Goal: Book appointment/travel/reservation

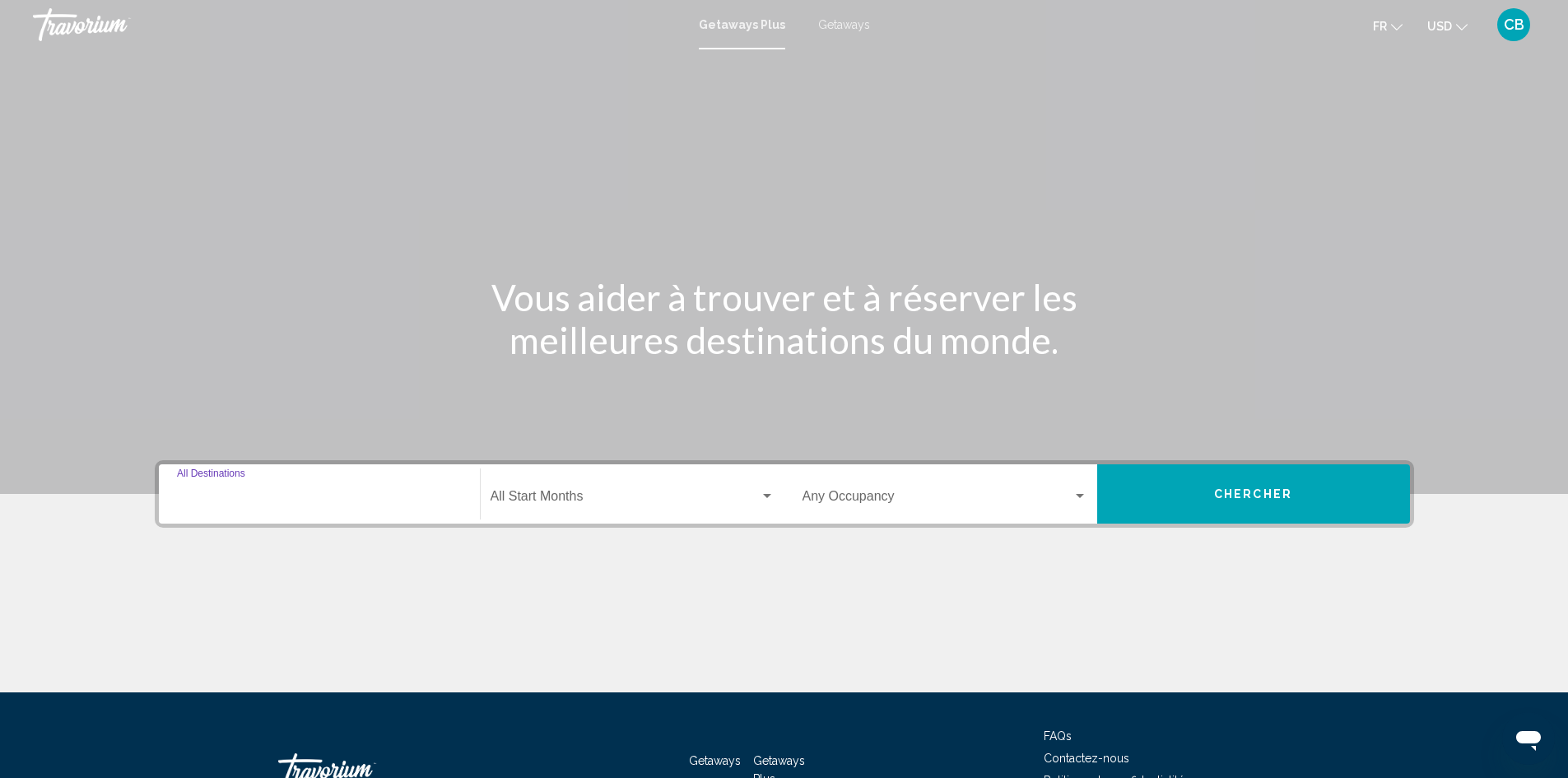
click at [228, 495] on input "Destination All Destinations" at bounding box center [319, 500] width 285 height 15
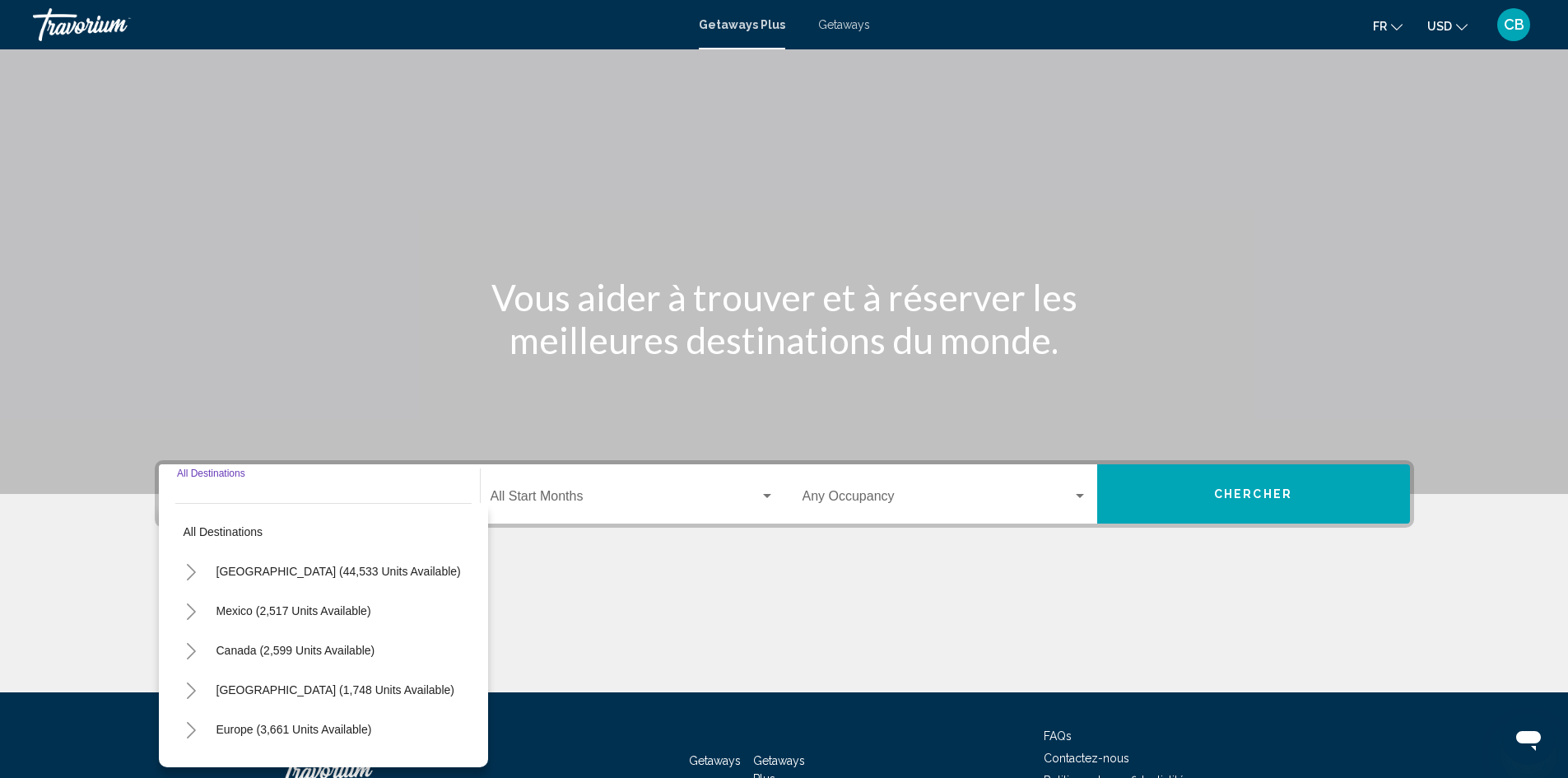
scroll to position [116, 0]
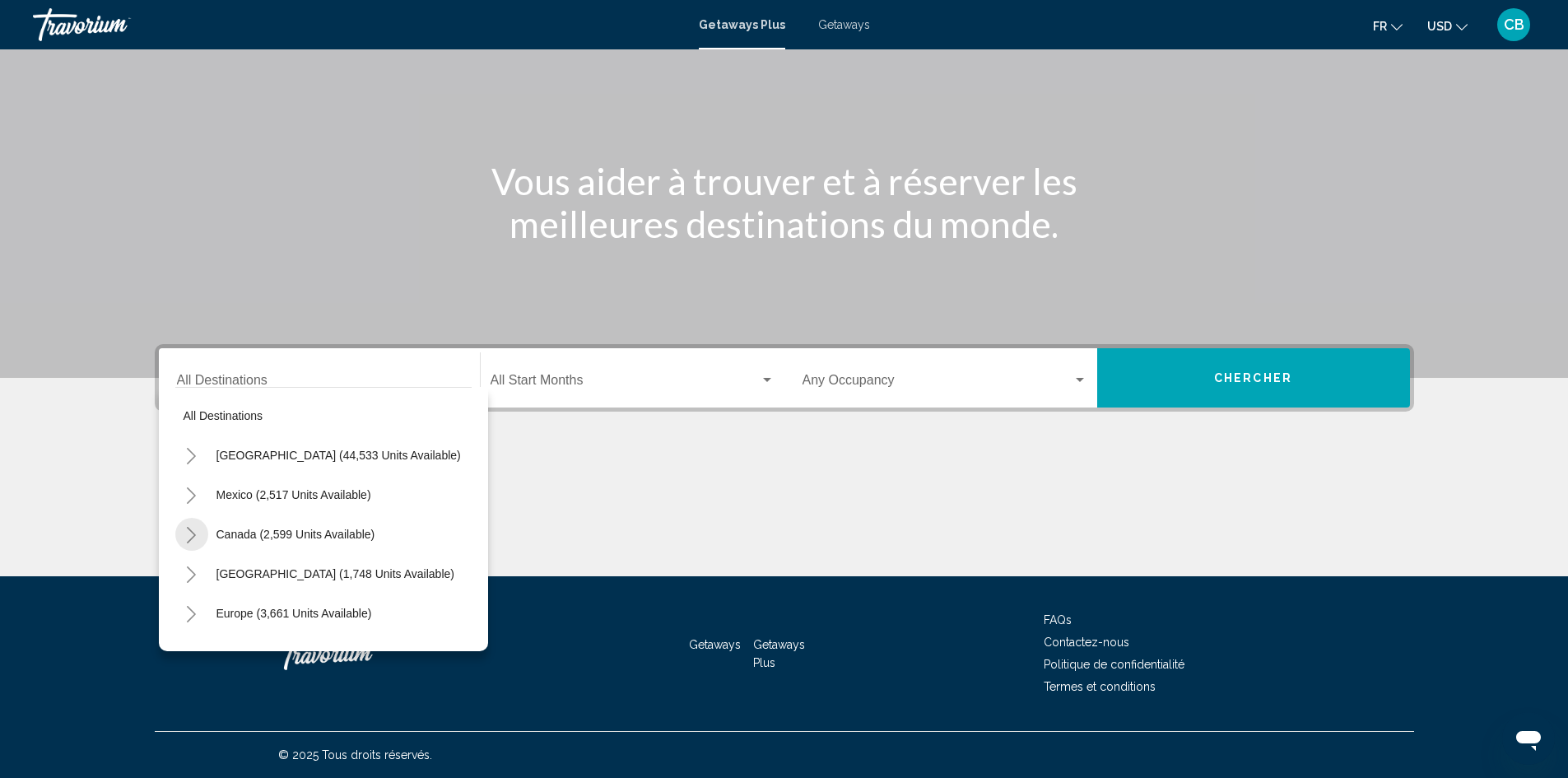
click at [192, 534] on icon "Toggle Canada (2,599 units available)" at bounding box center [192, 534] width 12 height 16
click at [226, 571] on span "Eastern Canada (1,652 units available)" at bounding box center [301, 574] width 202 height 13
type input "**********"
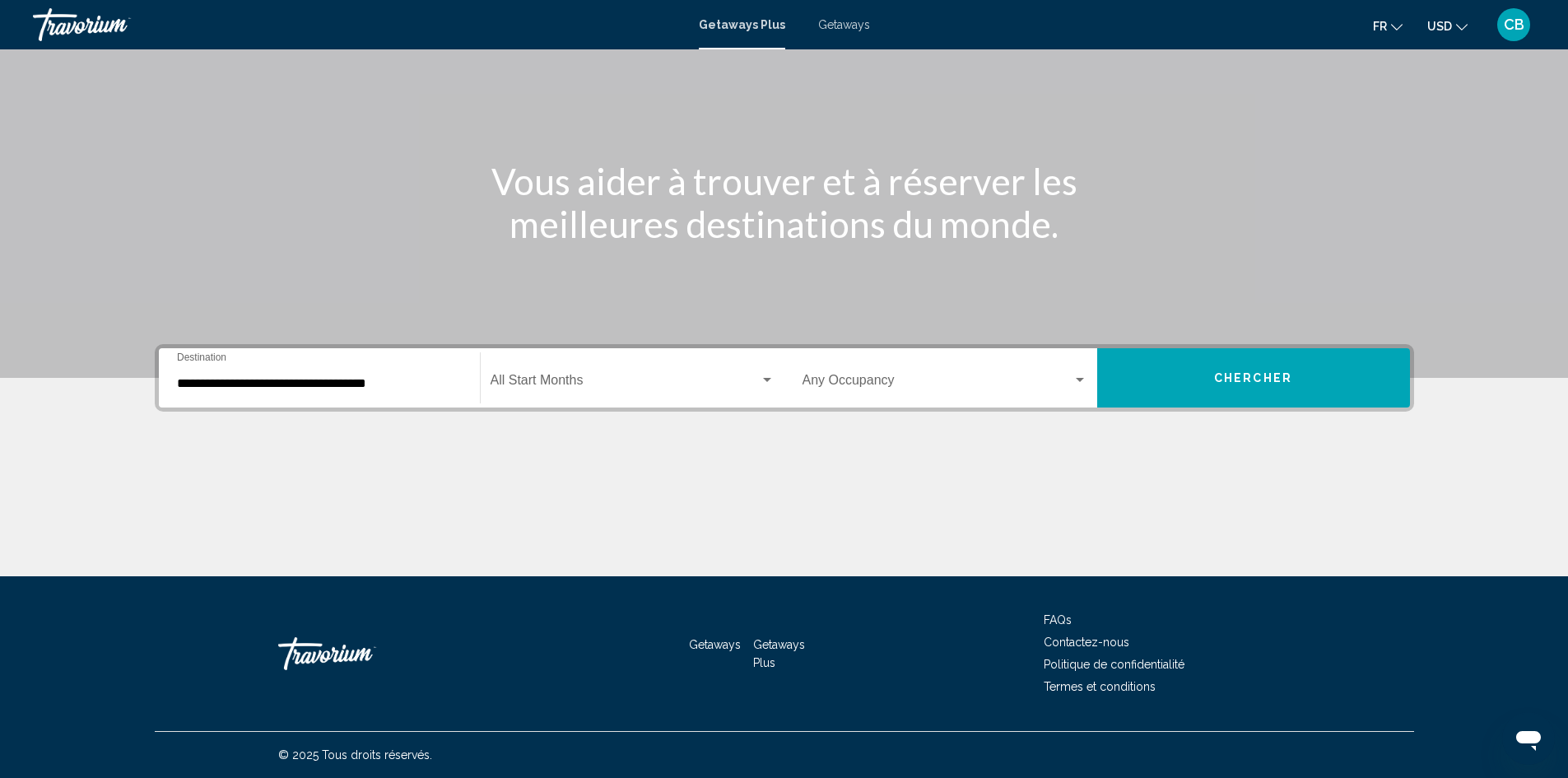
click at [570, 397] on div "Start Month All Start Months" at bounding box center [633, 378] width 284 height 52
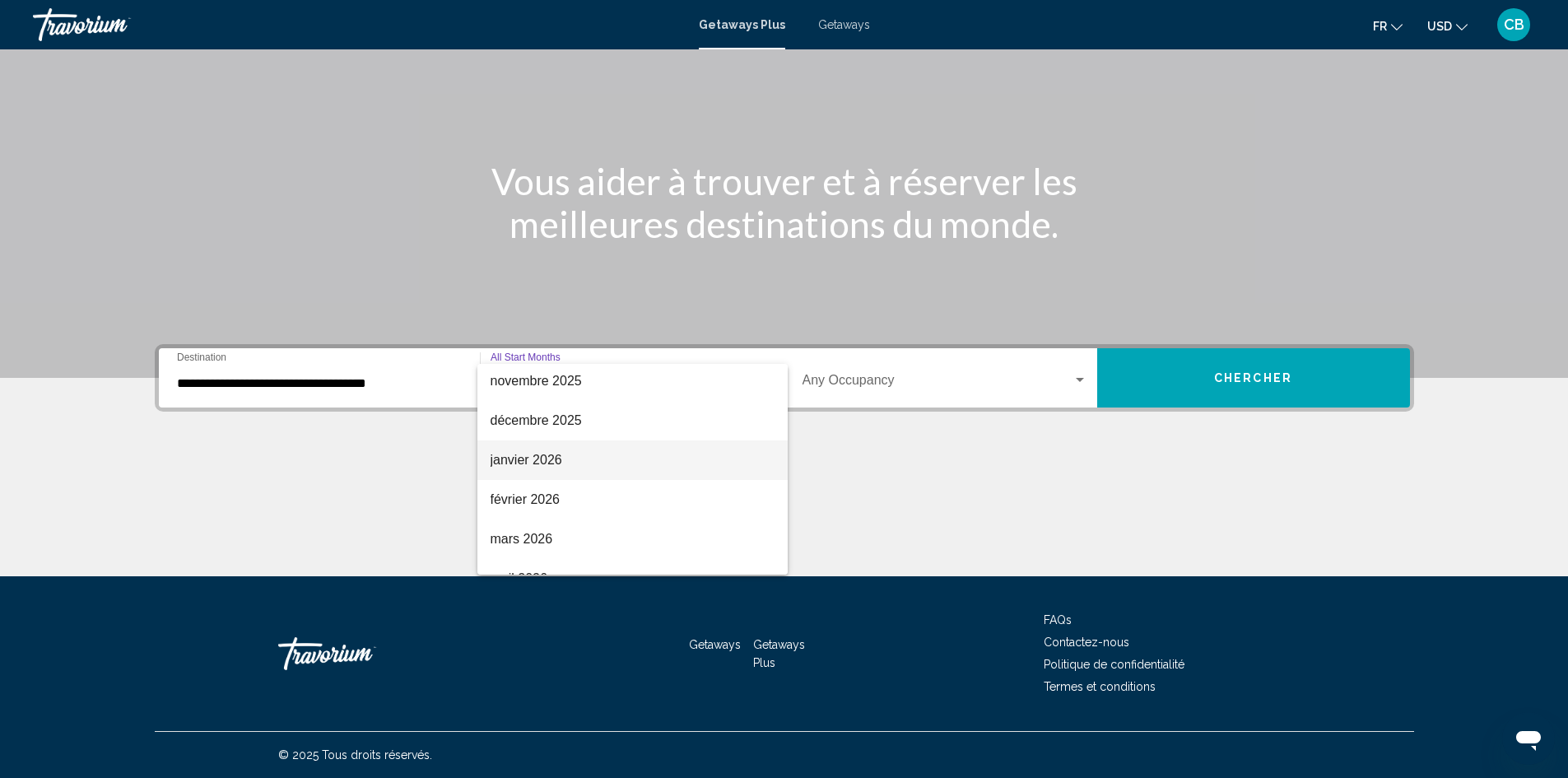
scroll to position [164, 0]
click at [536, 416] on span "décembre 2025" at bounding box center [633, 417] width 284 height 39
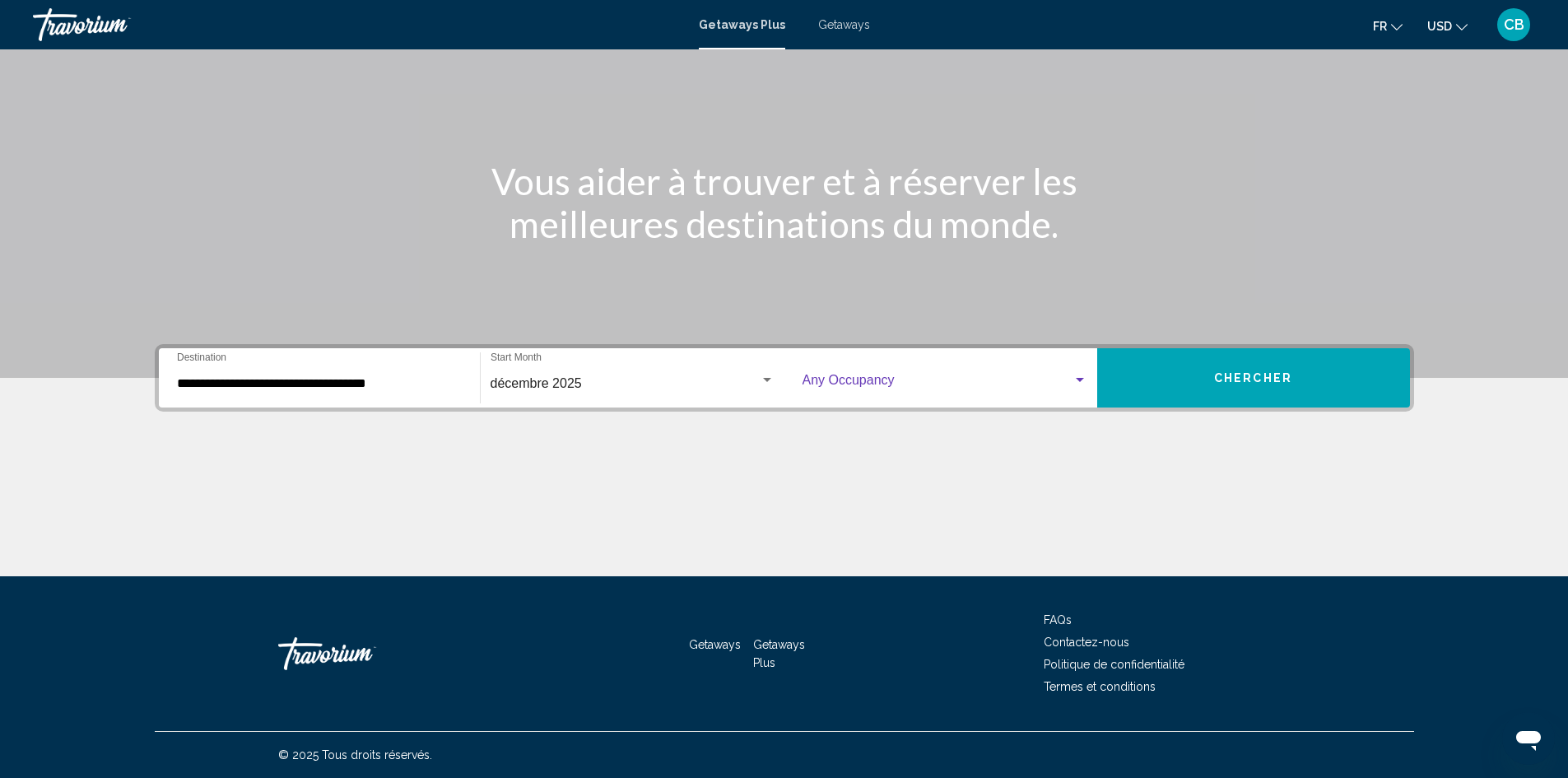
click at [1067, 377] on span "Search widget" at bounding box center [937, 384] width 270 height 15
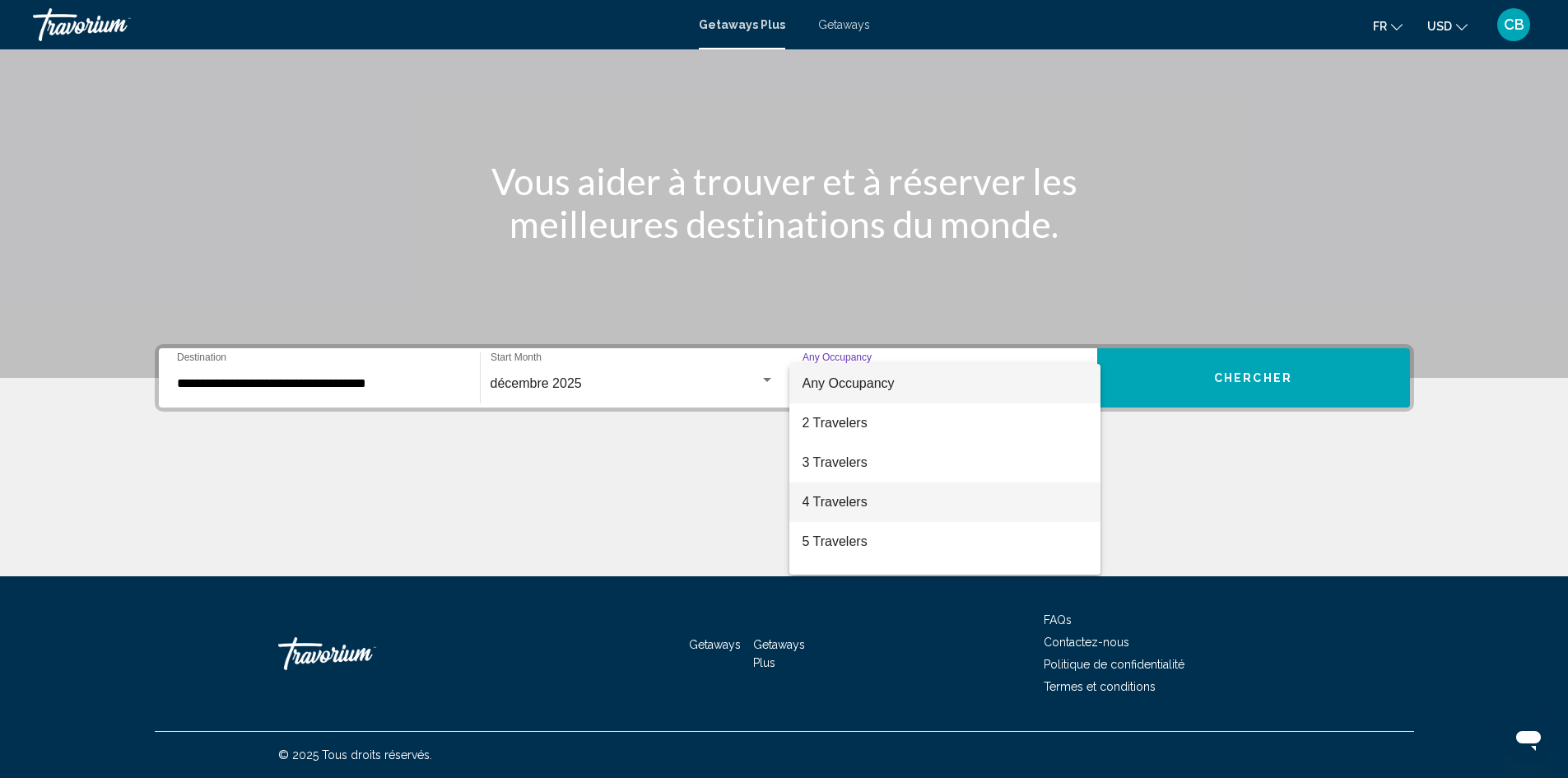
click at [855, 513] on span "4 Travelers" at bounding box center [944, 502] width 285 height 39
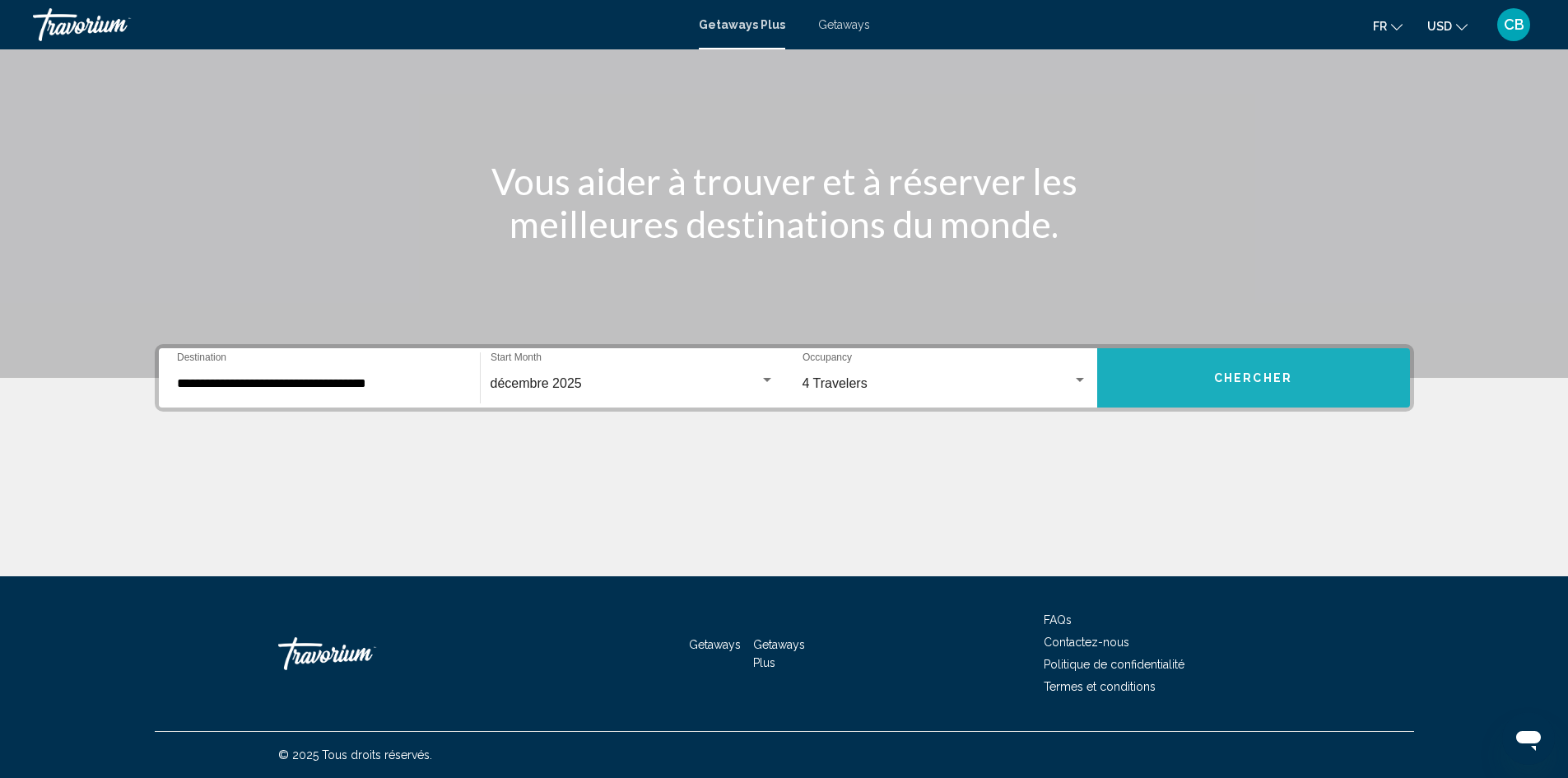
click at [1274, 373] on span "Chercher" at bounding box center [1254, 378] width 79 height 13
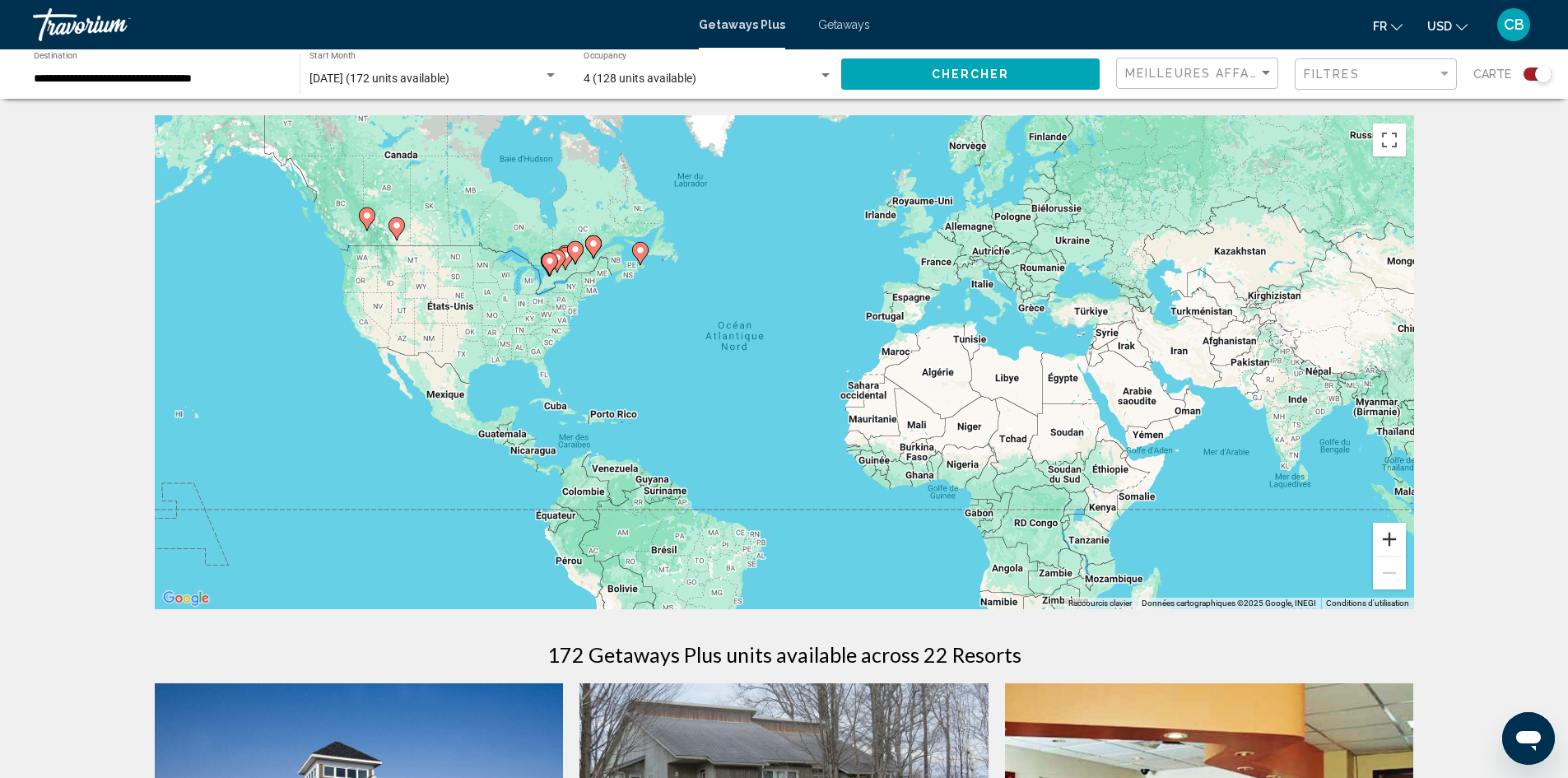
click at [1385, 539] on button "Zoom avant" at bounding box center [1390, 539] width 33 height 33
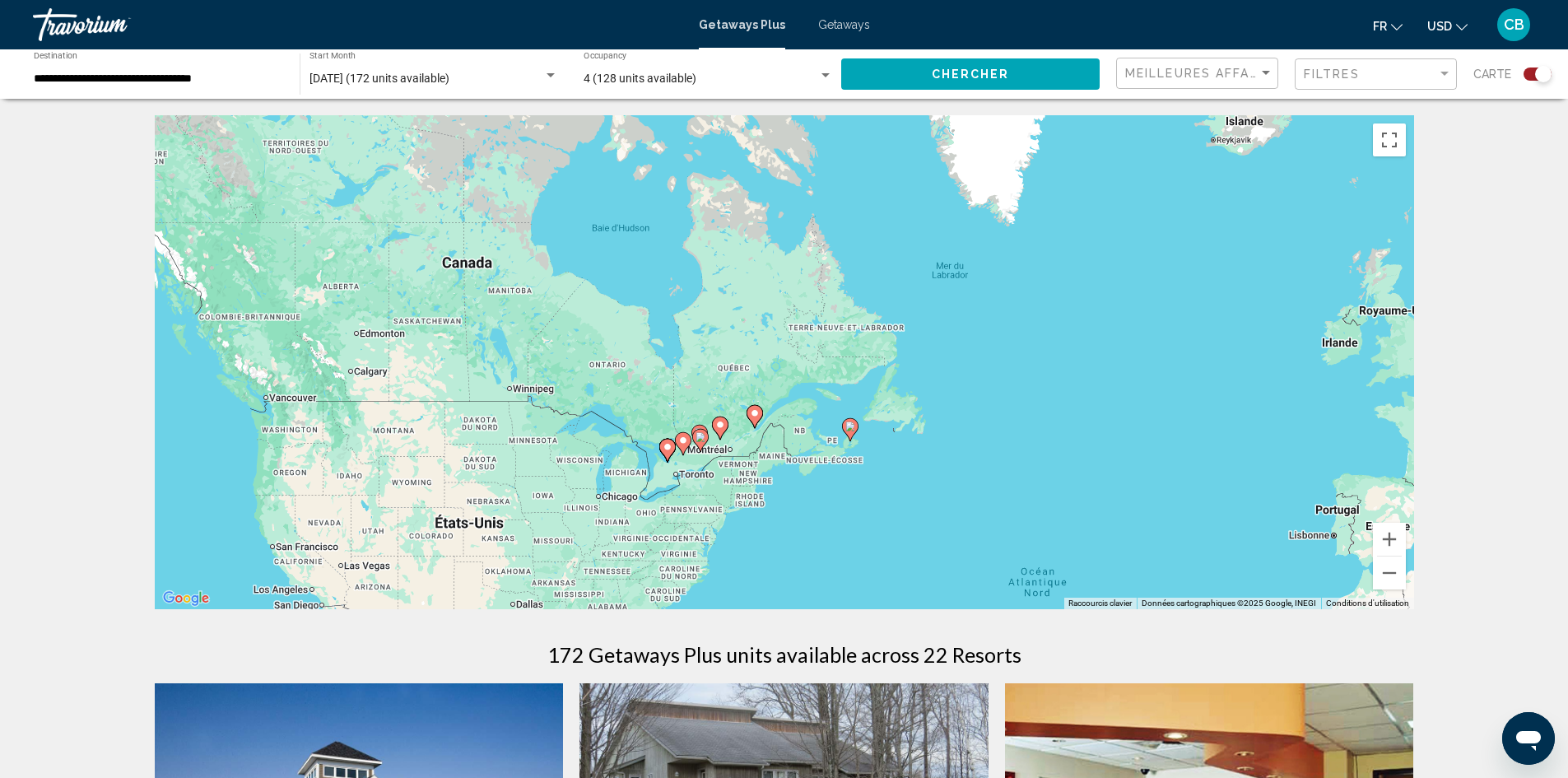
drag, startPoint x: 504, startPoint y: 231, endPoint x: 859, endPoint y: 505, distance: 448.4
click at [859, 505] on div "Pour activer le glissement avec le clavier, appuyez sur Alt+Entrée. Une fois ce…" at bounding box center [784, 361] width 1259 height 493
click at [1403, 547] on button "Zoom avant" at bounding box center [1390, 539] width 33 height 33
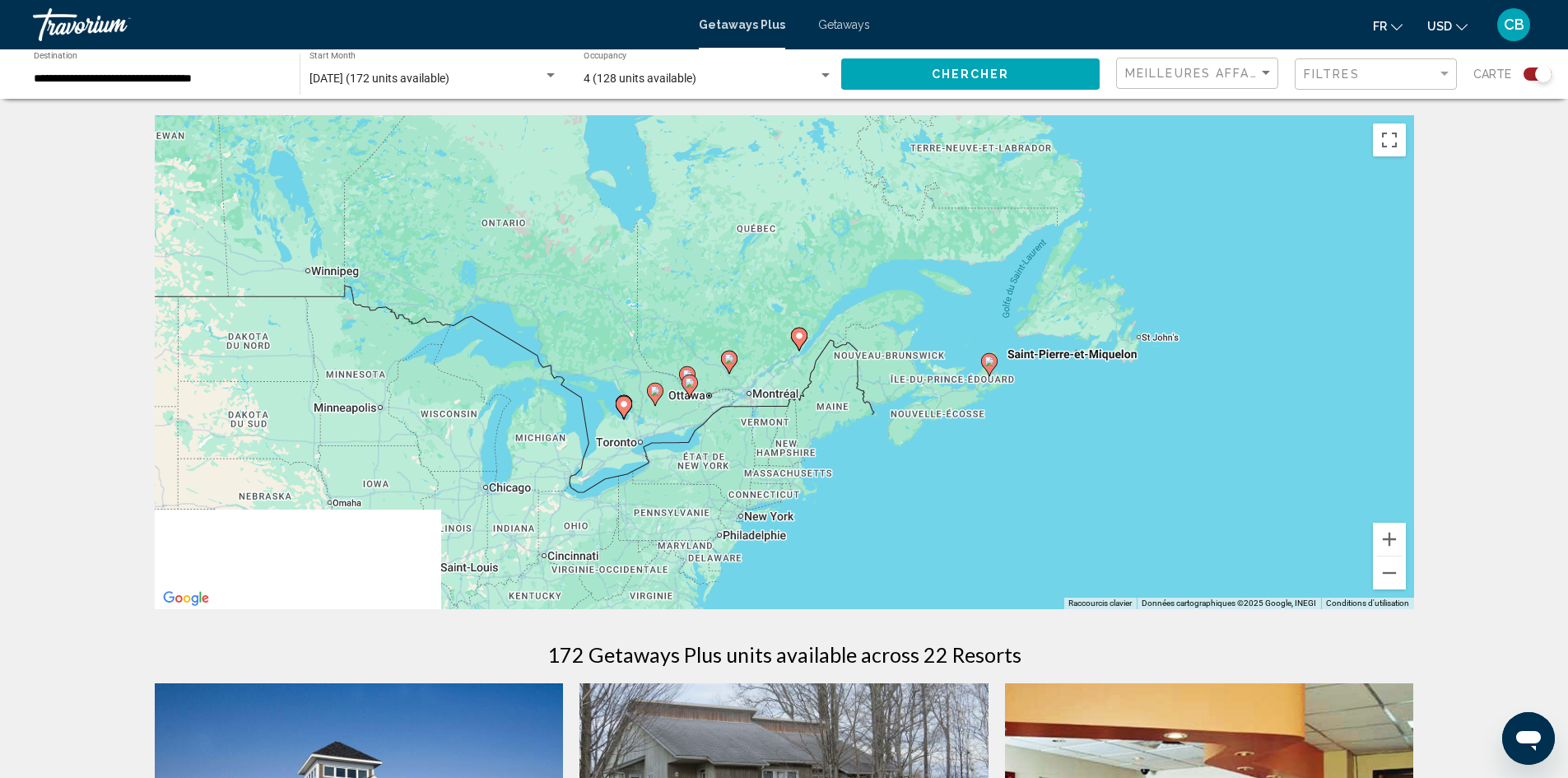
drag, startPoint x: 789, startPoint y: 480, endPoint x: 856, endPoint y: 385, distance: 116.2
click at [859, 330] on div "Pour activer le glissement avec le clavier, appuyez sur Alt+Entrée. Une fois ce…" at bounding box center [784, 361] width 1259 height 493
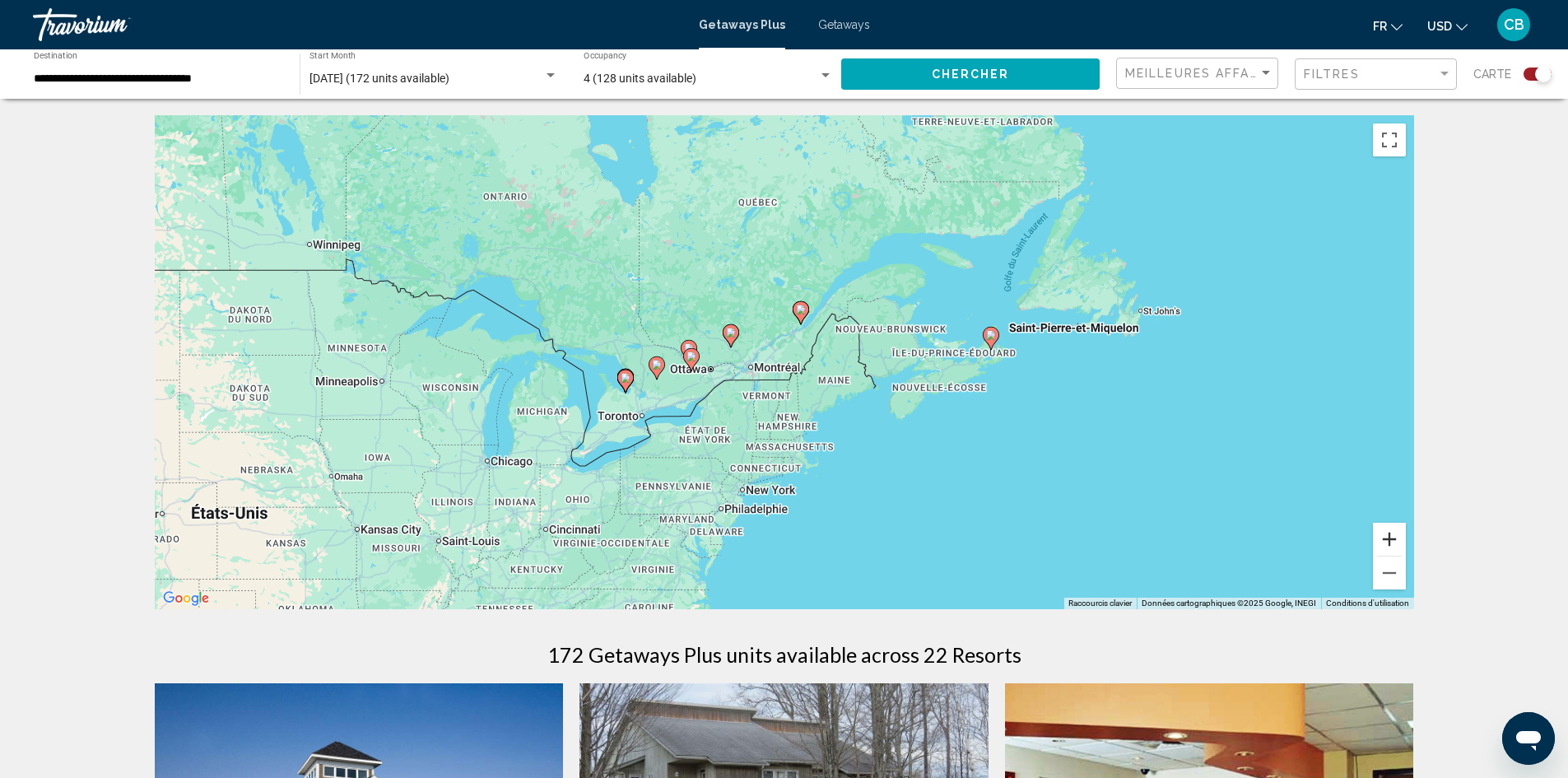
click at [1391, 542] on button "Zoom avant" at bounding box center [1390, 539] width 33 height 33
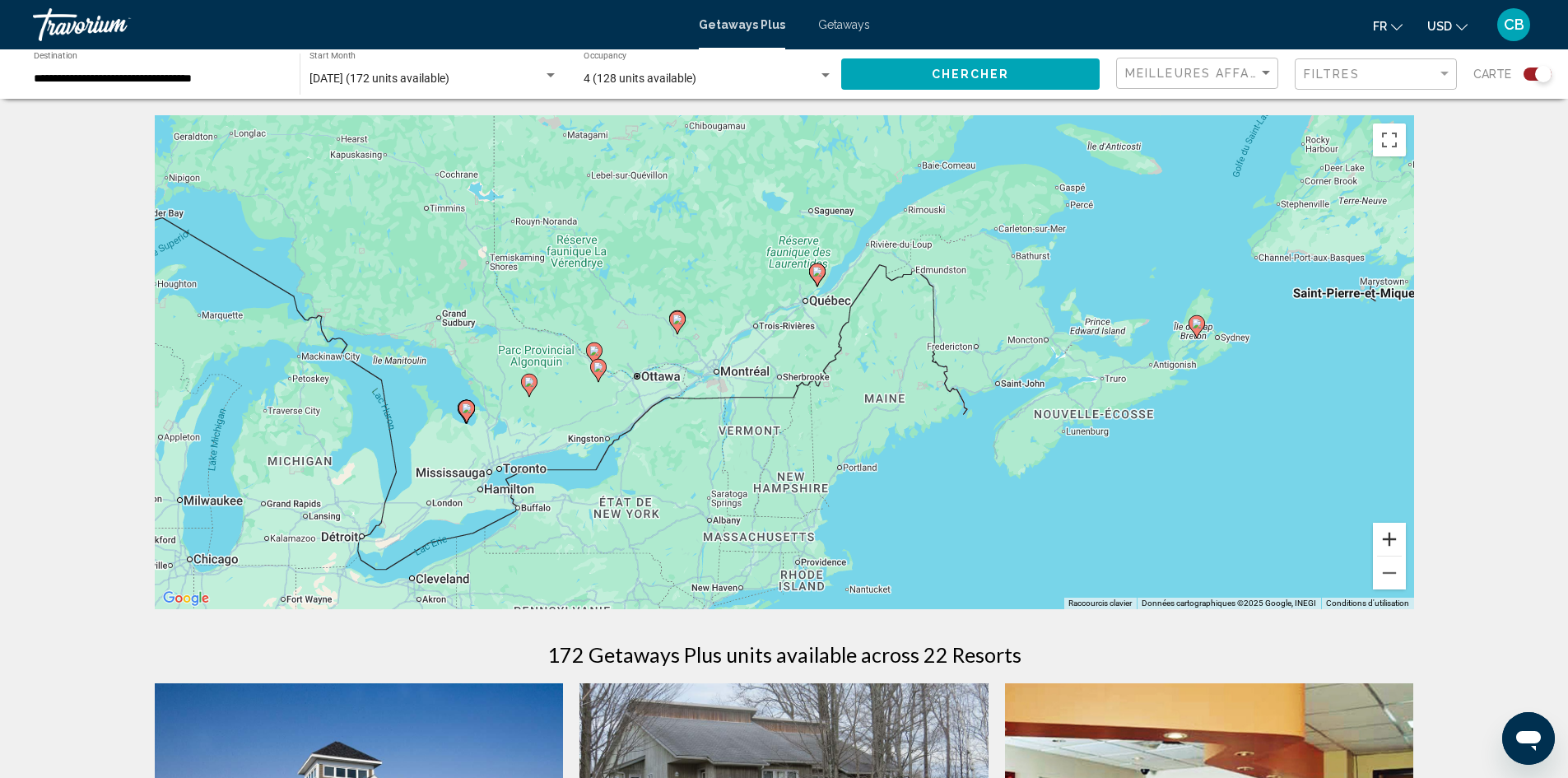
click at [1391, 542] on button "Zoom avant" at bounding box center [1390, 539] width 33 height 33
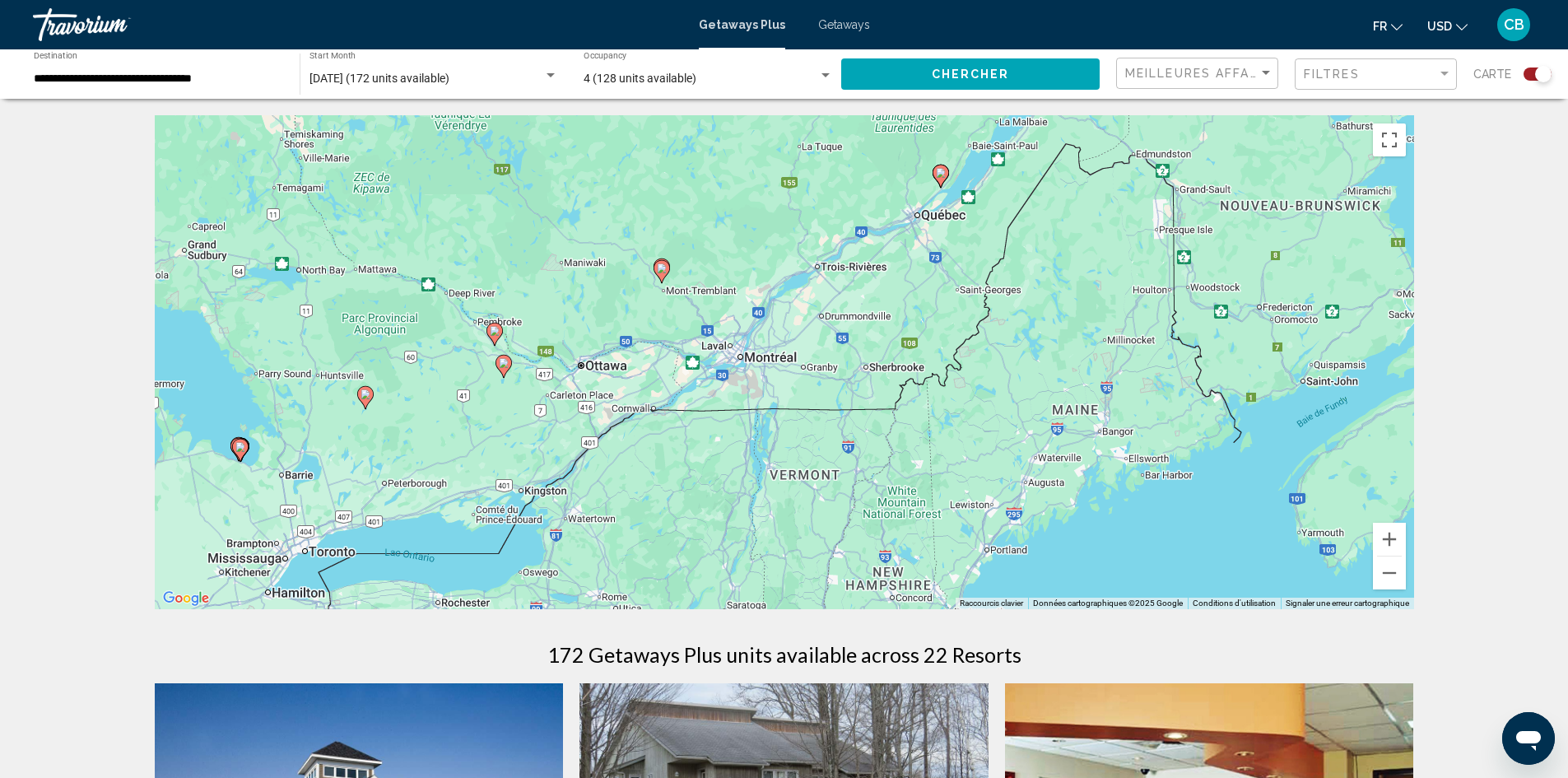
drag, startPoint x: 732, startPoint y: 394, endPoint x: 801, endPoint y: 393, distance: 69.0
click at [801, 393] on div "Pour activer le glissement avec le clavier, appuyez sur Alt+Entrée. Une fois ce…" at bounding box center [784, 361] width 1259 height 493
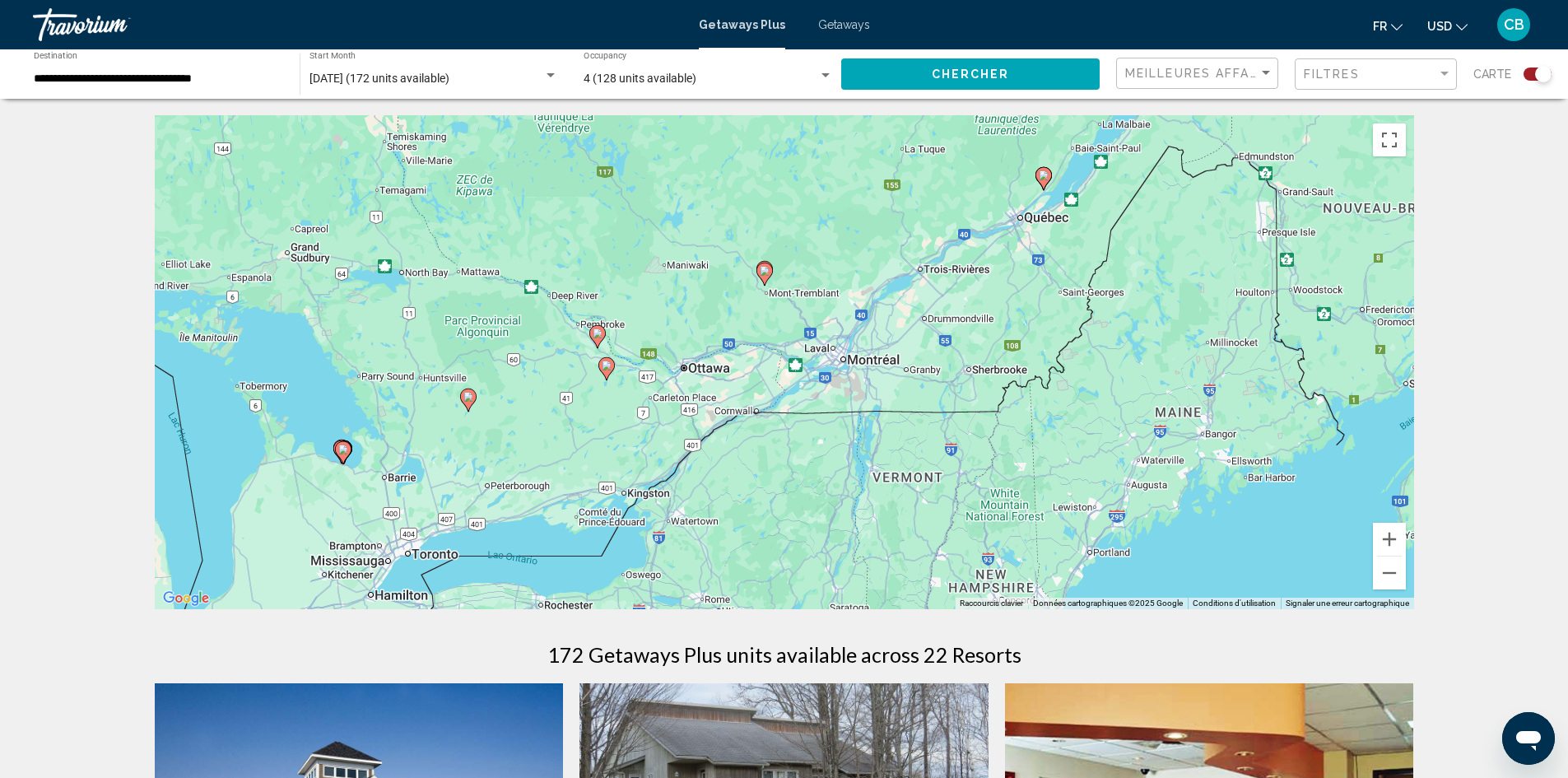
click at [758, 274] on icon "Main content" at bounding box center [765, 274] width 16 height 23
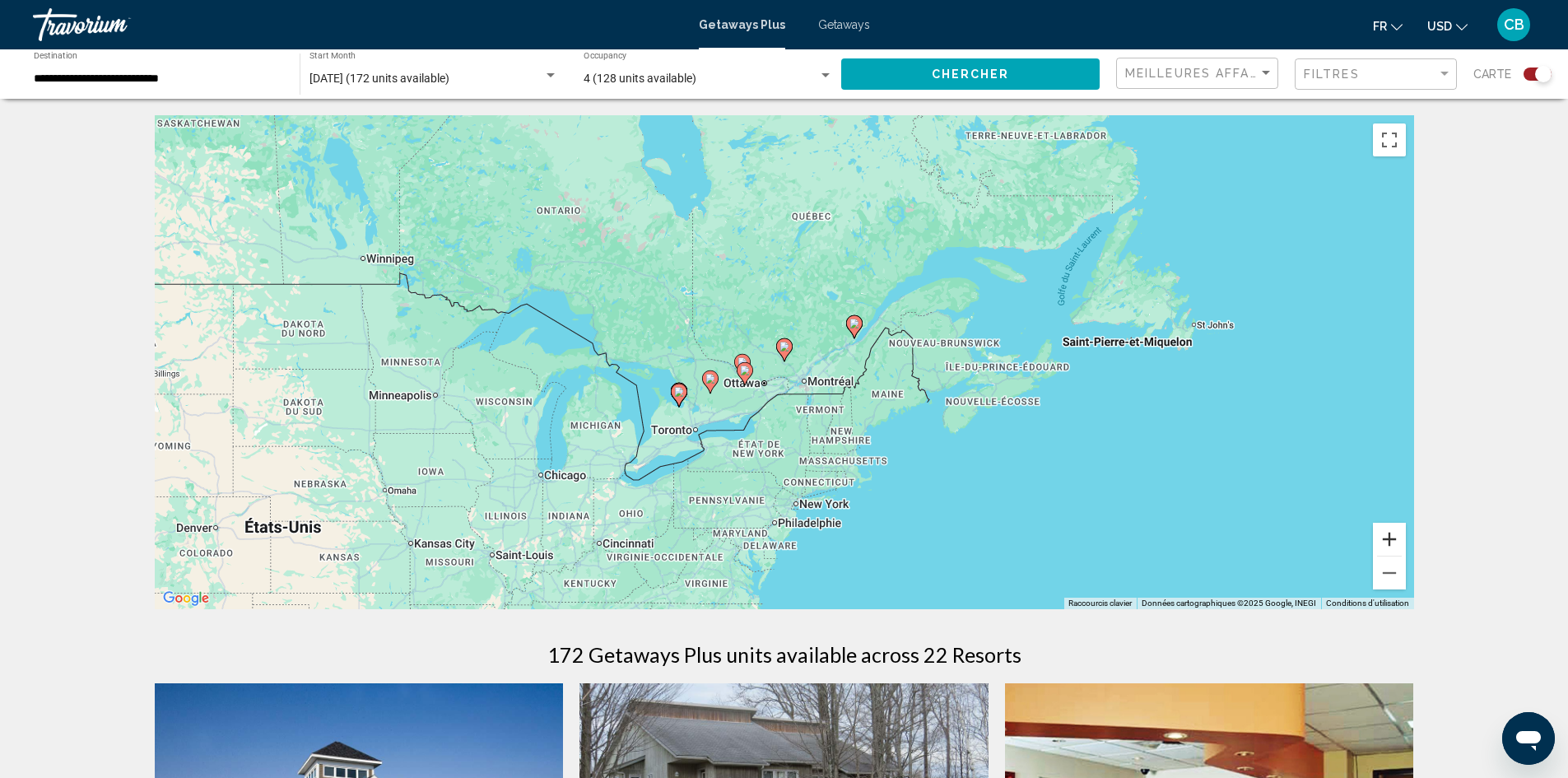
click at [1392, 548] on button "Zoom avant" at bounding box center [1390, 539] width 33 height 33
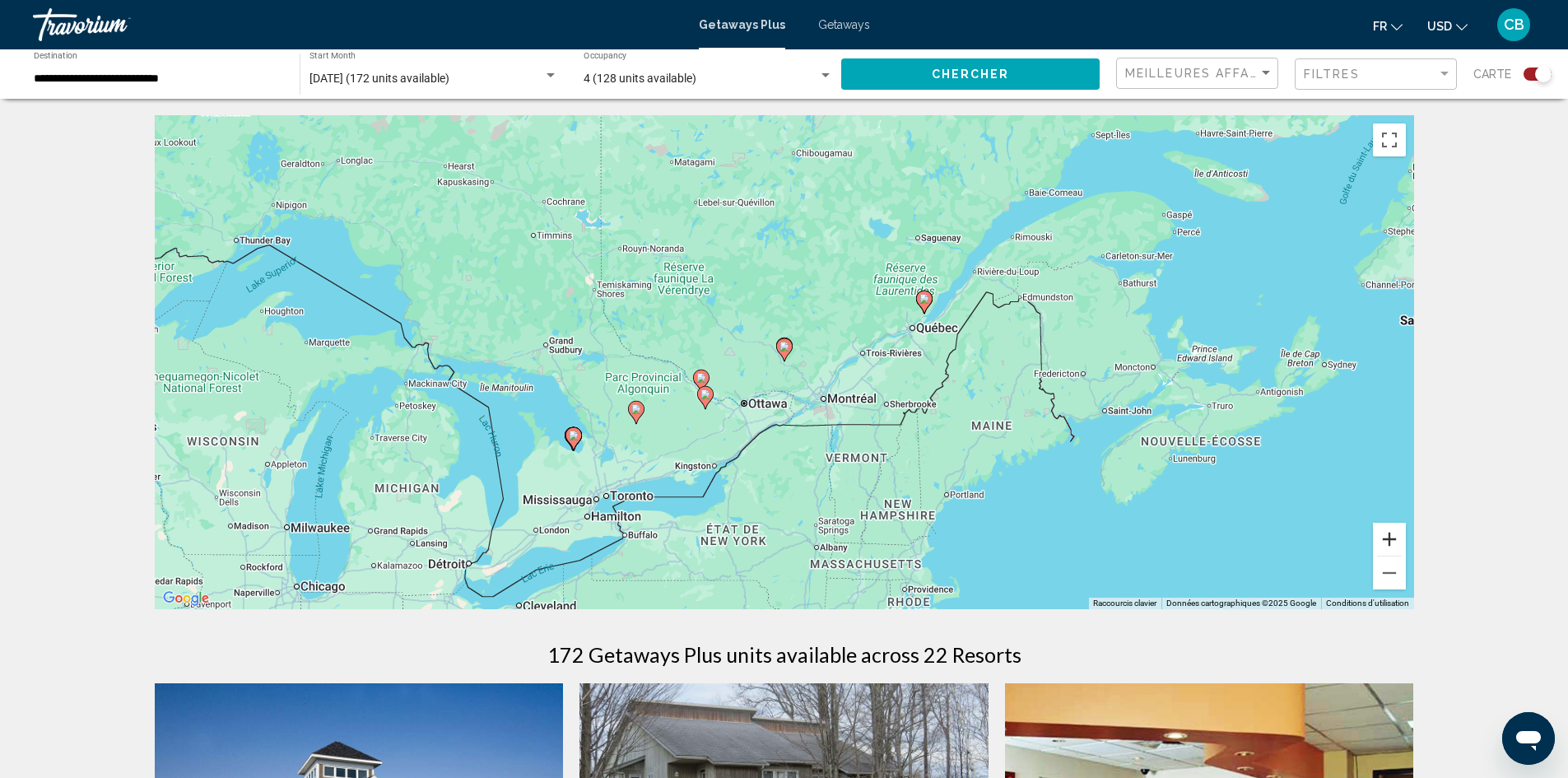
click at [1392, 548] on button "Zoom avant" at bounding box center [1390, 539] width 33 height 33
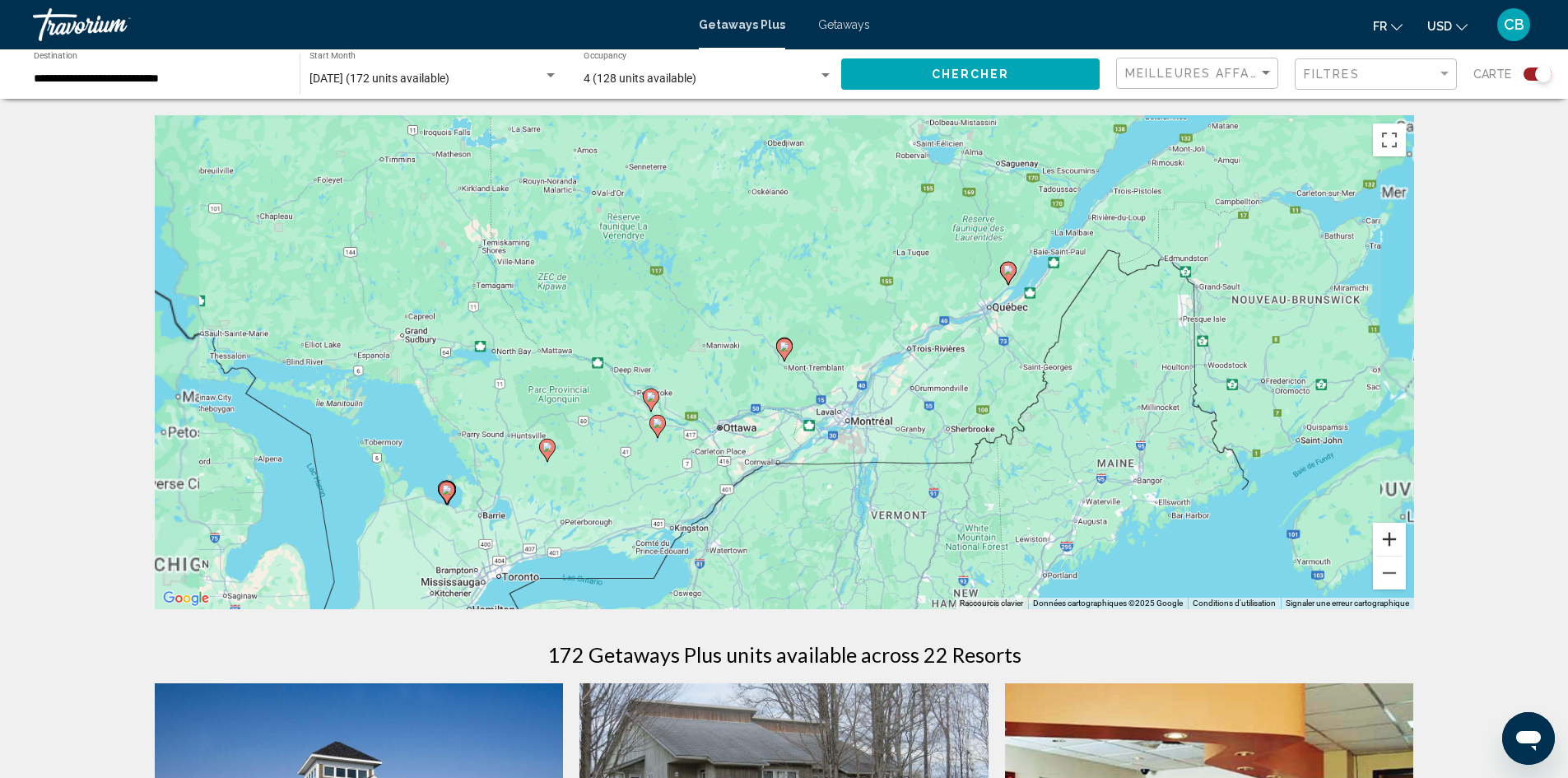
click at [1392, 548] on button "Zoom avant" at bounding box center [1390, 539] width 33 height 33
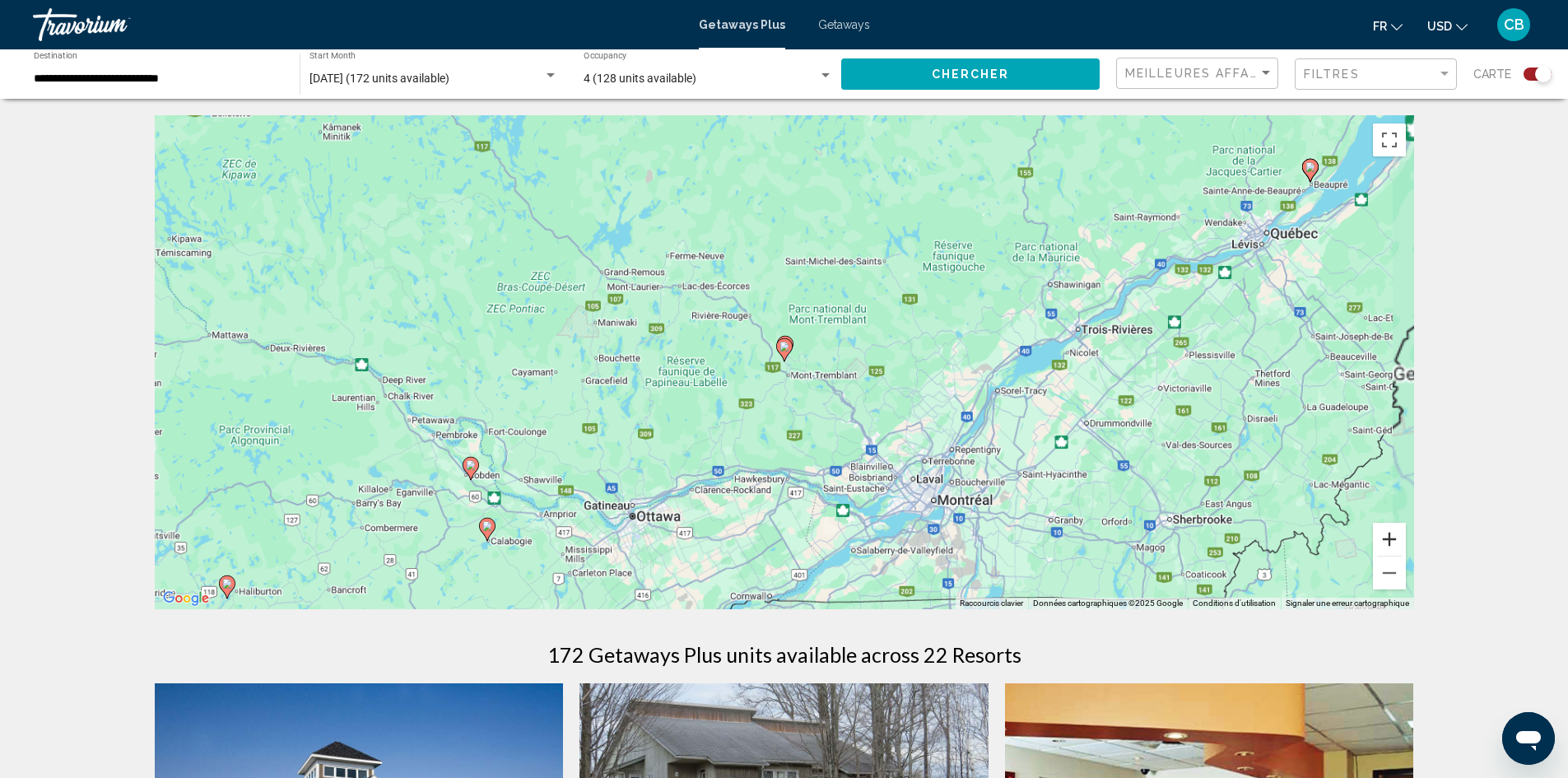
click at [1392, 548] on button "Zoom avant" at bounding box center [1390, 539] width 33 height 33
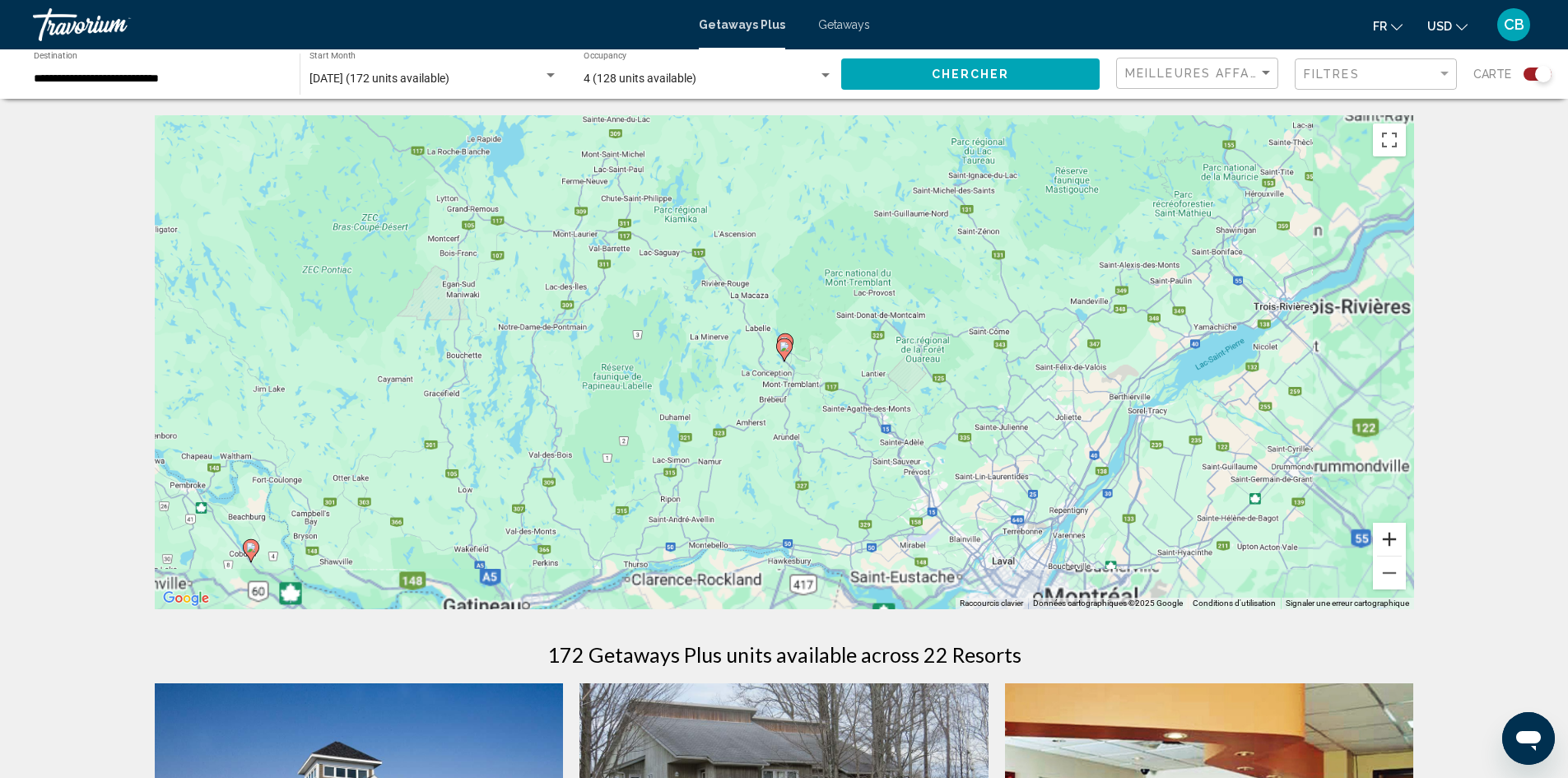
click at [1392, 548] on button "Zoom avant" at bounding box center [1390, 539] width 33 height 33
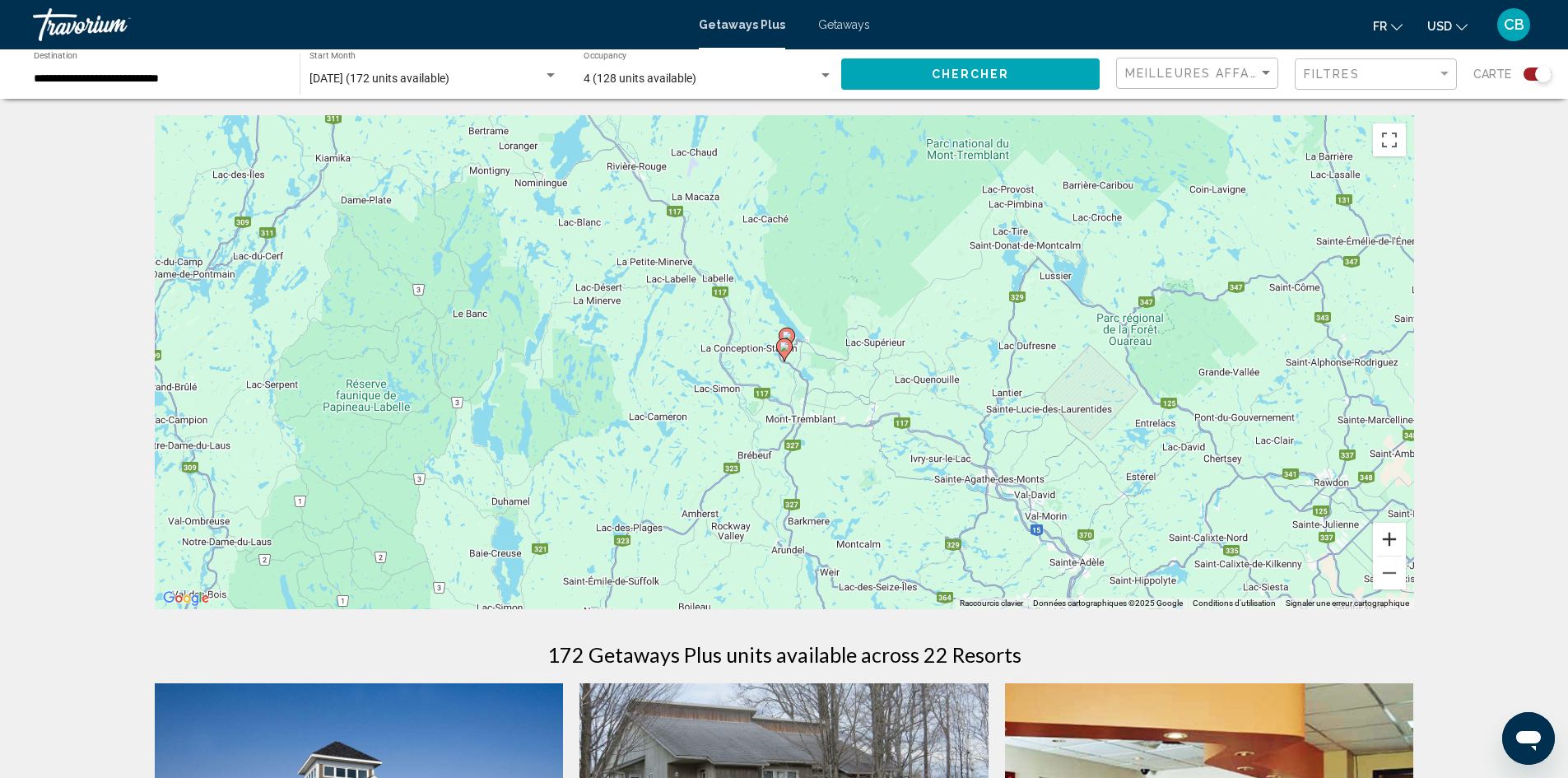
click at [1392, 548] on button "Zoom avant" at bounding box center [1390, 539] width 33 height 33
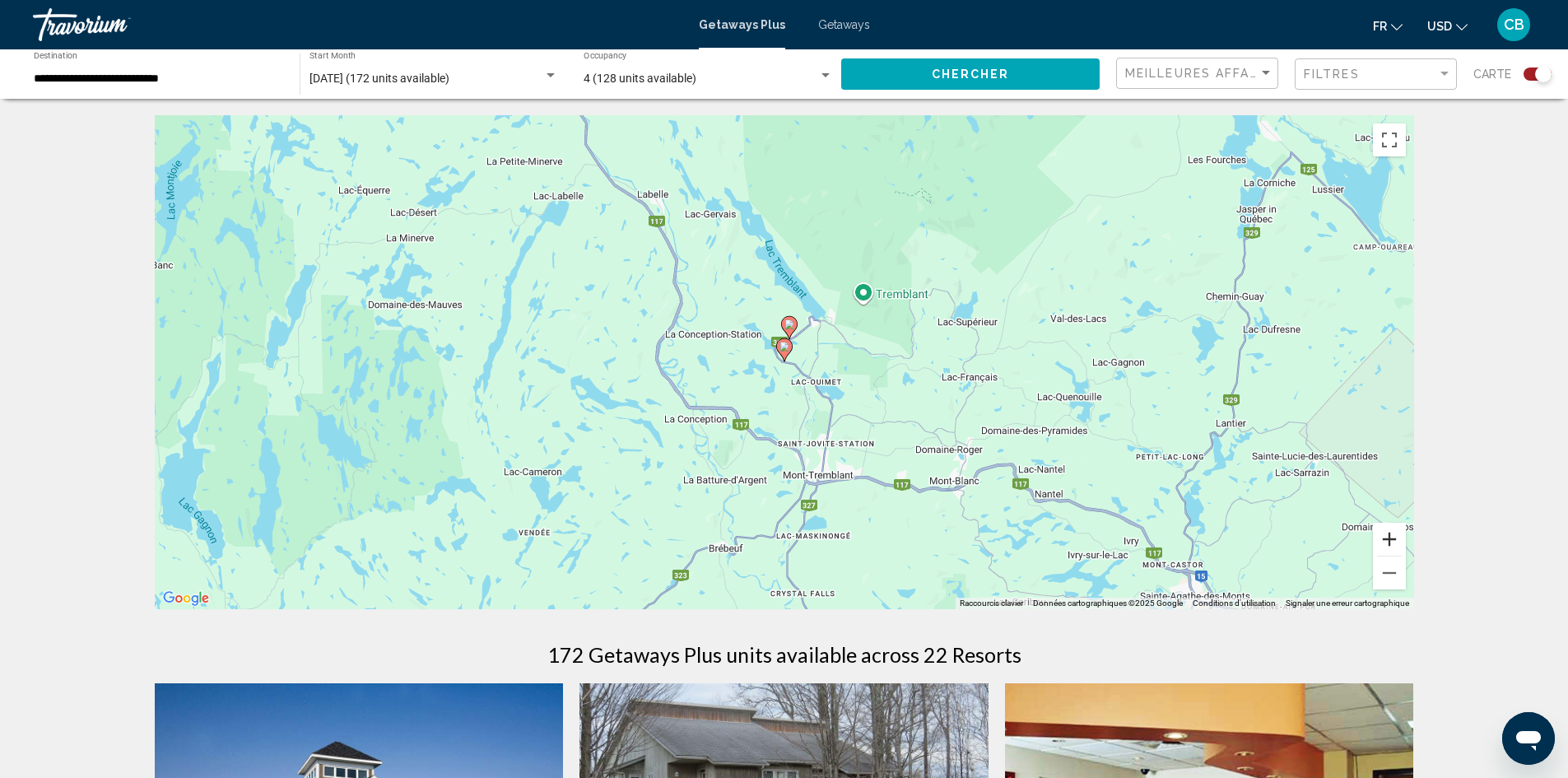
click at [1392, 548] on button "Zoom avant" at bounding box center [1390, 539] width 33 height 33
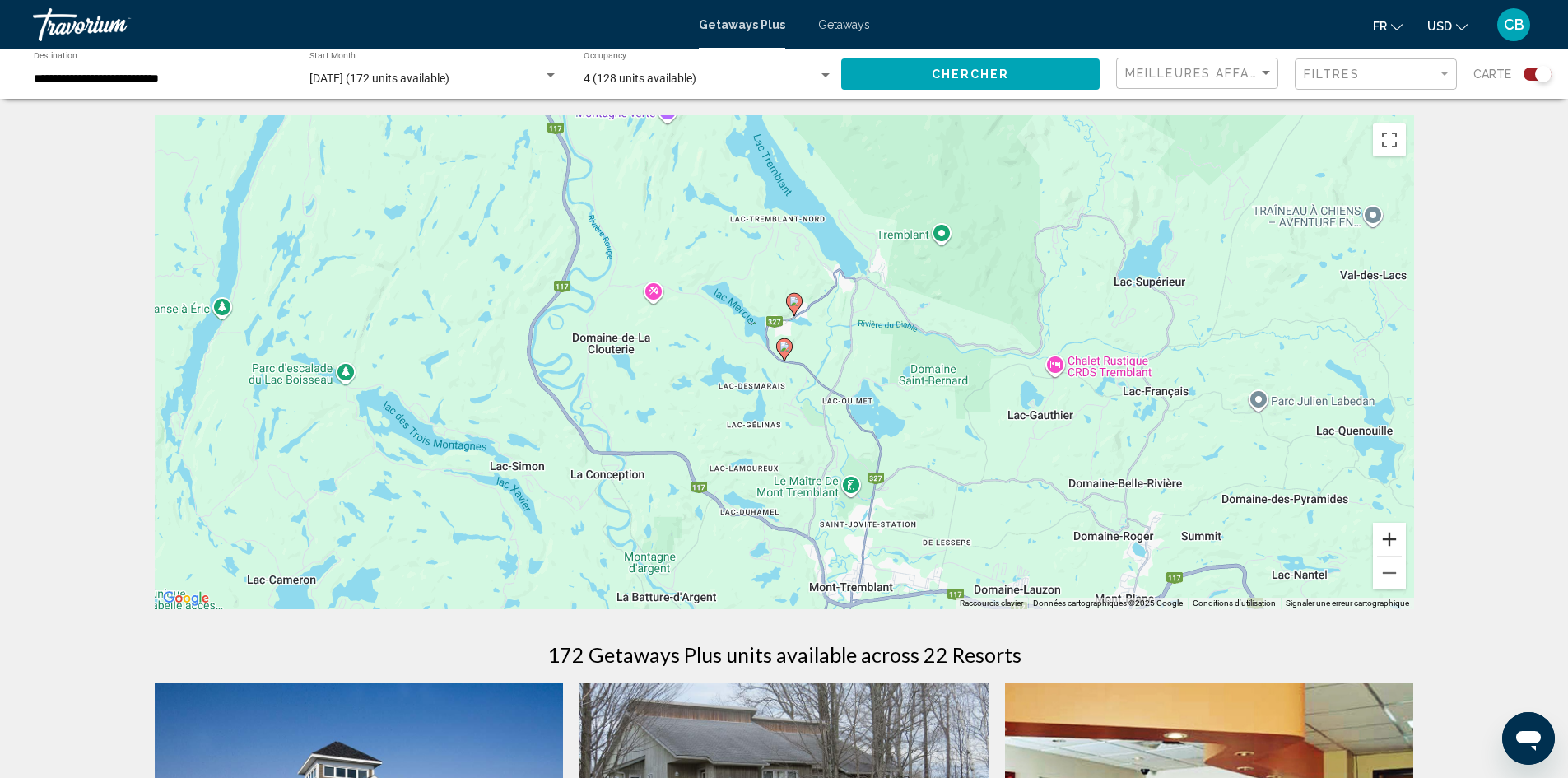
click at [1388, 547] on button "Zoom avant" at bounding box center [1390, 539] width 33 height 33
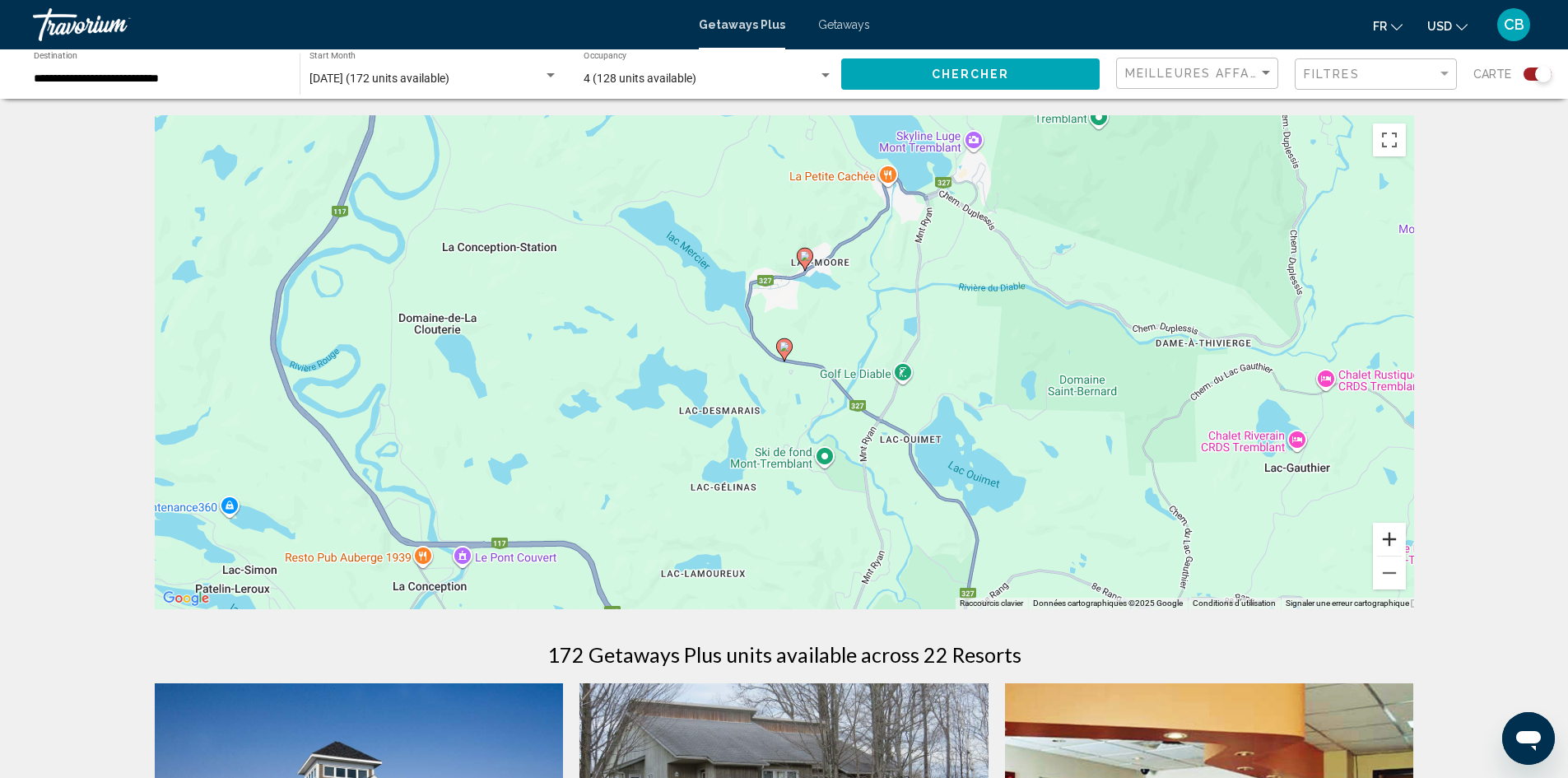
click at [1388, 547] on button "Zoom avant" at bounding box center [1390, 539] width 33 height 33
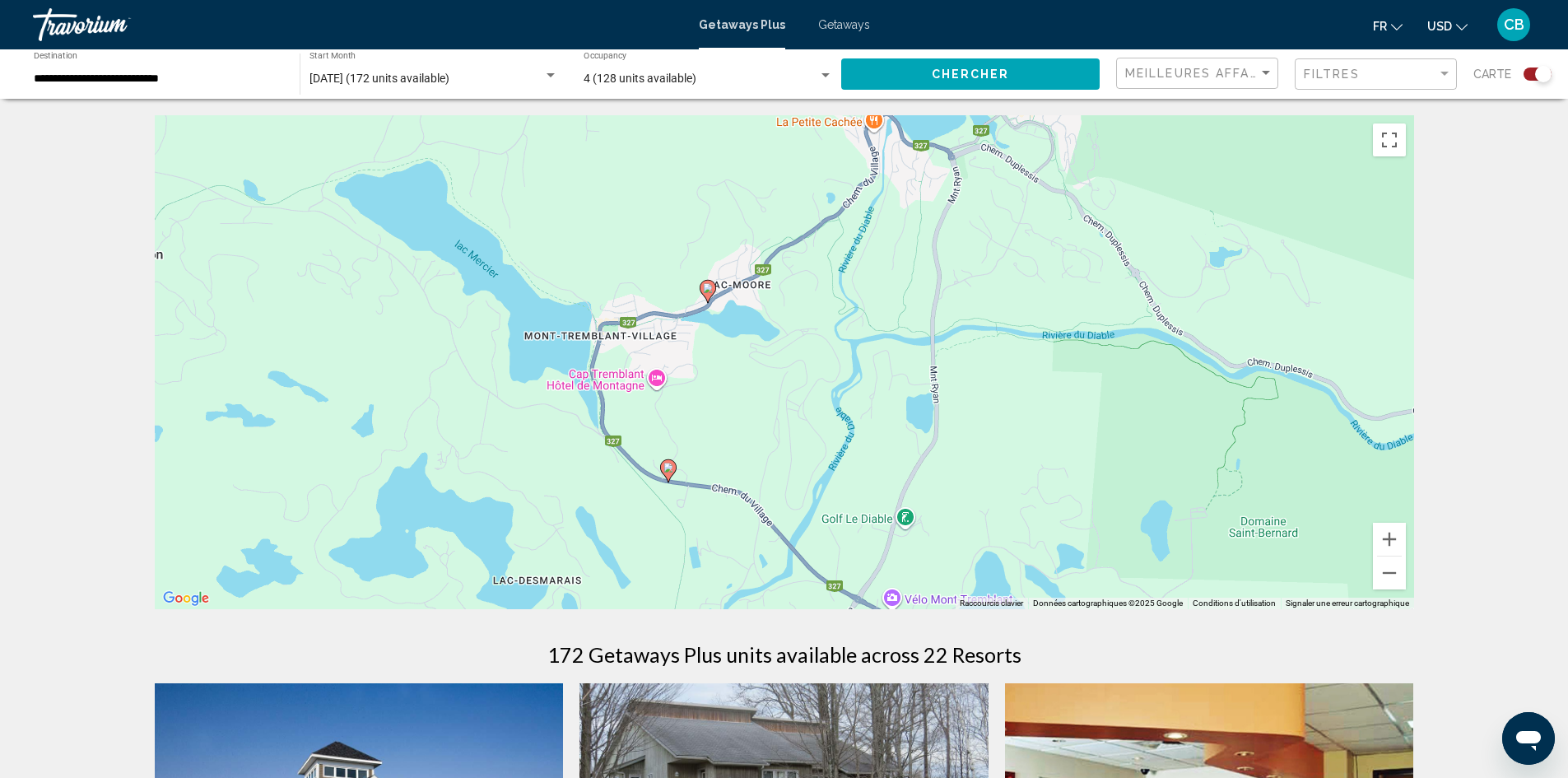
drag, startPoint x: 969, startPoint y: 207, endPoint x: 852, endPoint y: 334, distance: 172.7
click at [852, 334] on div "Pour activer le glissement avec le clavier, appuyez sur Alt+Entrée. Une fois ce…" at bounding box center [784, 361] width 1259 height 493
click at [706, 300] on gmp-advanced-marker "Main content" at bounding box center [708, 292] width 16 height 25
type input "**********"
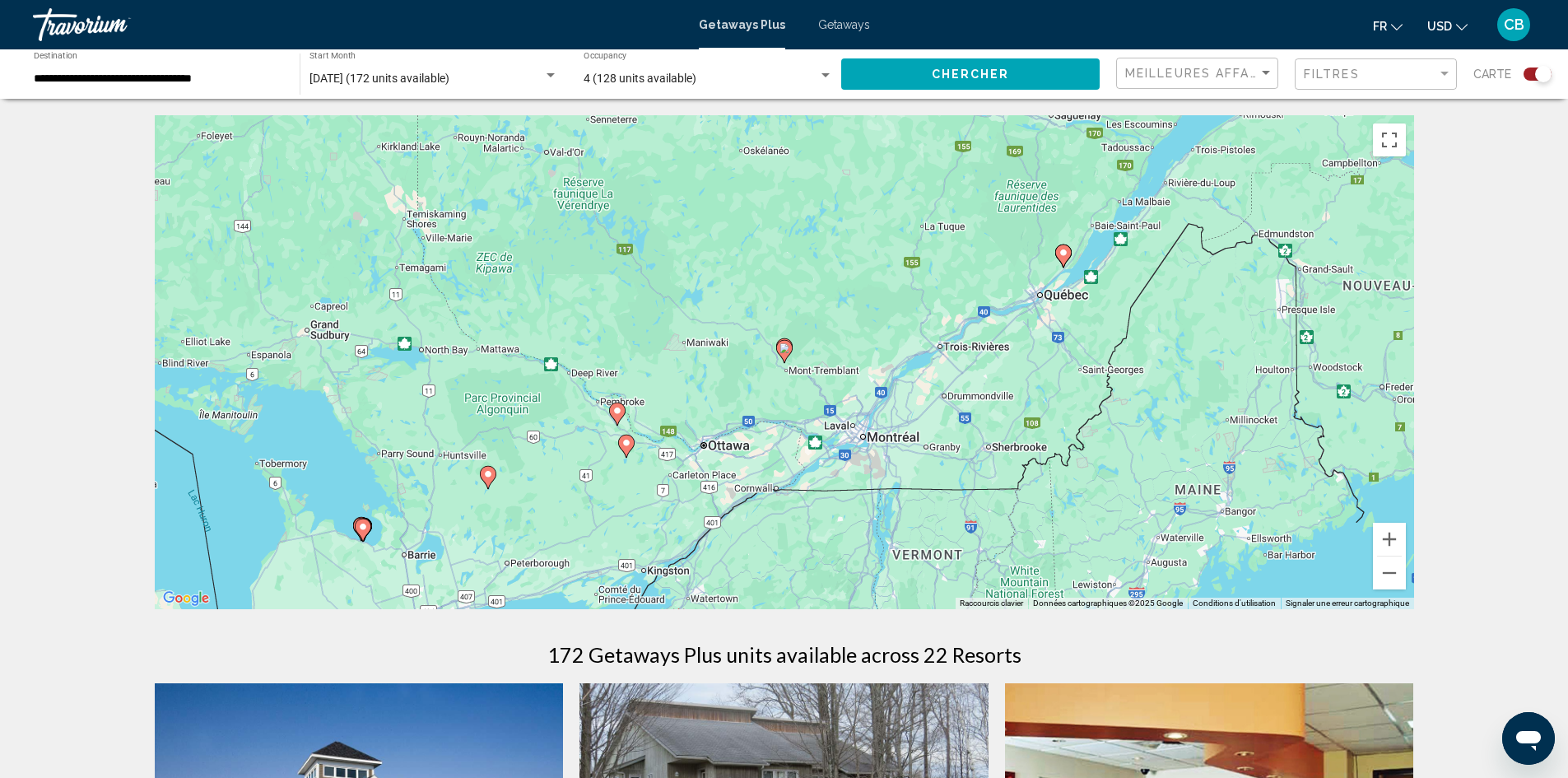
click at [782, 351] on image "Main content" at bounding box center [784, 348] width 10 height 10
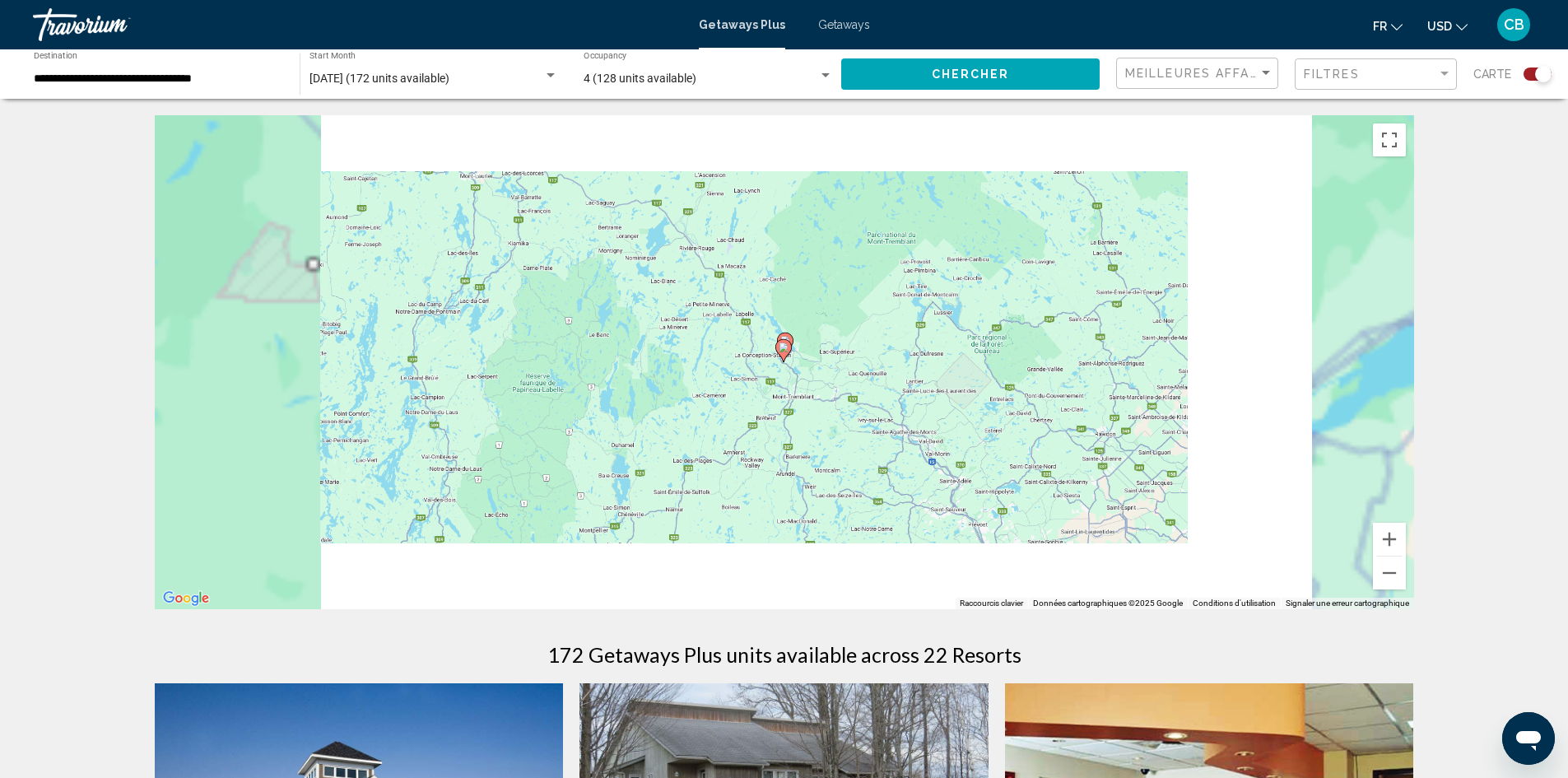
click at [782, 351] on image "Main content" at bounding box center [784, 347] width 10 height 10
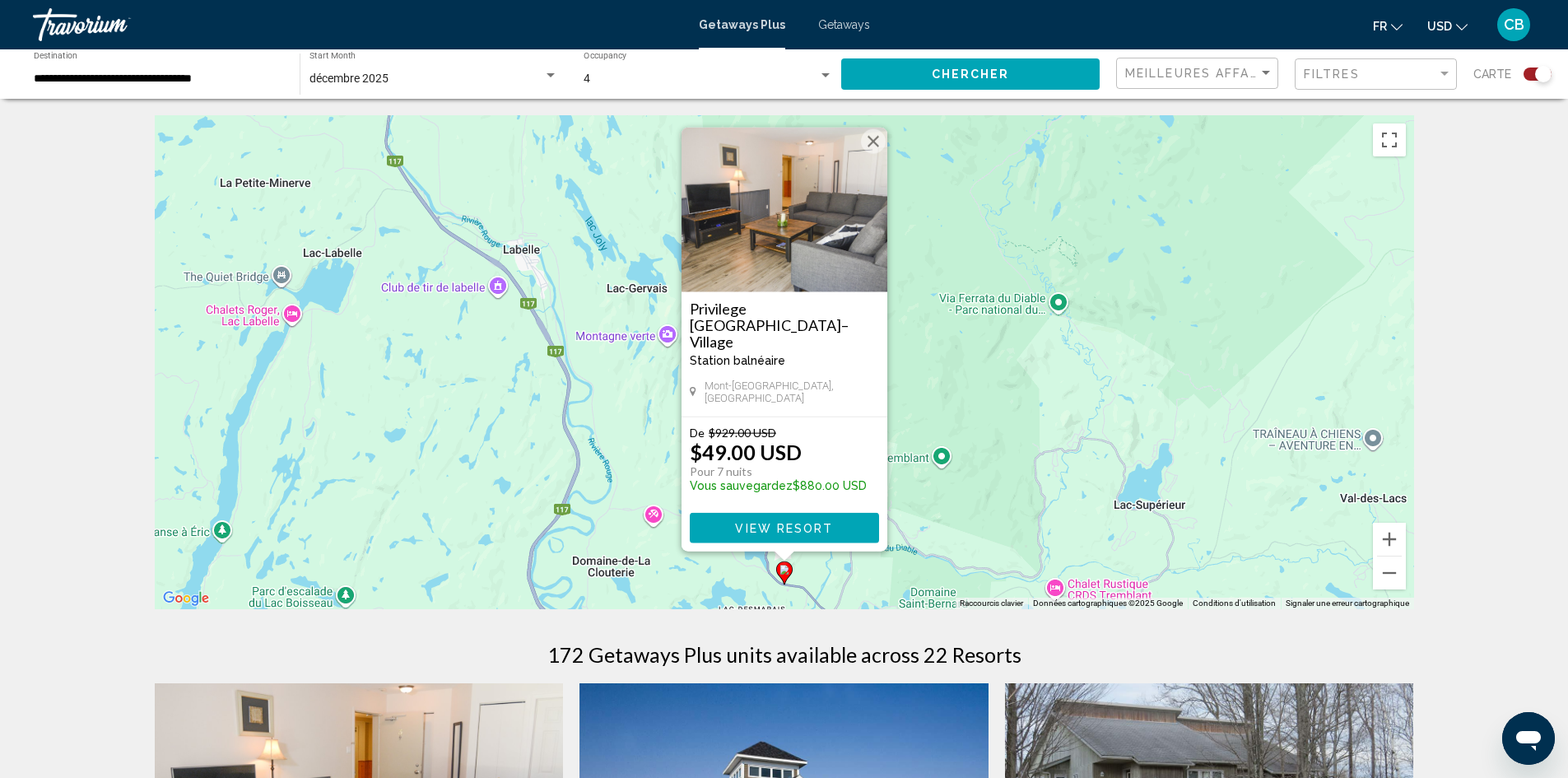
click at [867, 149] on button "Fermer" at bounding box center [874, 142] width 25 height 25
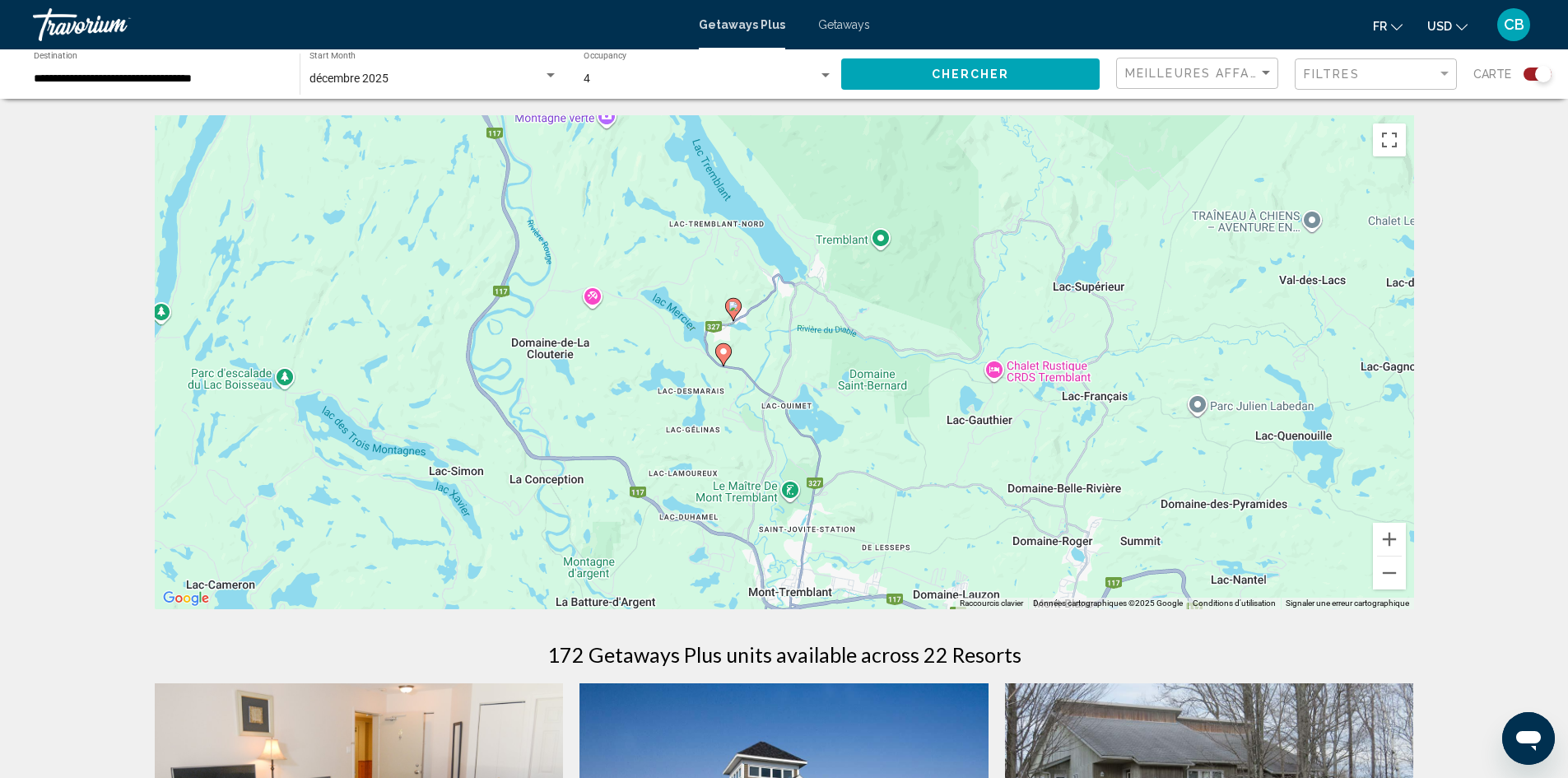
drag, startPoint x: 850, startPoint y: 464, endPoint x: 790, endPoint y: 241, distance: 230.9
click at [790, 241] on div "Pour activer le glissement avec le clavier, appuyez sur Alt+Entrée. Une fois ce…" at bounding box center [784, 361] width 1259 height 493
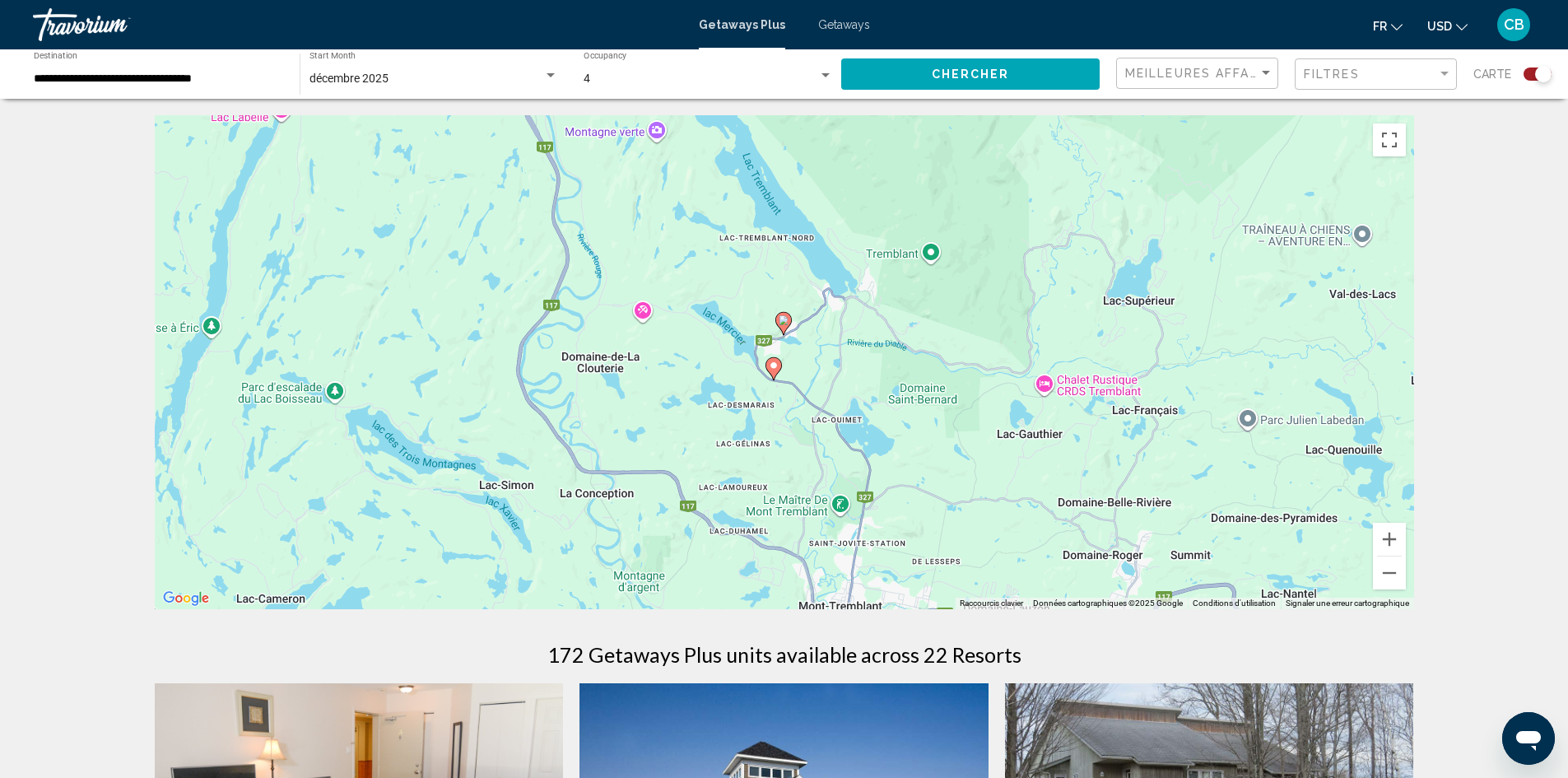
drag, startPoint x: 778, startPoint y: 335, endPoint x: 843, endPoint y: 361, distance: 70.0
click at [843, 361] on div "Pour activer le glissement avec le clavier, appuyez sur Alt+Entrée. Une fois ce…" at bounding box center [784, 361] width 1259 height 493
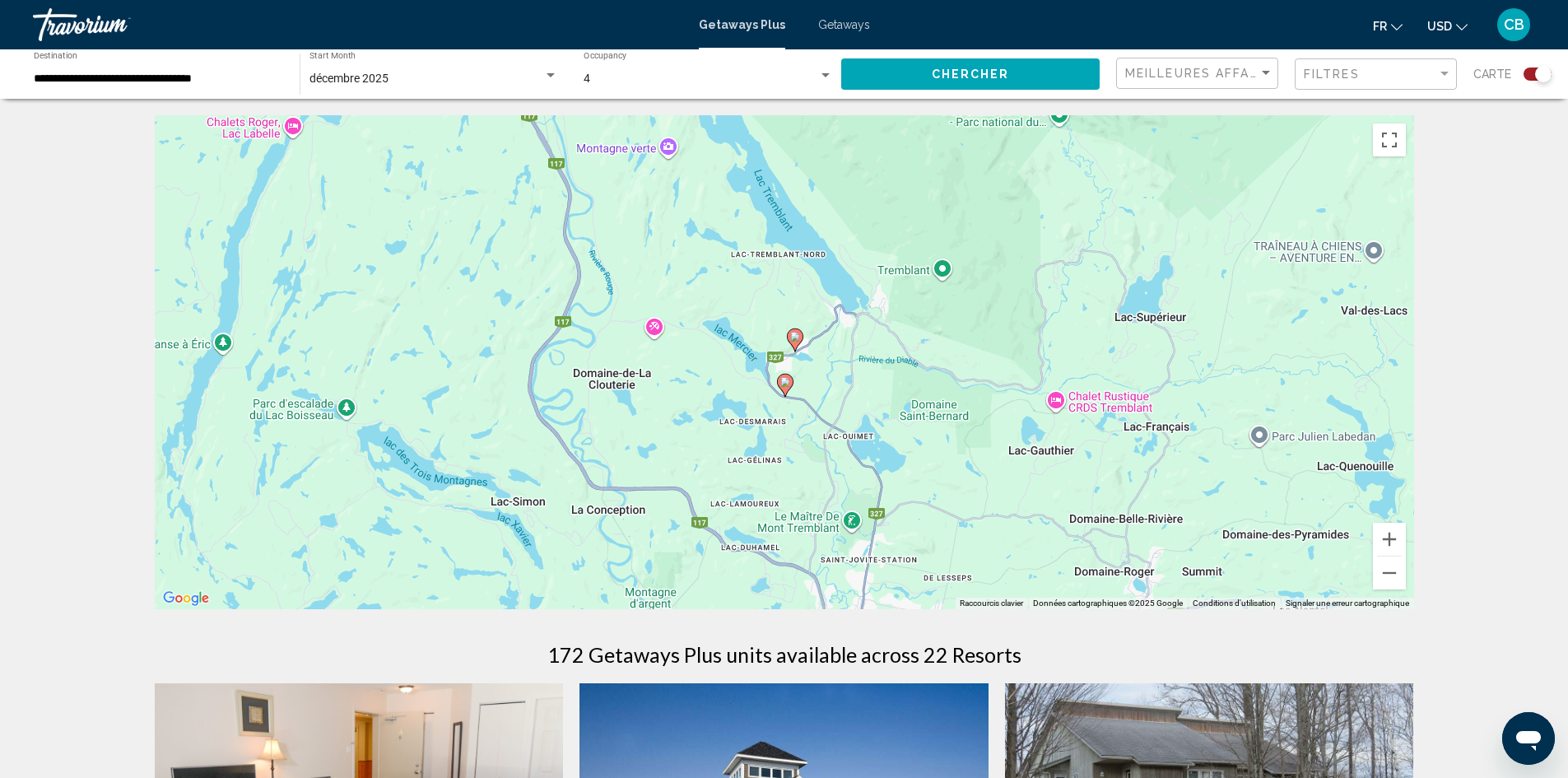
click at [796, 344] on icon "Main content" at bounding box center [794, 340] width 15 height 21
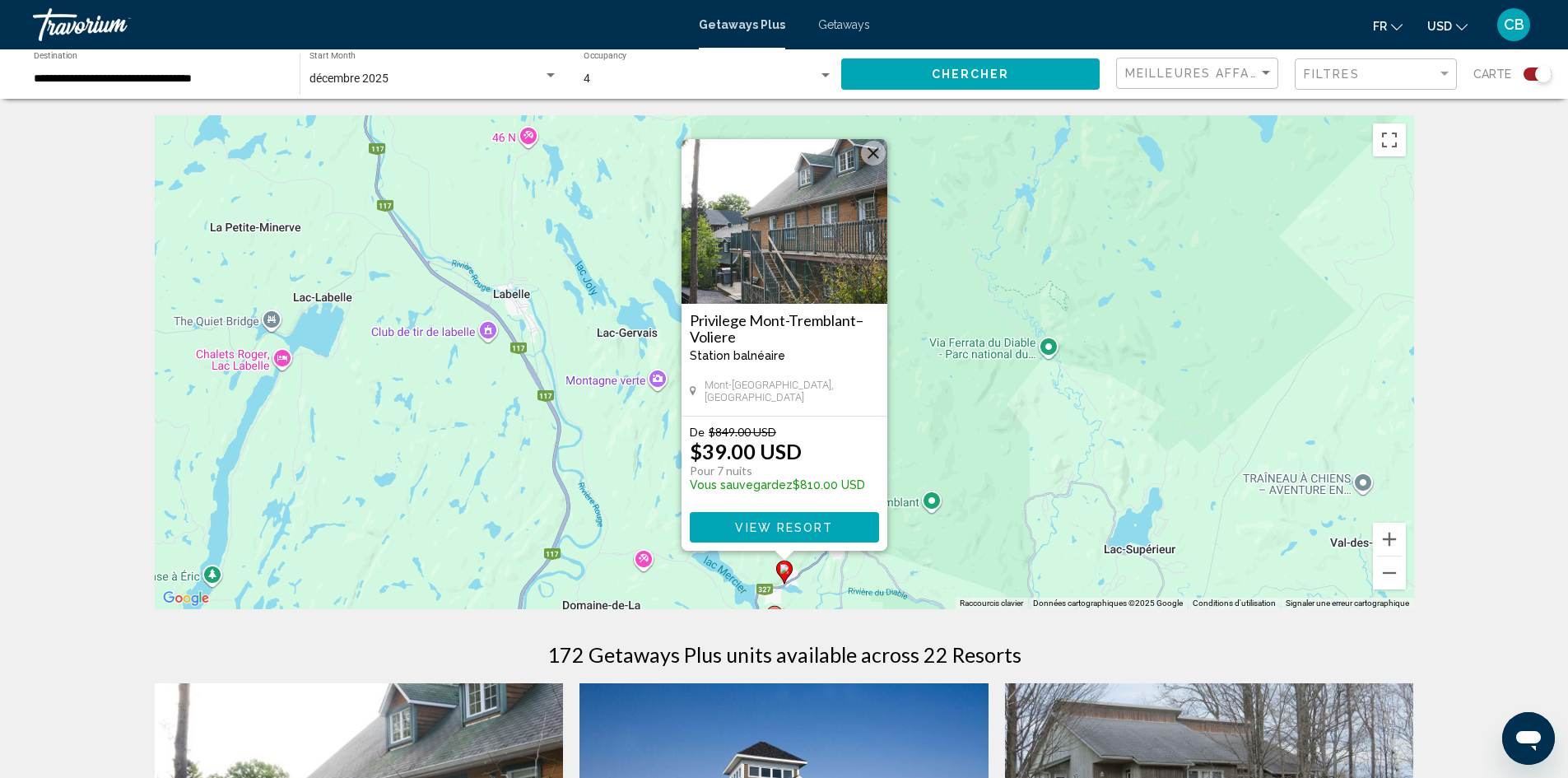
click at [904, 312] on div "Pour activer le glissement avec le clavier, appuyez sur Alt+Entrée. Une fois ce…" at bounding box center [784, 361] width 1259 height 493
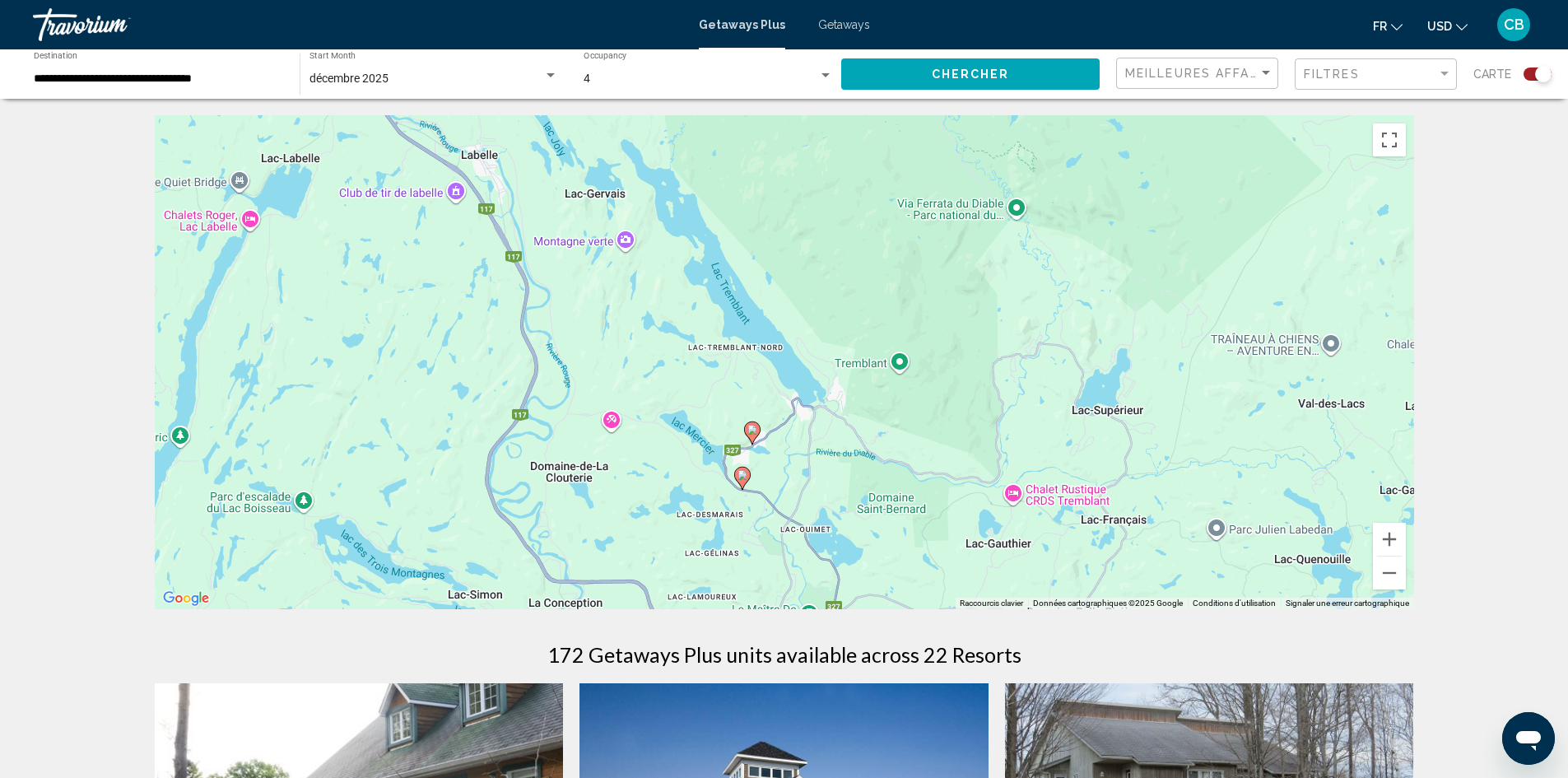
drag, startPoint x: 834, startPoint y: 476, endPoint x: 790, endPoint y: 299, distance: 182.4
click at [794, 303] on div "Pour activer le glissement avec le clavier, appuyez sur Alt+Entrée. Une fois ce…" at bounding box center [784, 361] width 1259 height 493
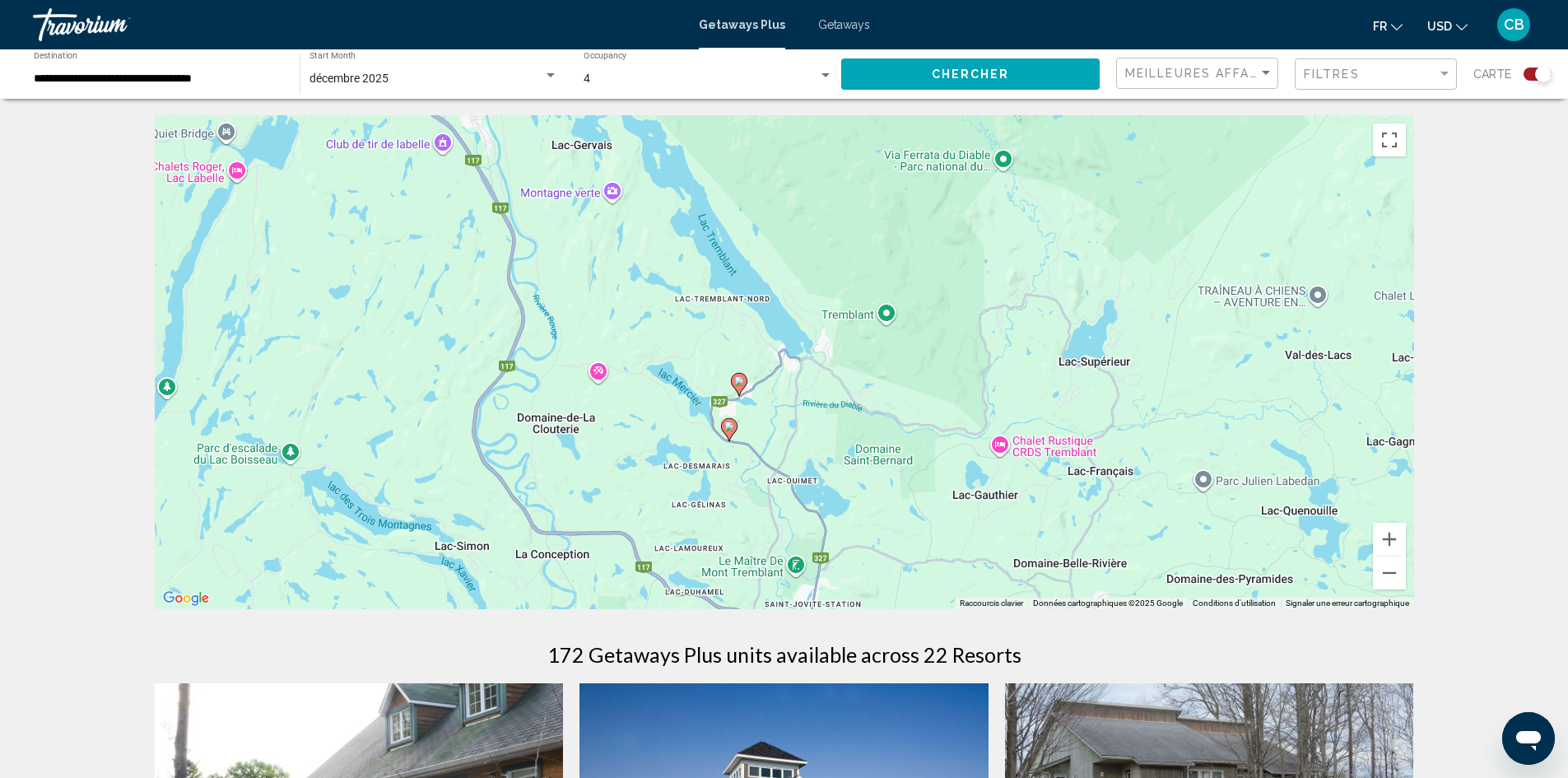
click at [735, 429] on icon "Main content" at bounding box center [728, 430] width 15 height 21
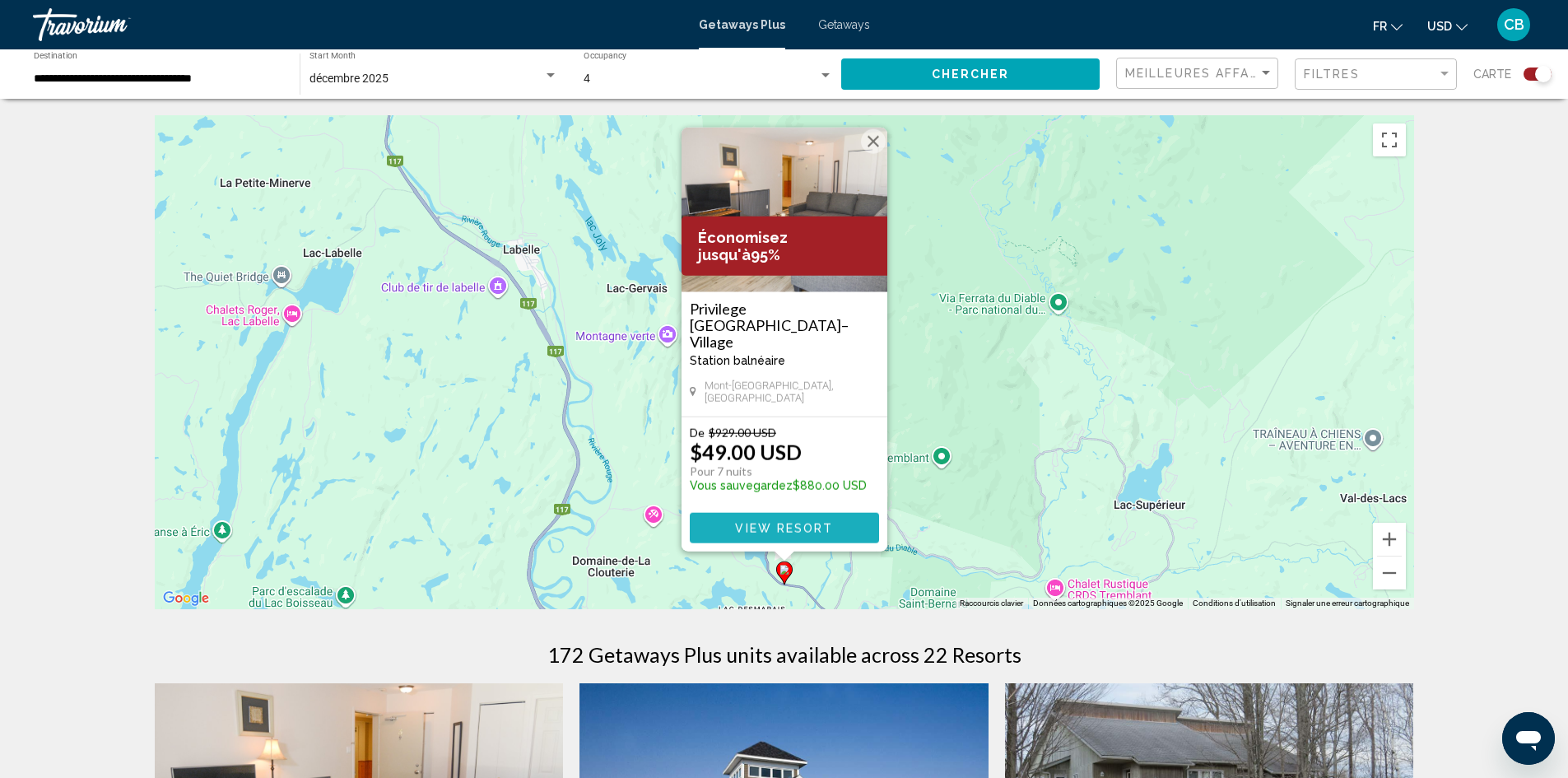
click at [779, 528] on span "View Resort" at bounding box center [784, 528] width 98 height 13
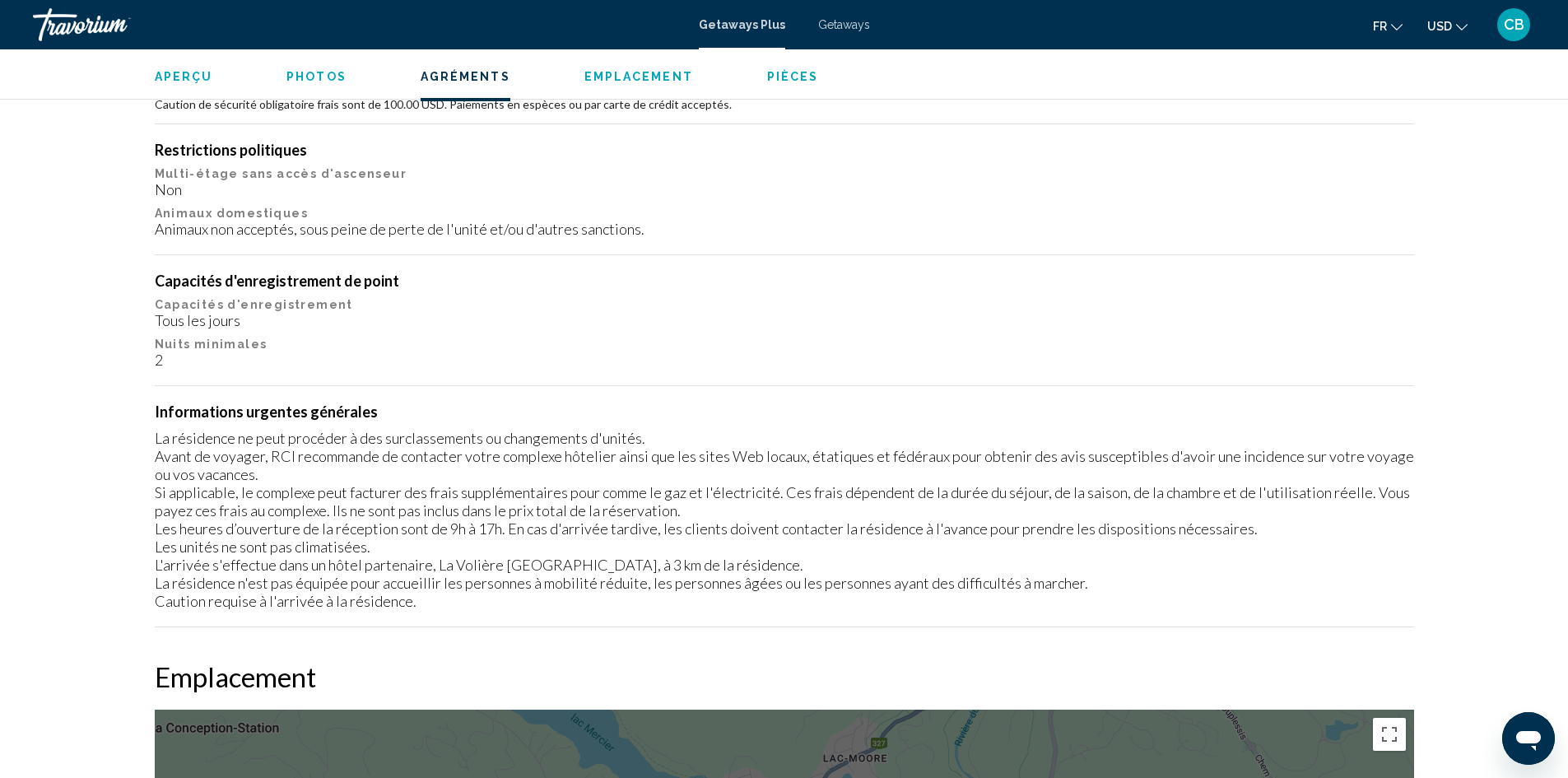
scroll to position [1847, 0]
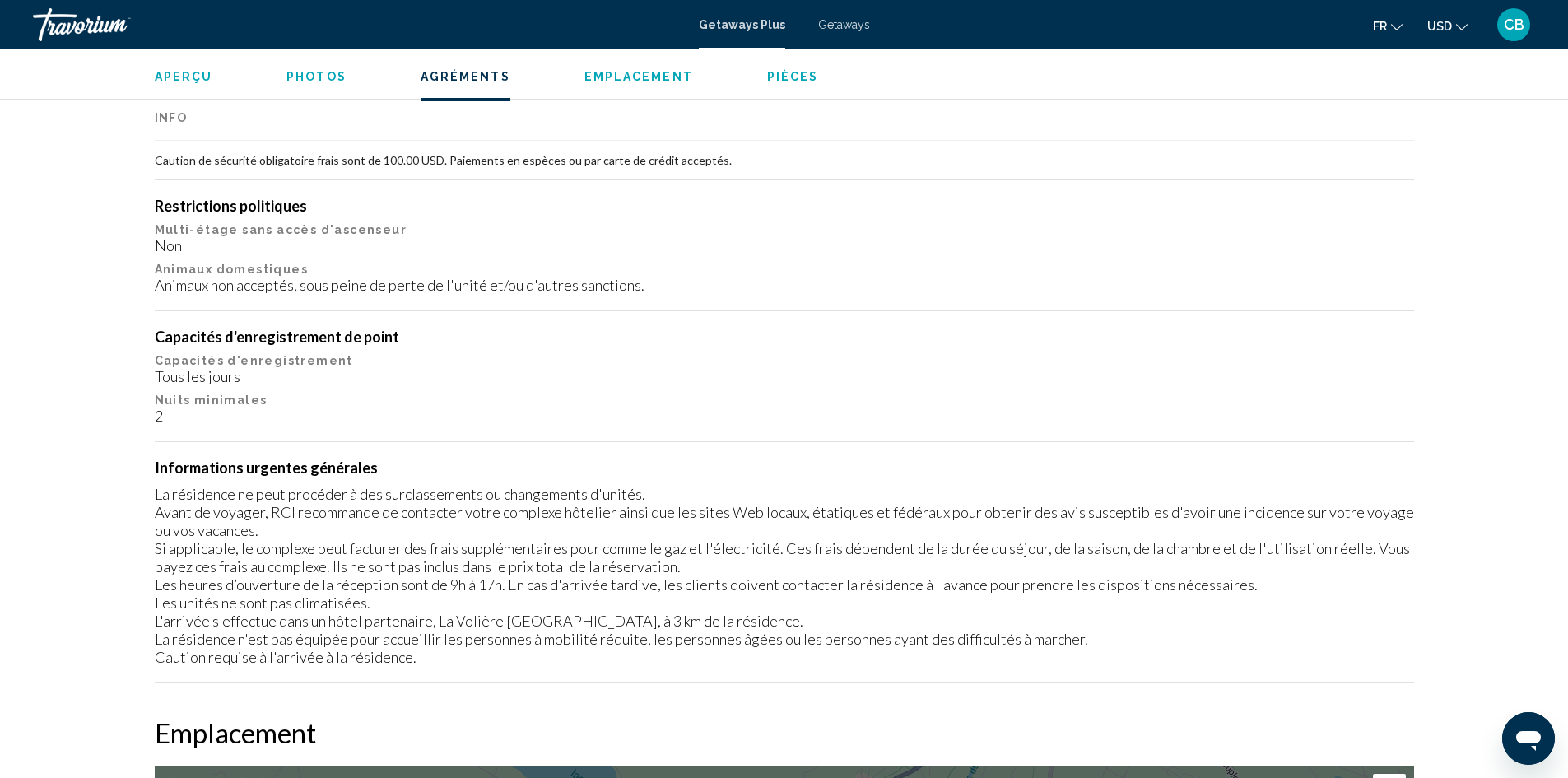
click at [838, 20] on span "Getaways" at bounding box center [844, 24] width 52 height 13
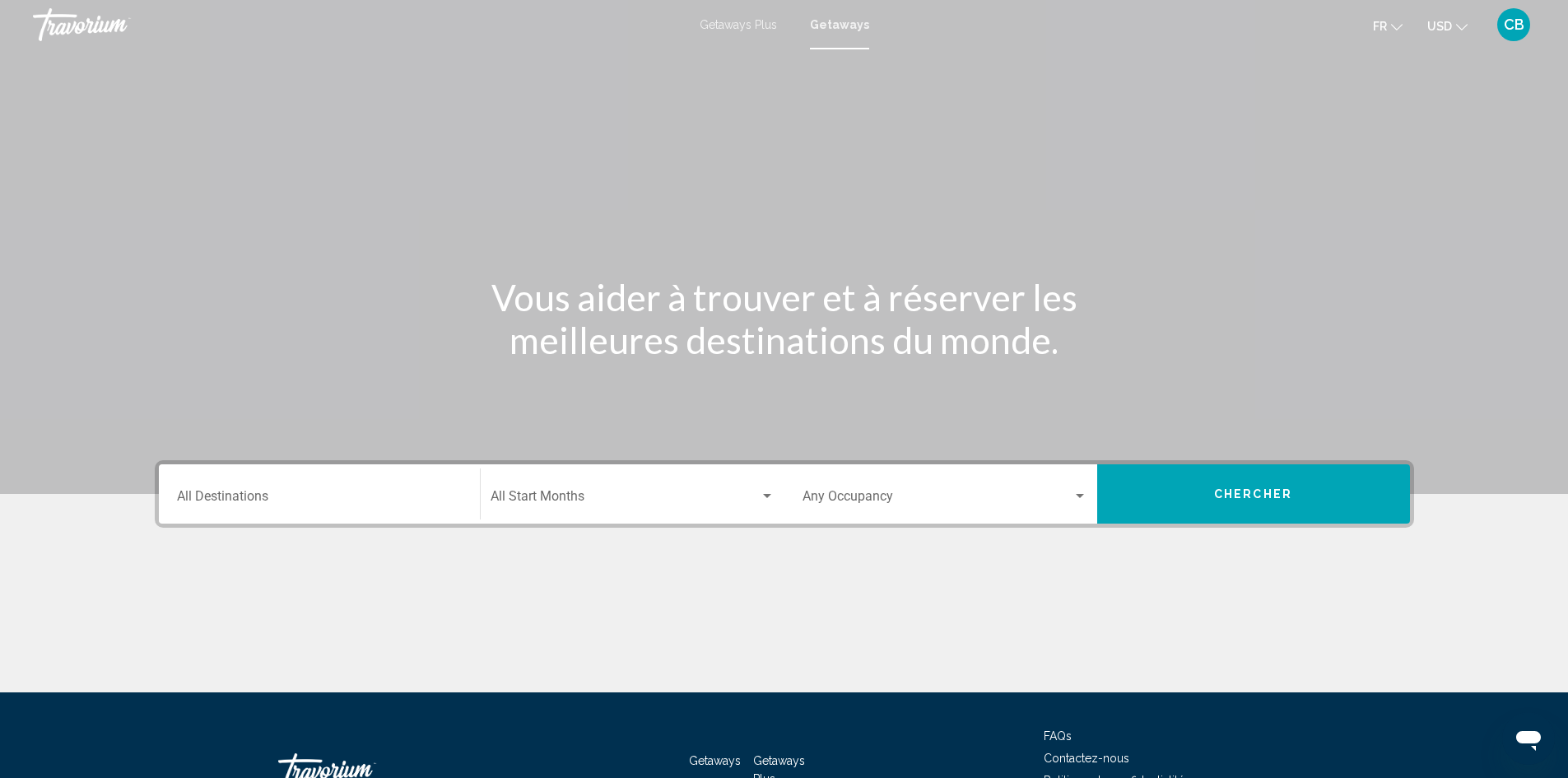
click at [278, 491] on div "Destination All Destinations" at bounding box center [319, 494] width 285 height 52
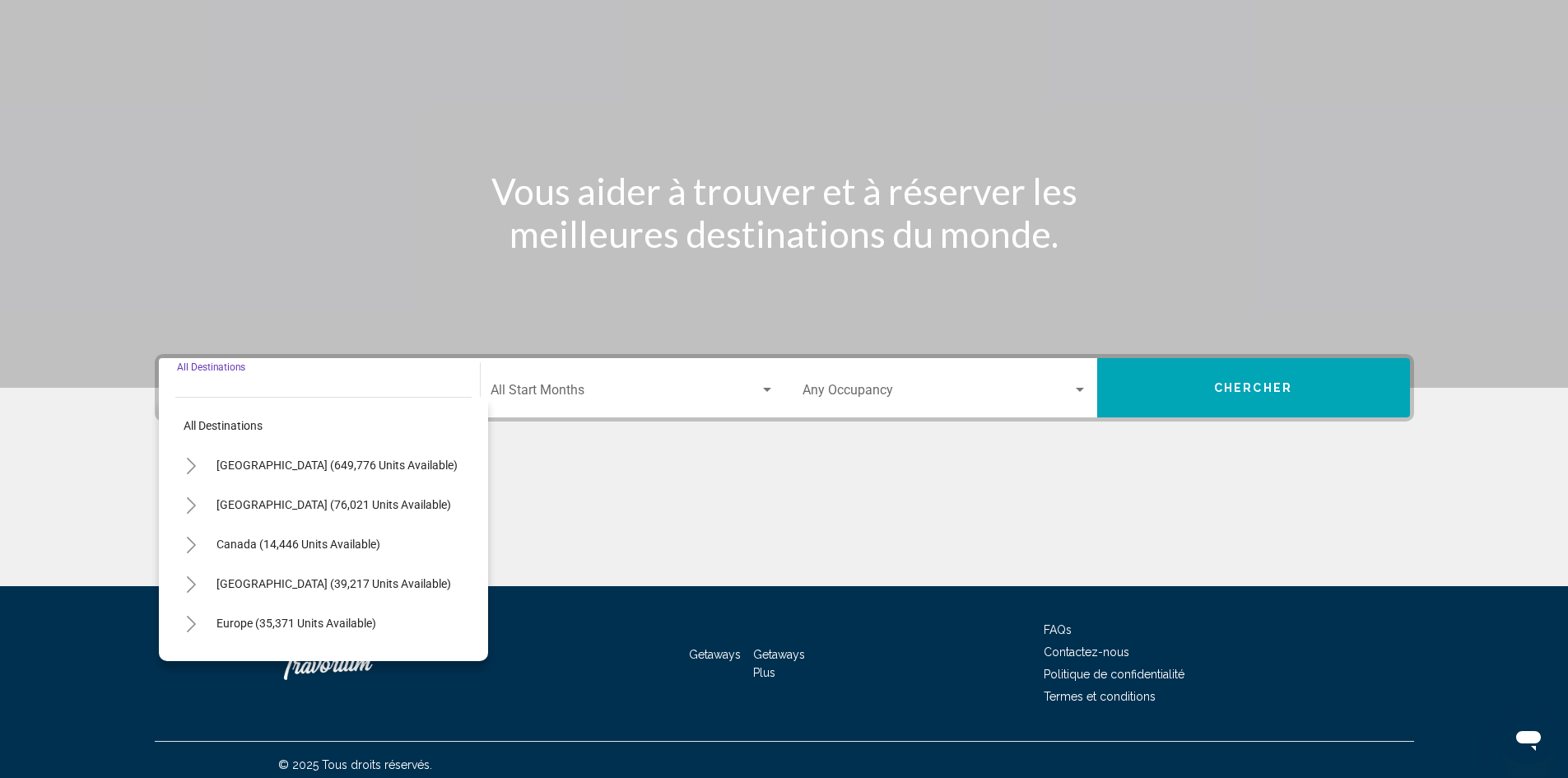
scroll to position [116, 0]
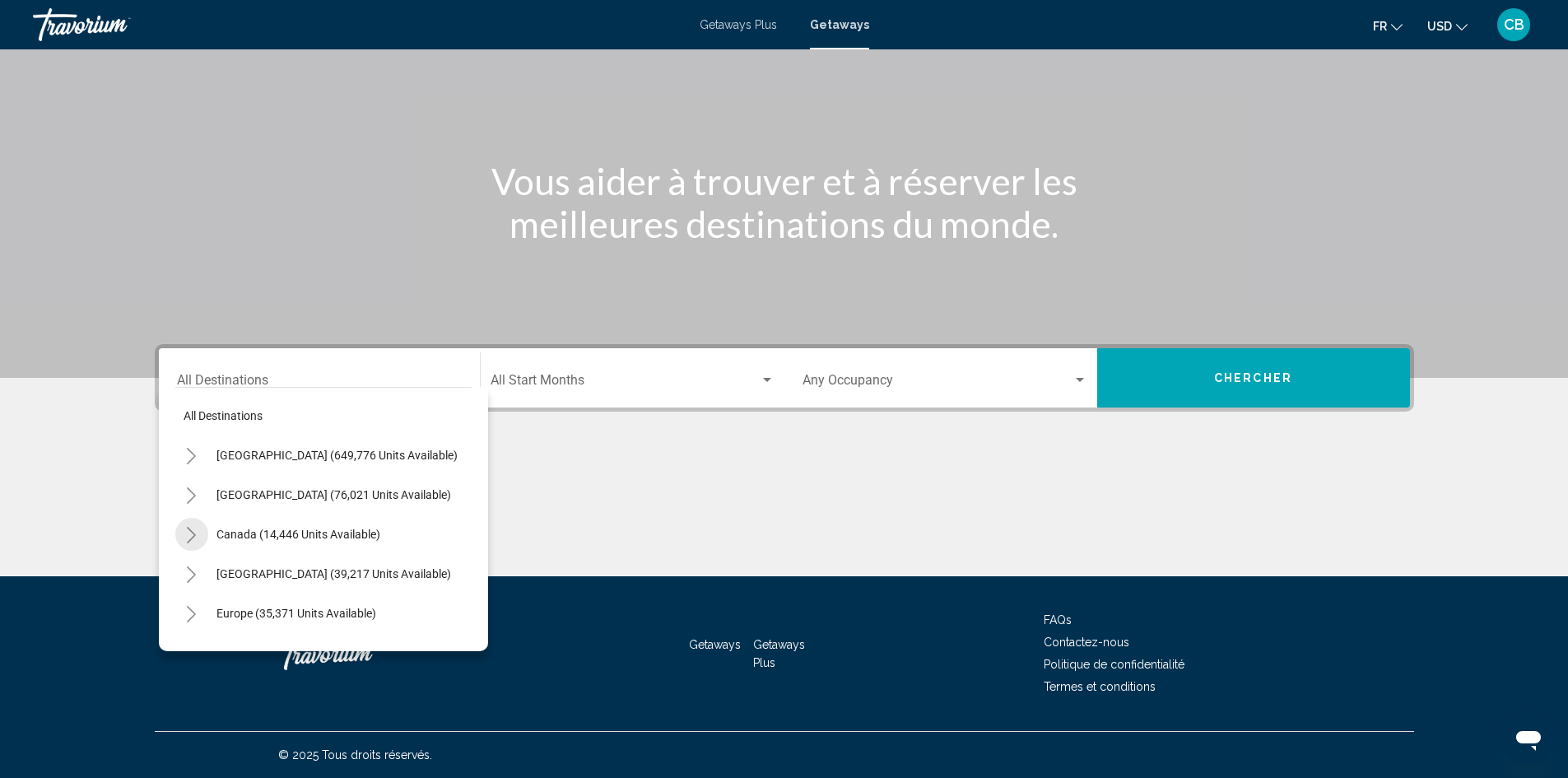
click at [187, 536] on icon "Toggle Canada (14,446 units available)" at bounding box center [192, 534] width 12 height 16
click at [235, 579] on span "Eastern Canada (7,442 units available)" at bounding box center [299, 574] width 199 height 13
type input "**********"
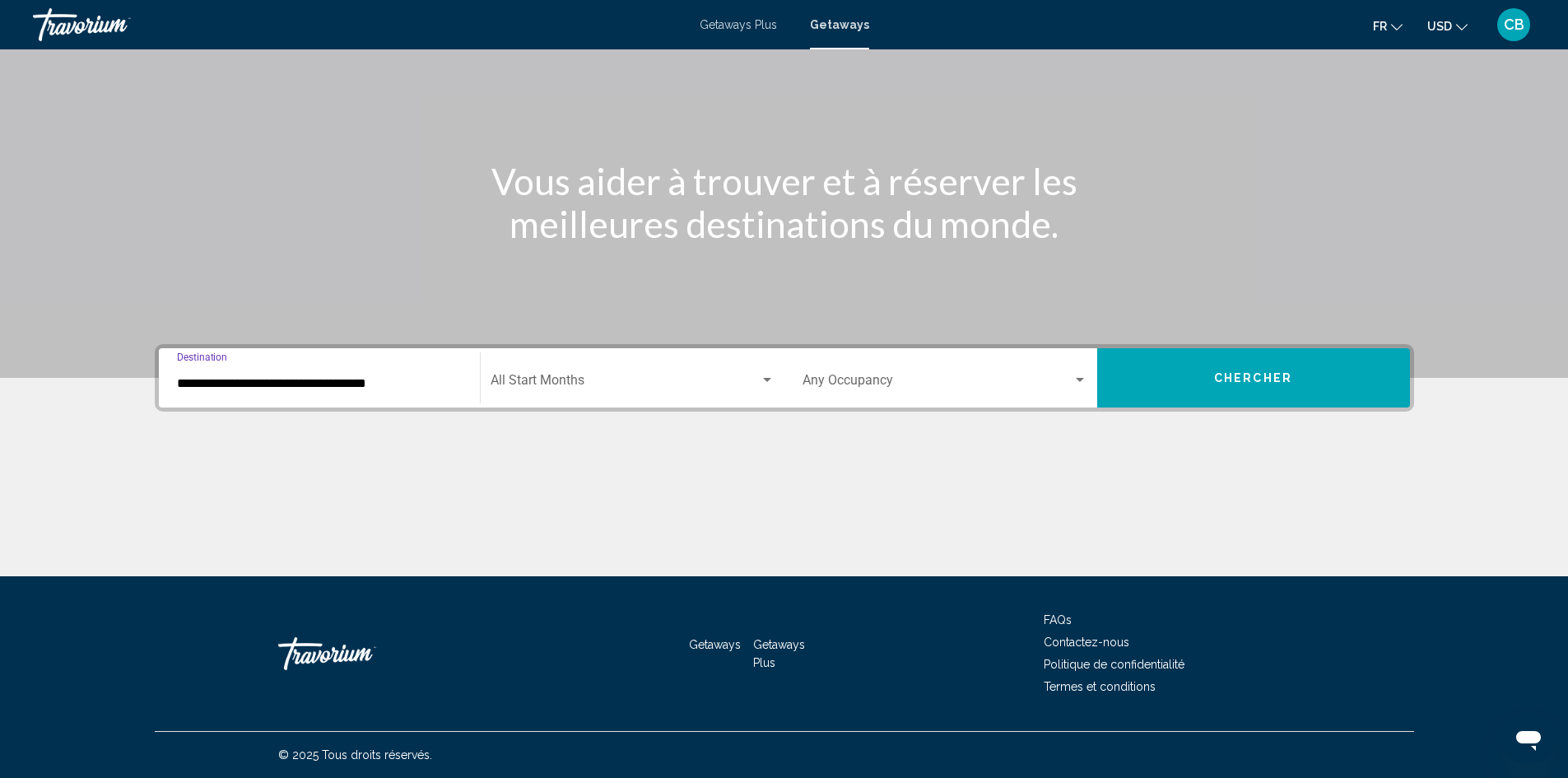
click at [748, 385] on span "Search widget" at bounding box center [626, 384] width 270 height 15
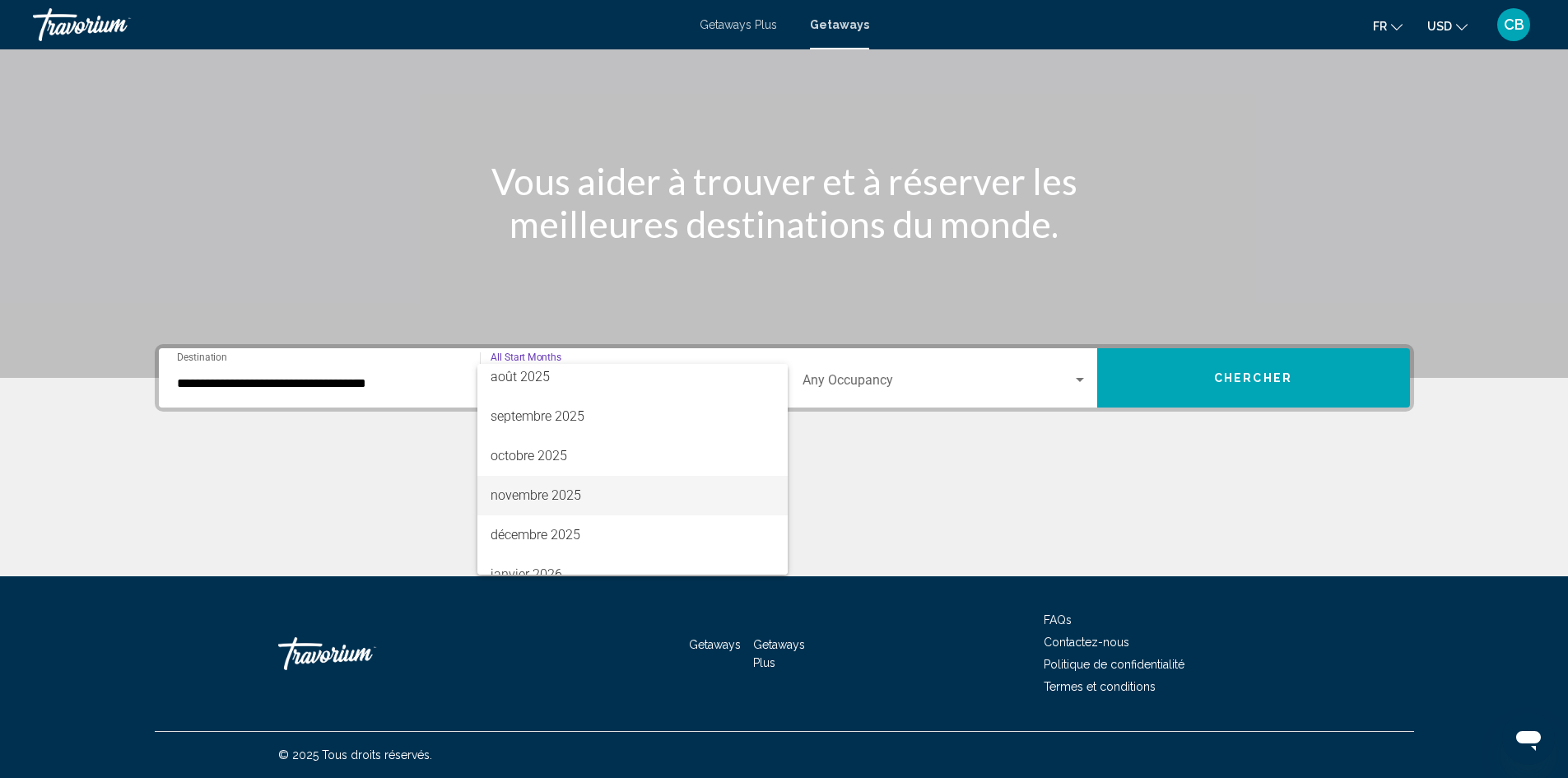
scroll to position [82, 0]
click at [547, 499] on span "décembre 2025" at bounding box center [633, 499] width 284 height 39
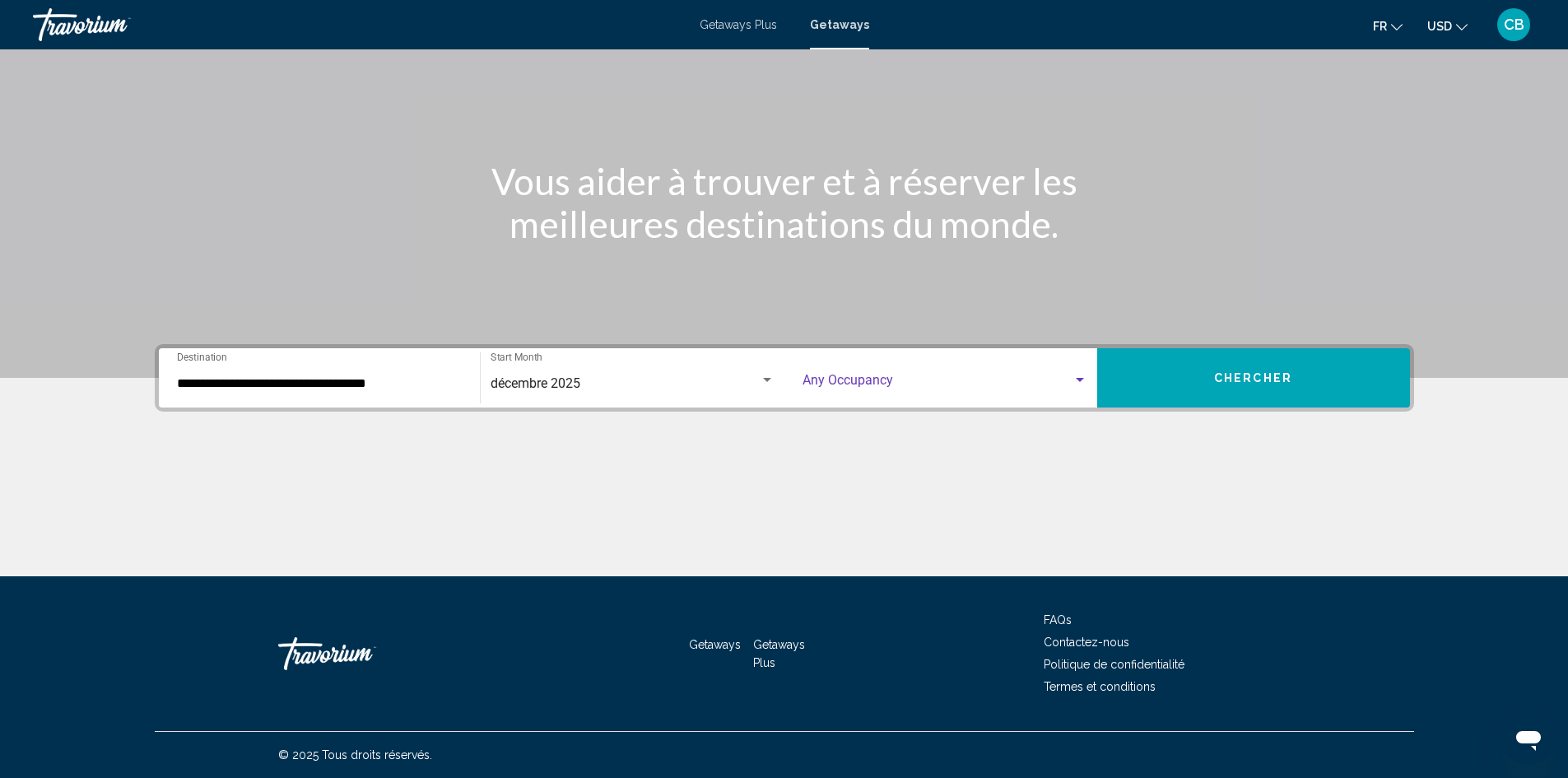
click at [933, 383] on span "Search widget" at bounding box center [937, 384] width 270 height 15
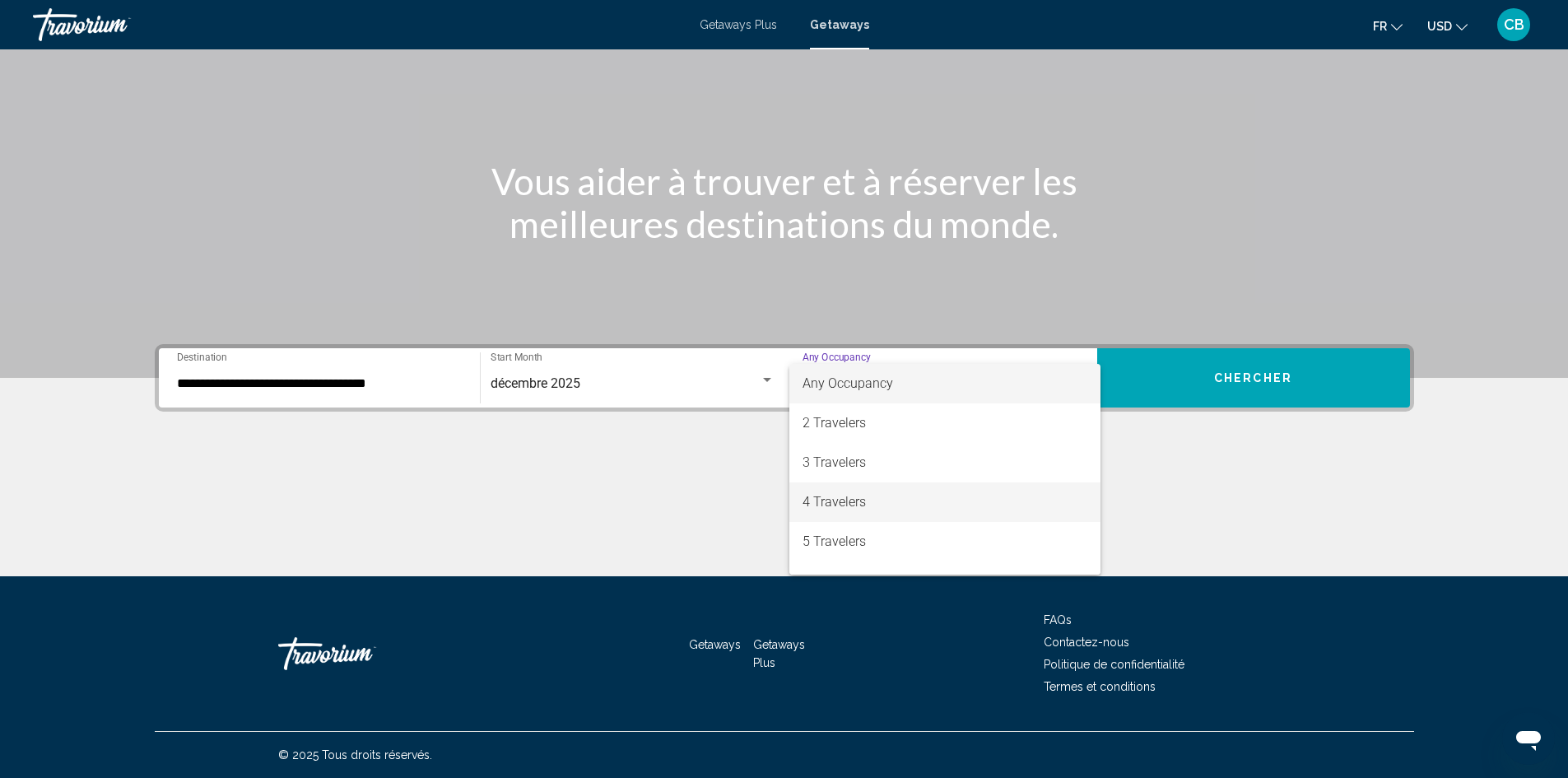
click at [866, 501] on span "4 Travelers" at bounding box center [944, 502] width 285 height 39
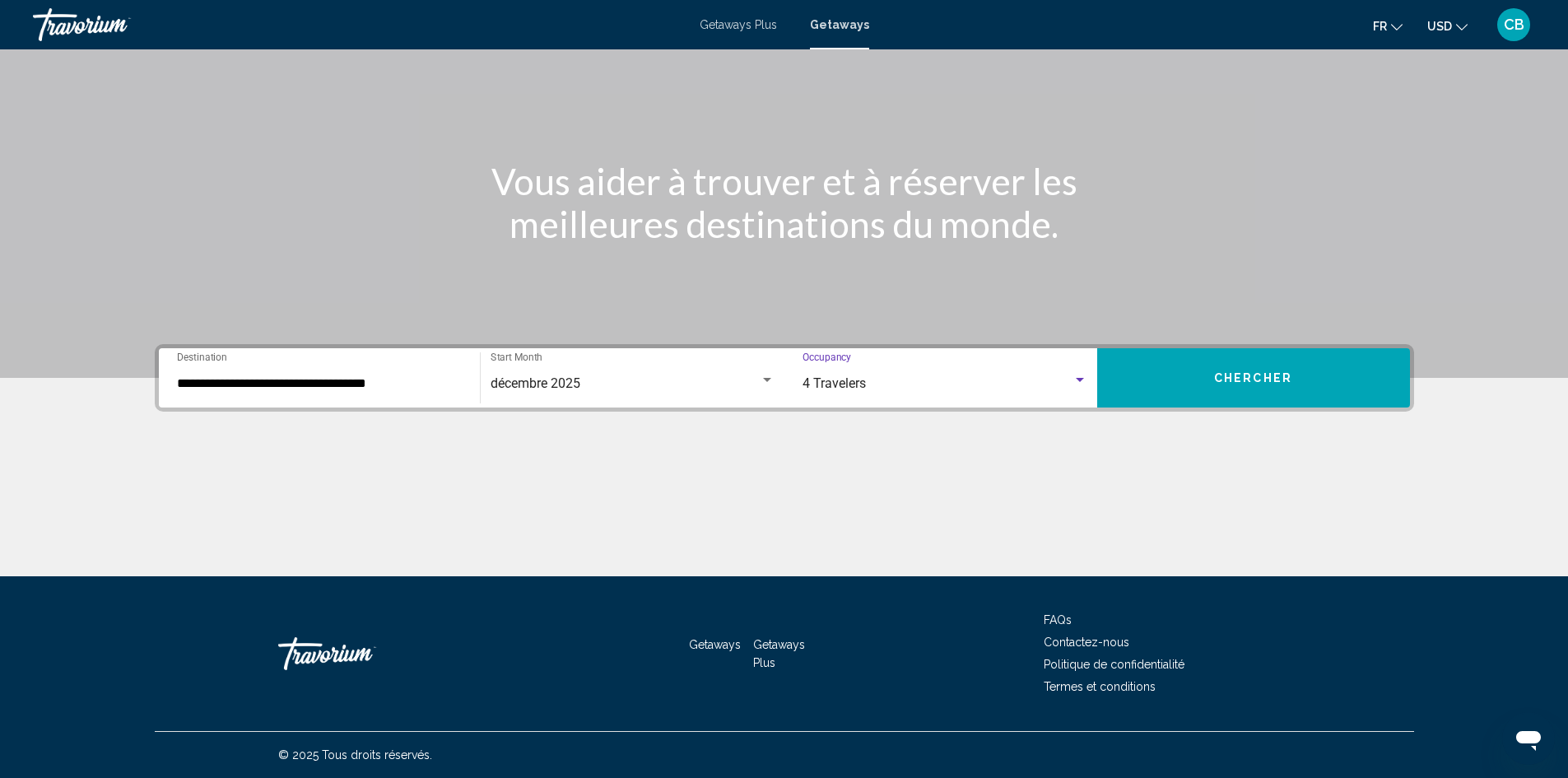
click at [1237, 384] on span "Chercher" at bounding box center [1254, 378] width 79 height 13
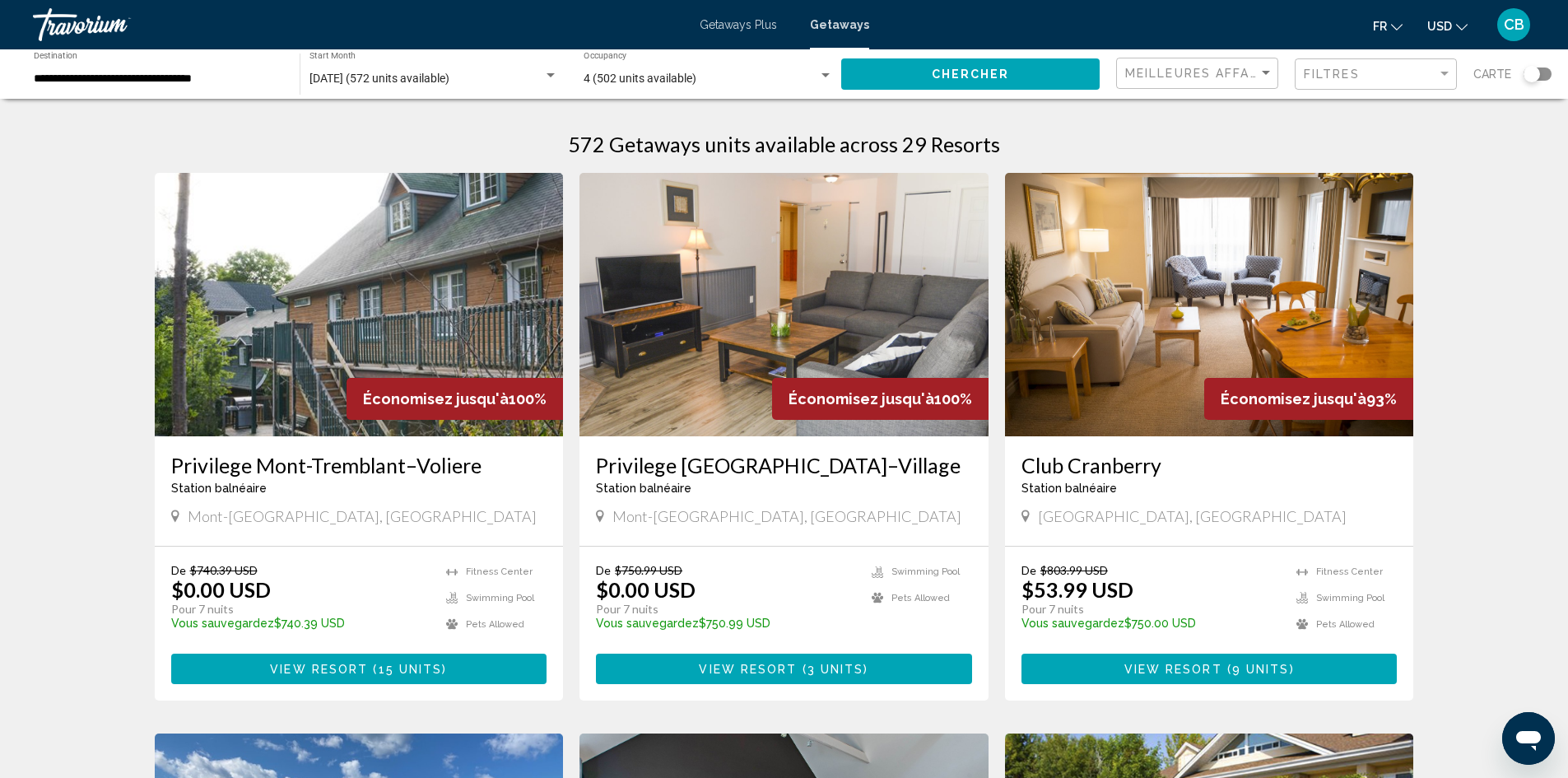
click at [1539, 73] on div "Search widget" at bounding box center [1531, 74] width 16 height 16
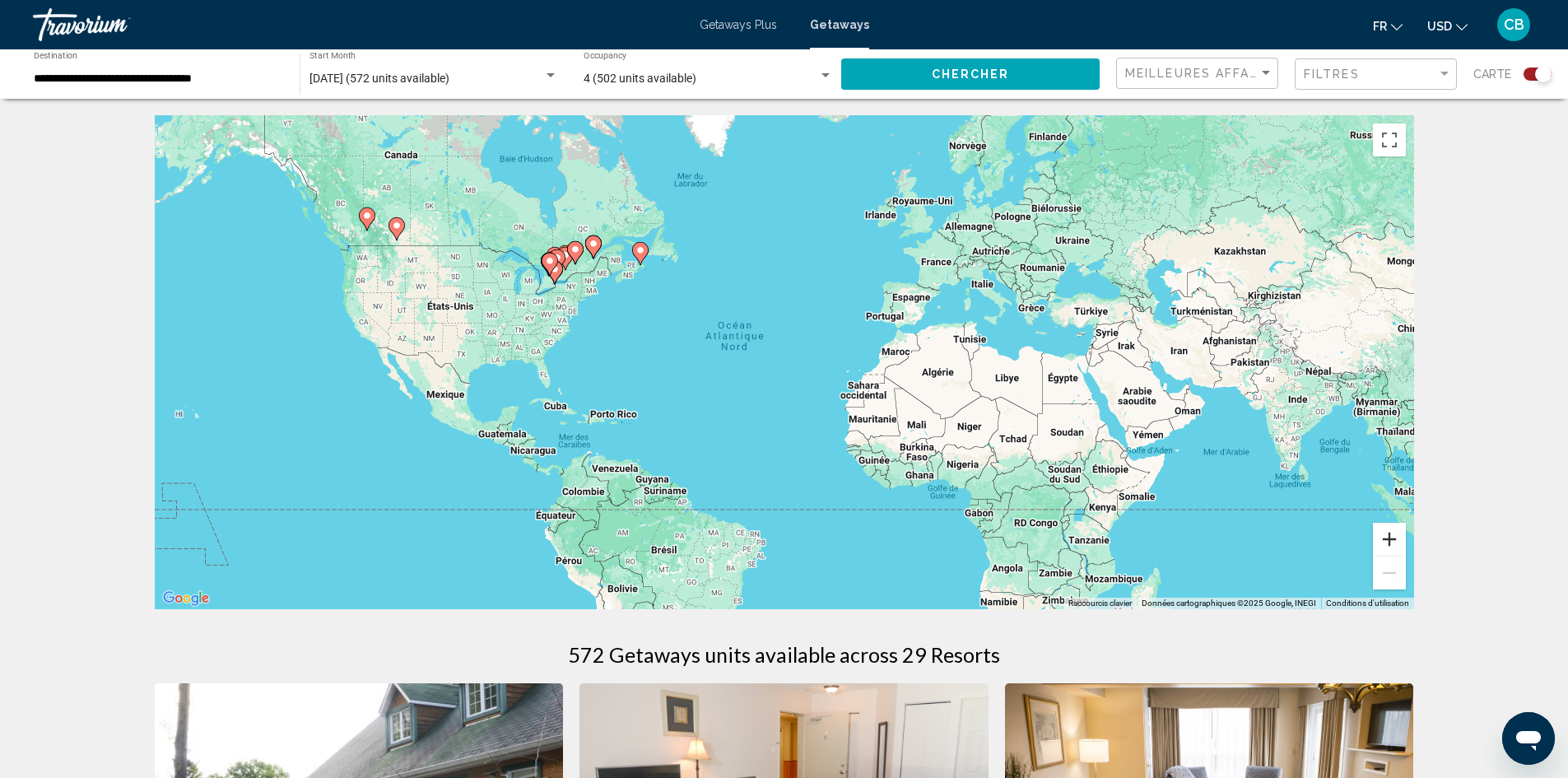
click at [1393, 536] on button "Zoom avant" at bounding box center [1390, 539] width 33 height 33
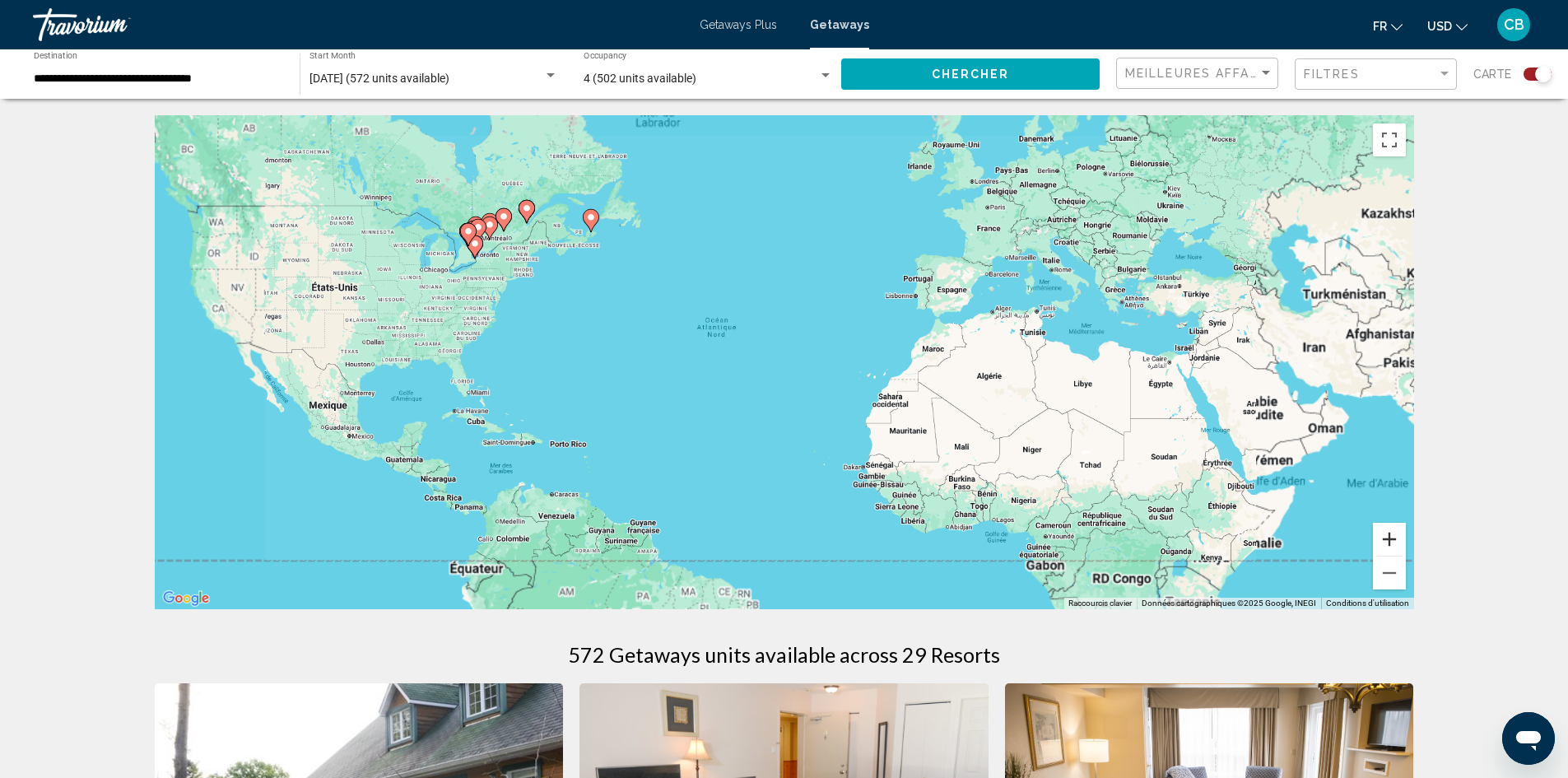
click at [1393, 536] on button "Zoom avant" at bounding box center [1390, 539] width 33 height 33
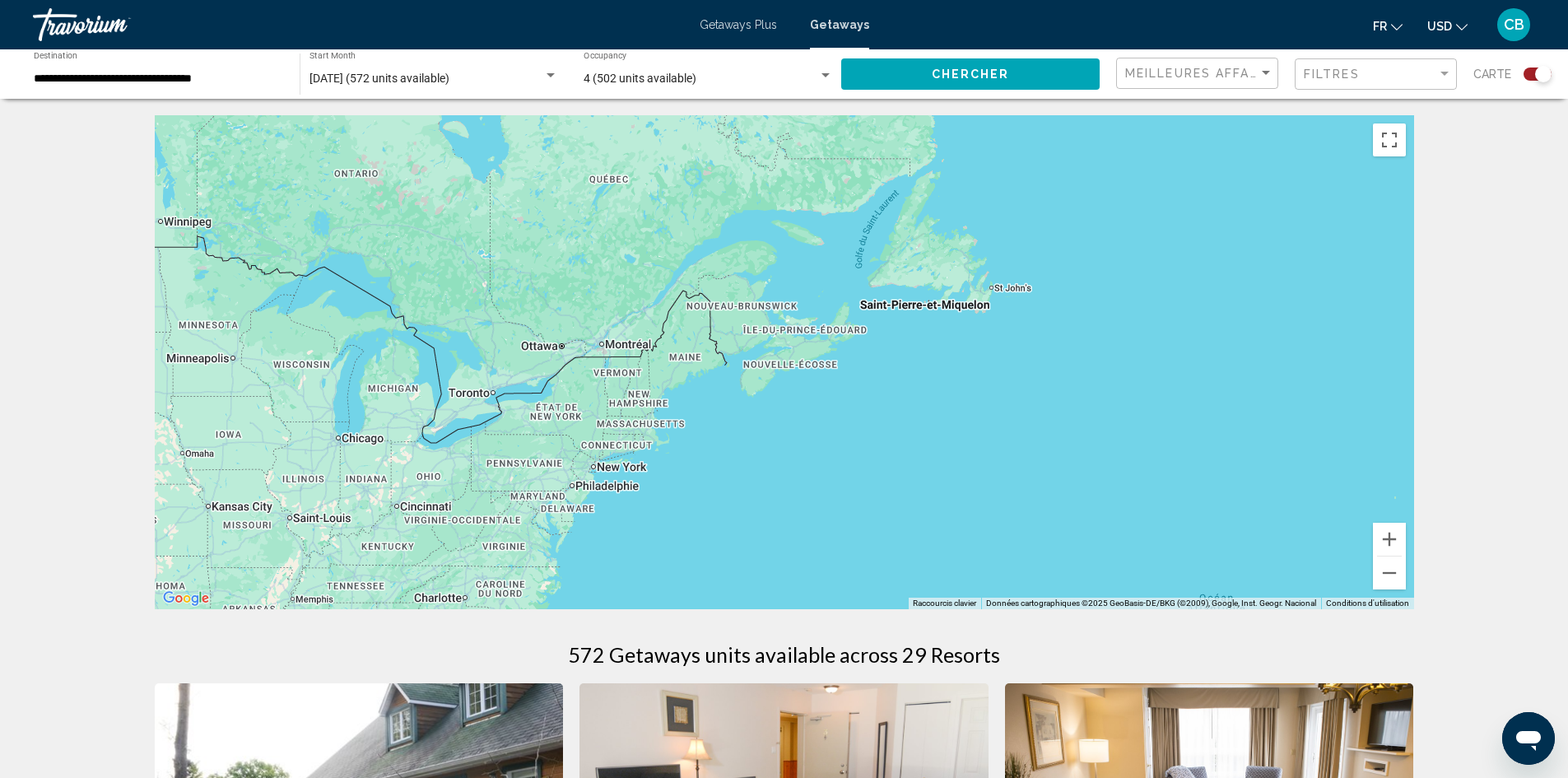
drag, startPoint x: 639, startPoint y: 195, endPoint x: 1319, endPoint y: 566, distance: 774.6
click at [1319, 566] on div "Main content" at bounding box center [784, 361] width 1259 height 493
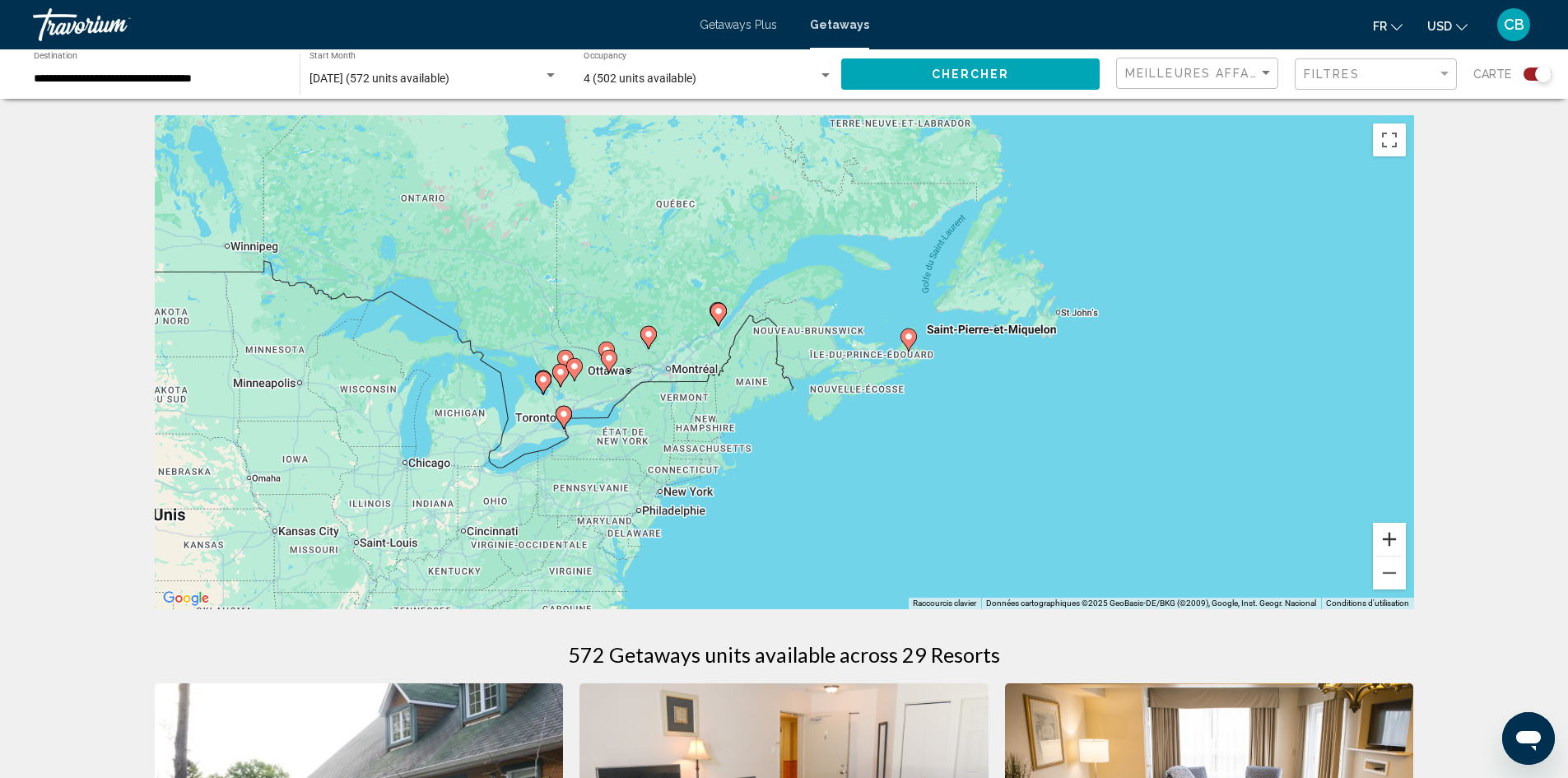
click at [1397, 546] on button "Zoom avant" at bounding box center [1390, 539] width 33 height 33
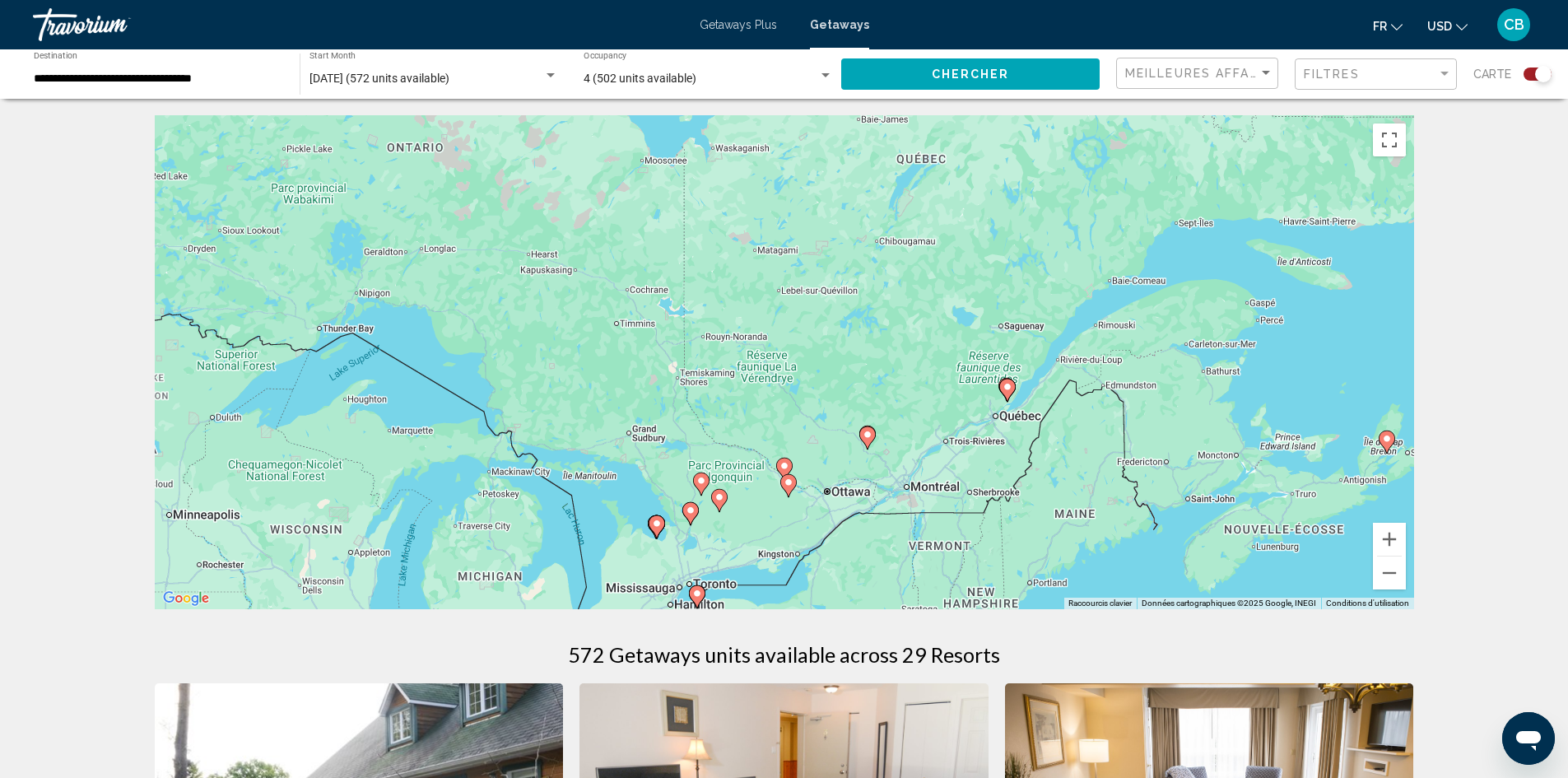
drag, startPoint x: 770, startPoint y: 437, endPoint x: 1138, endPoint y: 534, distance: 380.6
click at [1154, 552] on div "Pour activer le glissement avec le clavier, appuyez sur Alt+Entrée. Une fois ce…" at bounding box center [784, 361] width 1259 height 493
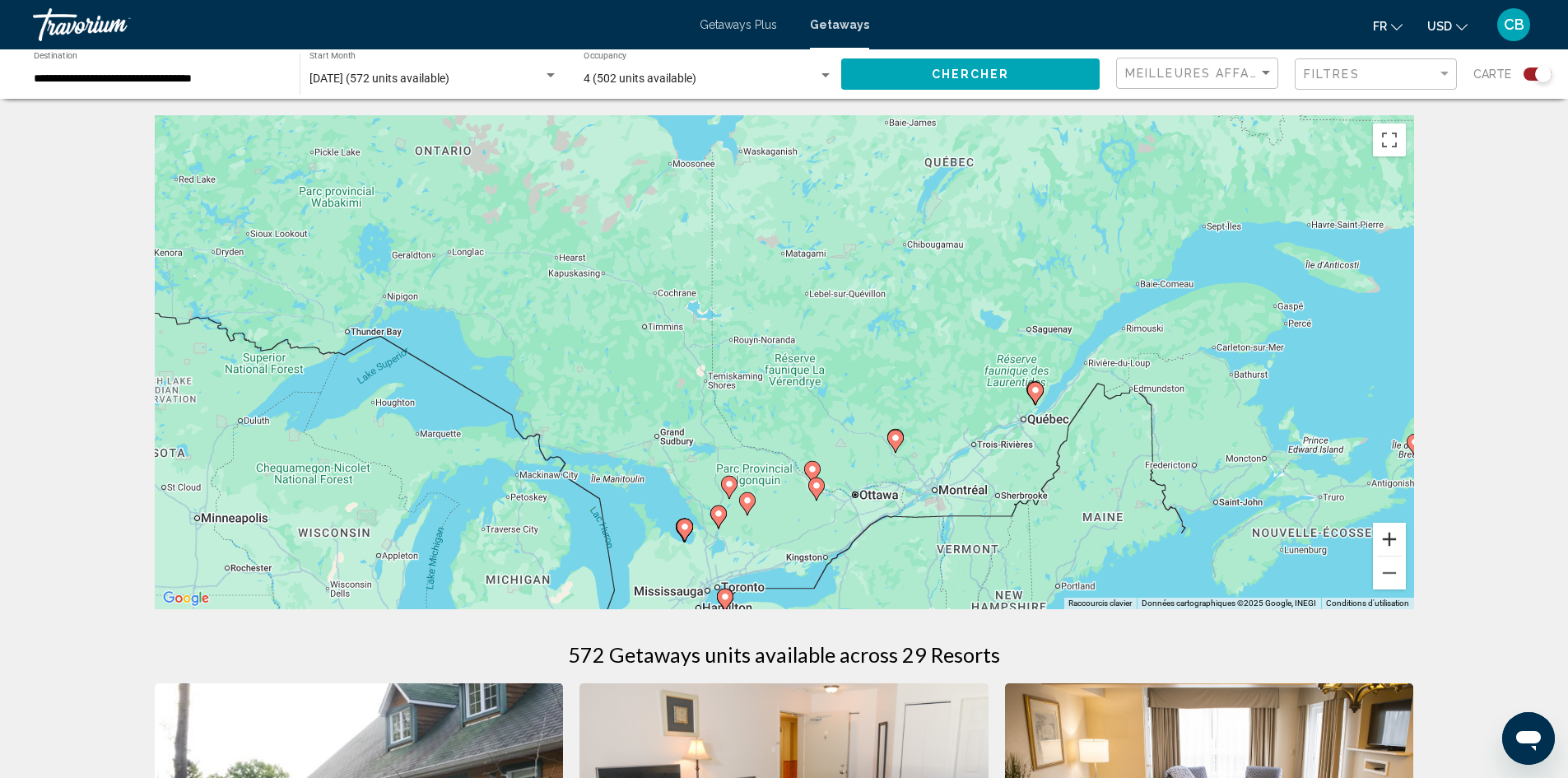
click at [1385, 544] on button "Zoom avant" at bounding box center [1390, 539] width 33 height 33
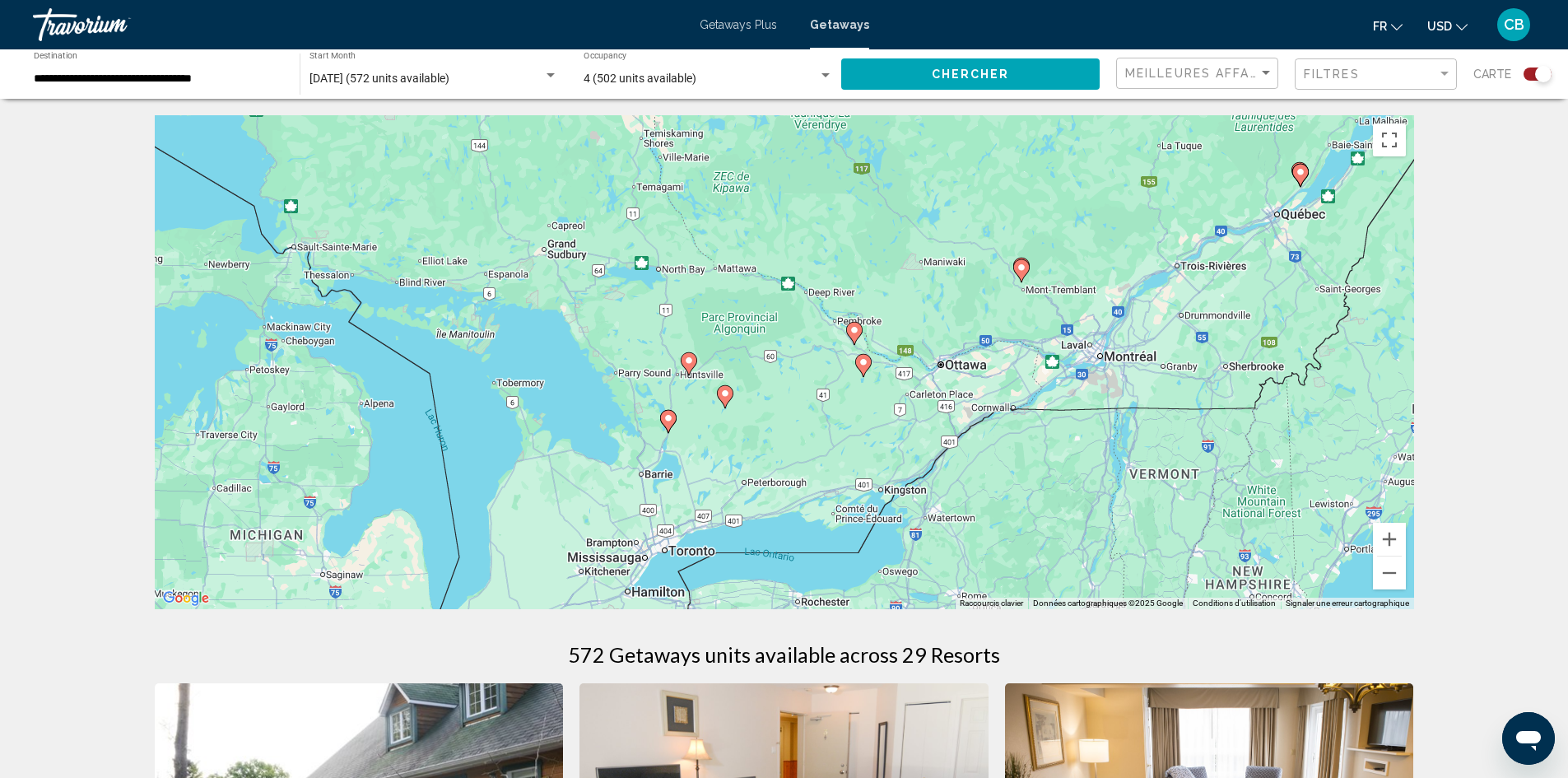
drag, startPoint x: 958, startPoint y: 498, endPoint x: 982, endPoint y: 207, distance: 292.0
click at [982, 207] on div "Pour activer le glissement avec le clavier, appuyez sur Alt+Entrée. Une fois ce…" at bounding box center [784, 361] width 1259 height 493
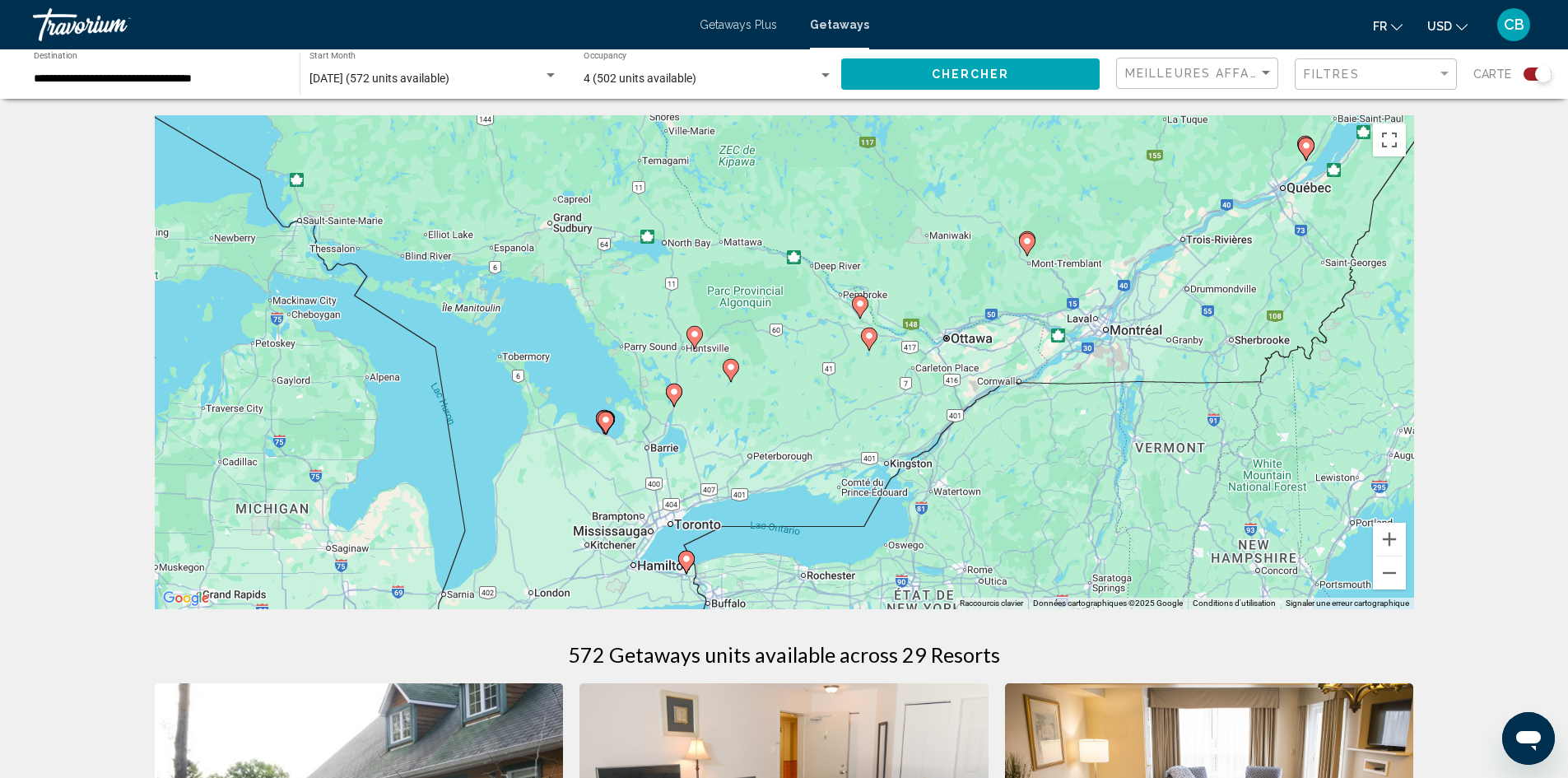
click at [1025, 239] on image "Main content" at bounding box center [1027, 241] width 10 height 10
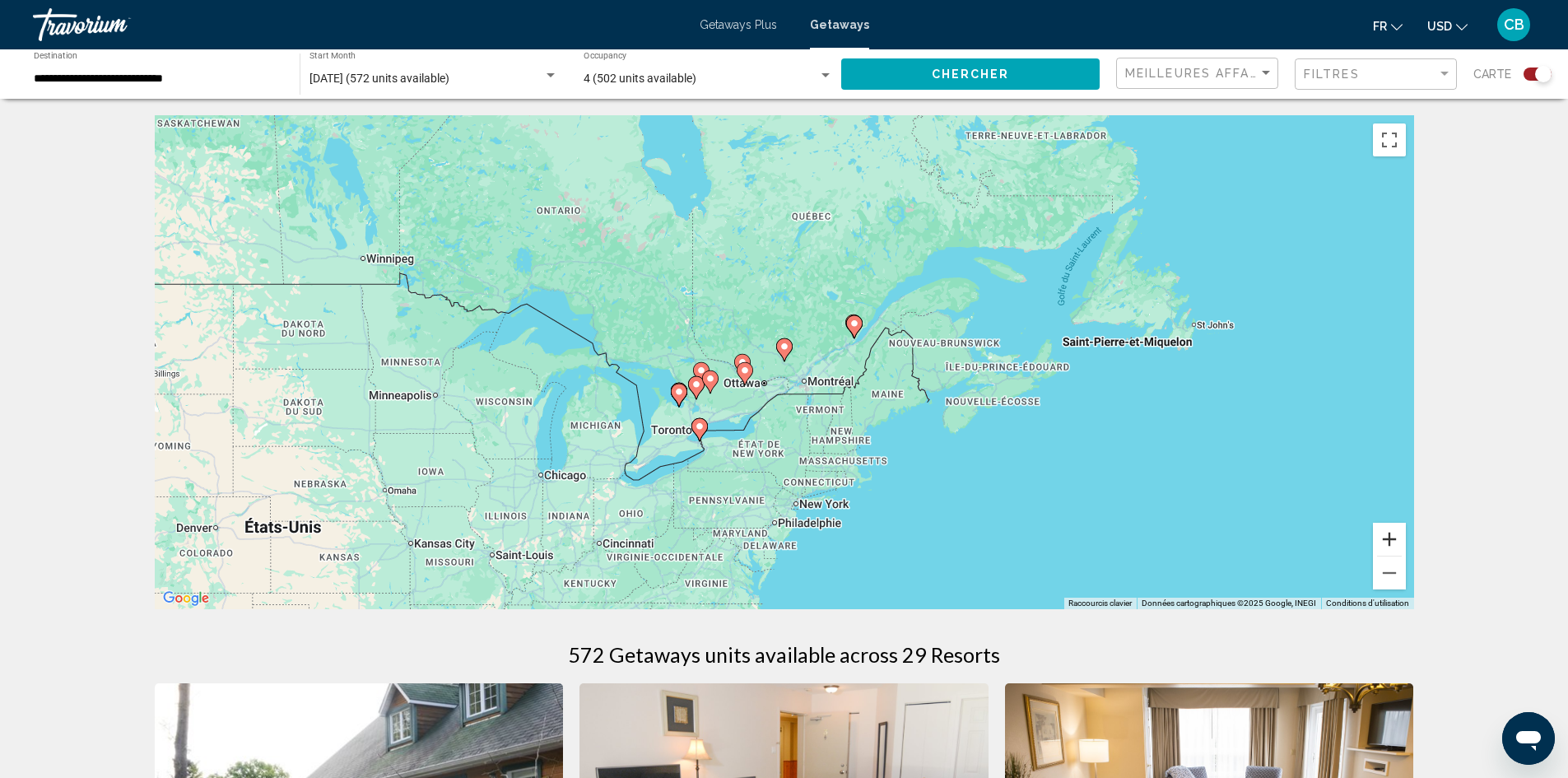
click at [1393, 543] on button "Zoom avant" at bounding box center [1390, 539] width 33 height 33
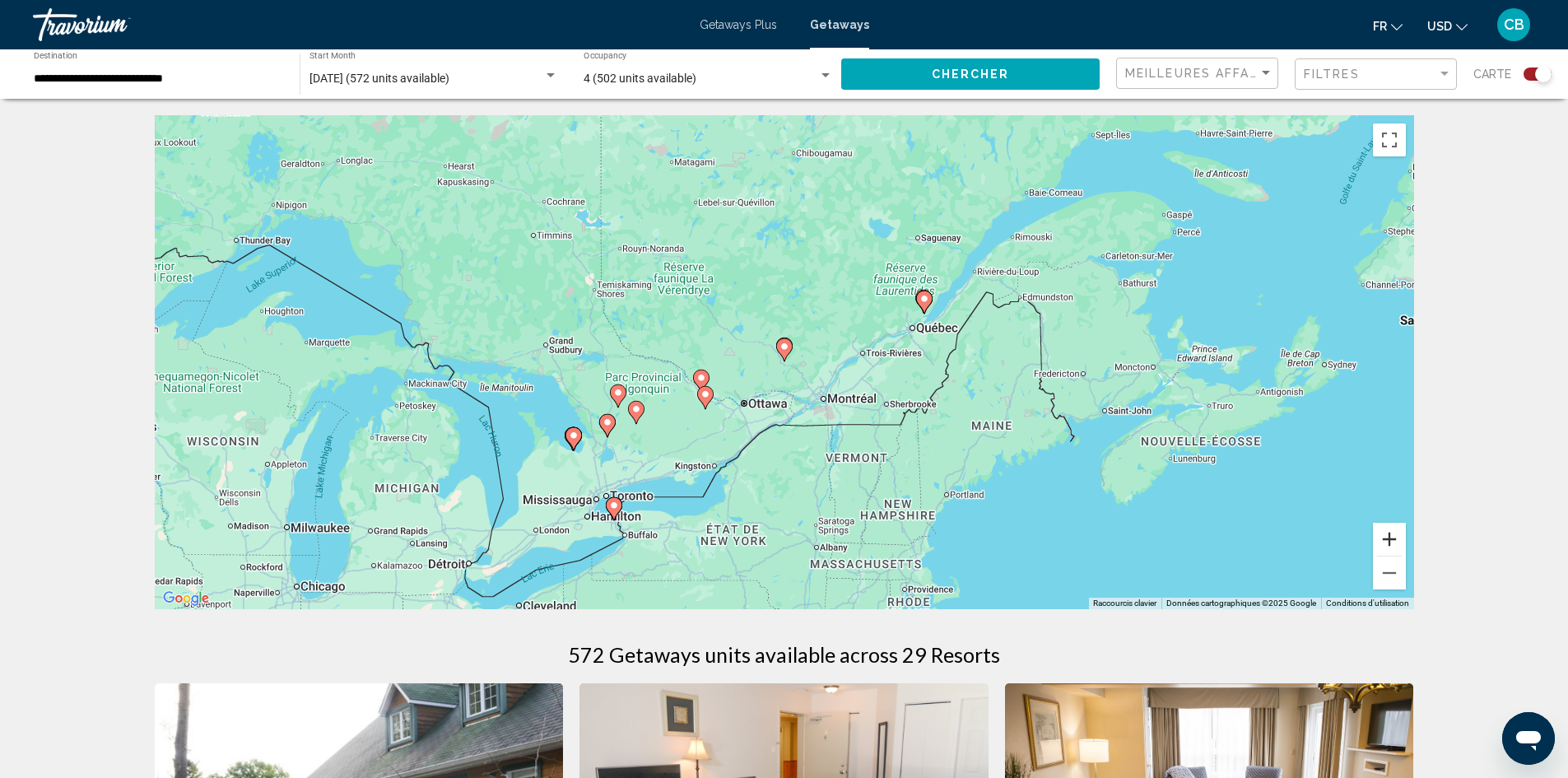
click at [1393, 543] on button "Zoom avant" at bounding box center [1390, 539] width 33 height 33
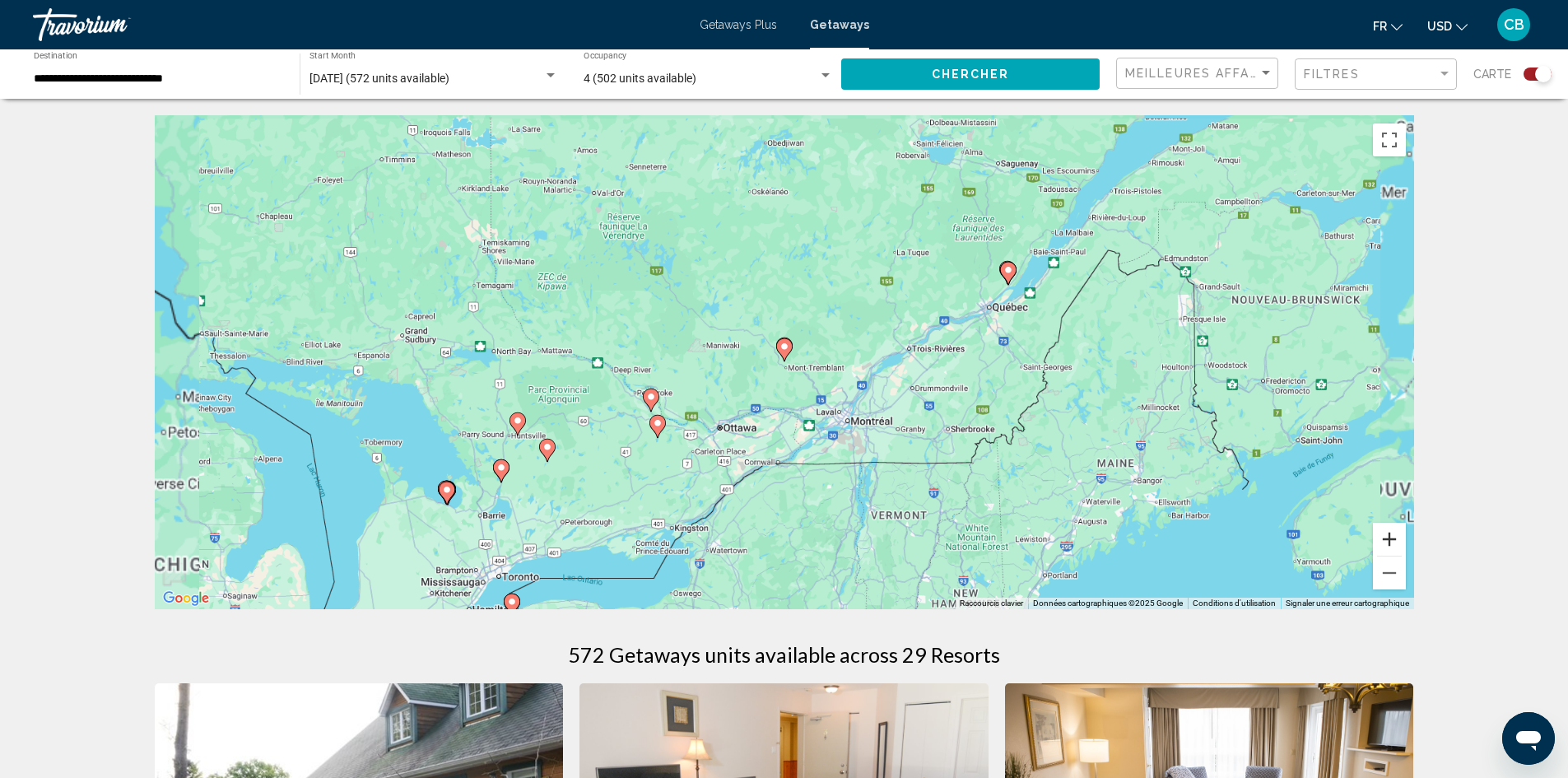
click at [1393, 543] on button "Zoom avant" at bounding box center [1390, 539] width 33 height 33
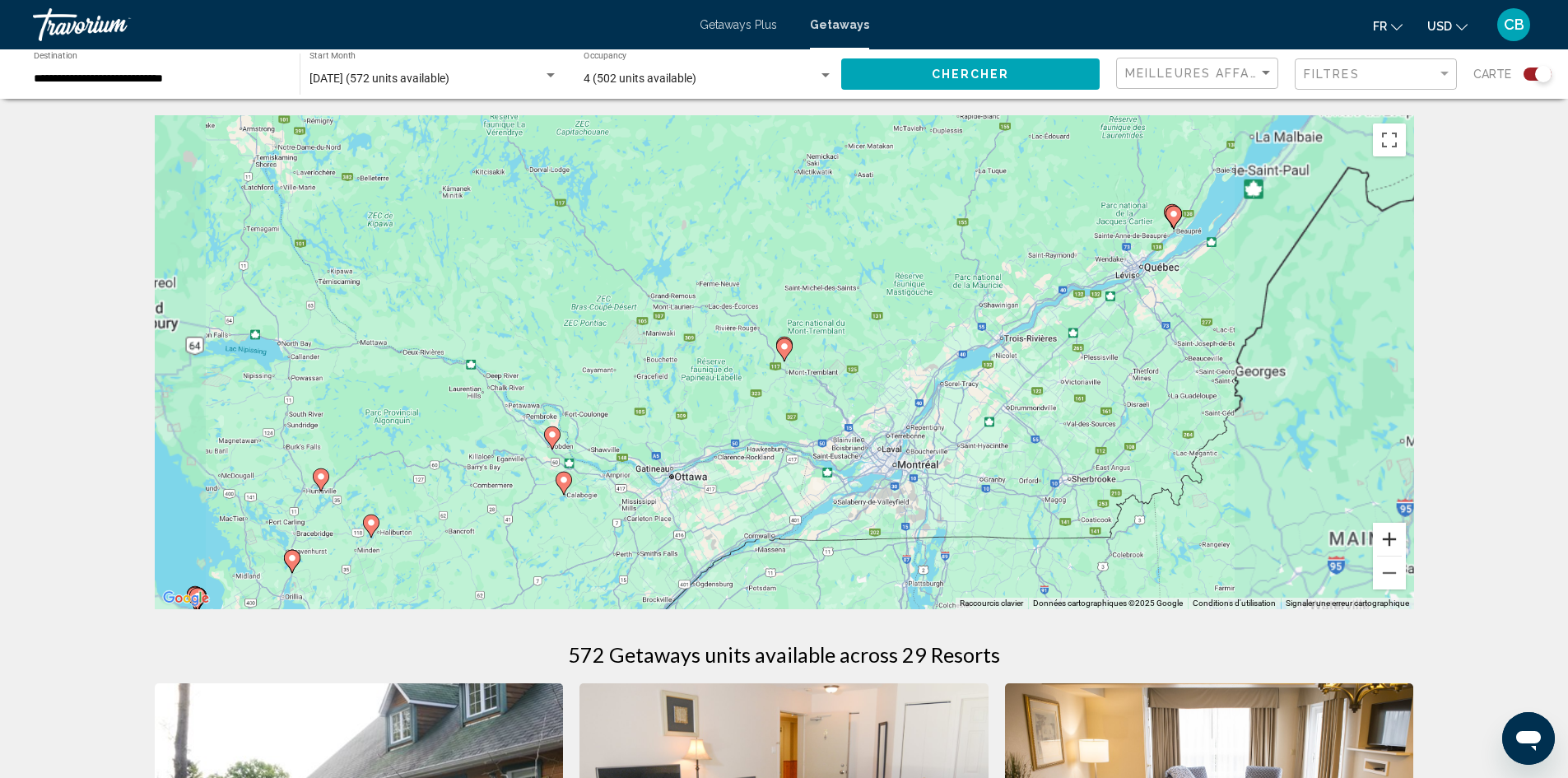
click at [1393, 543] on button "Zoom avant" at bounding box center [1390, 539] width 33 height 33
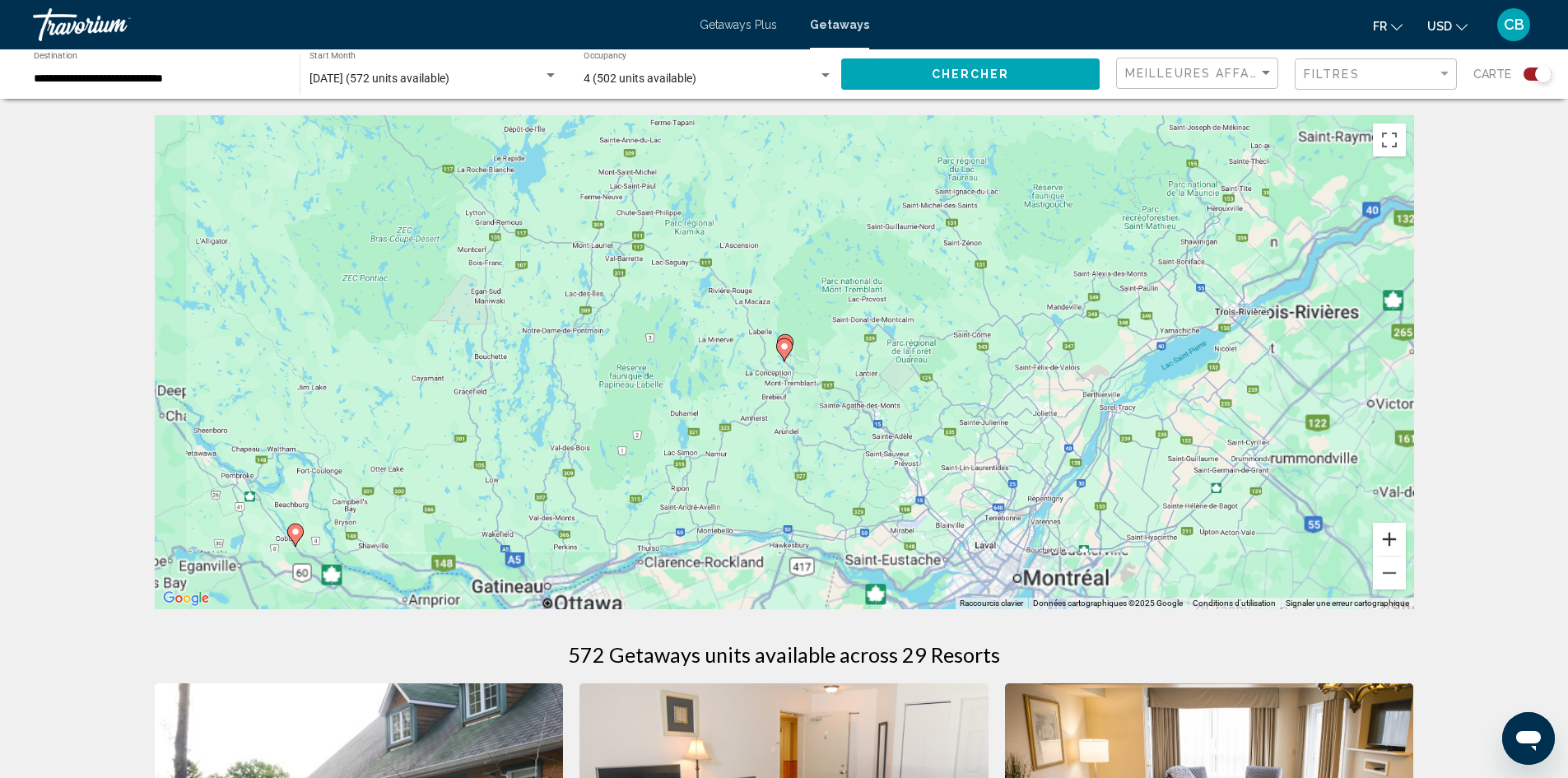
click at [1393, 543] on button "Zoom avant" at bounding box center [1390, 539] width 33 height 33
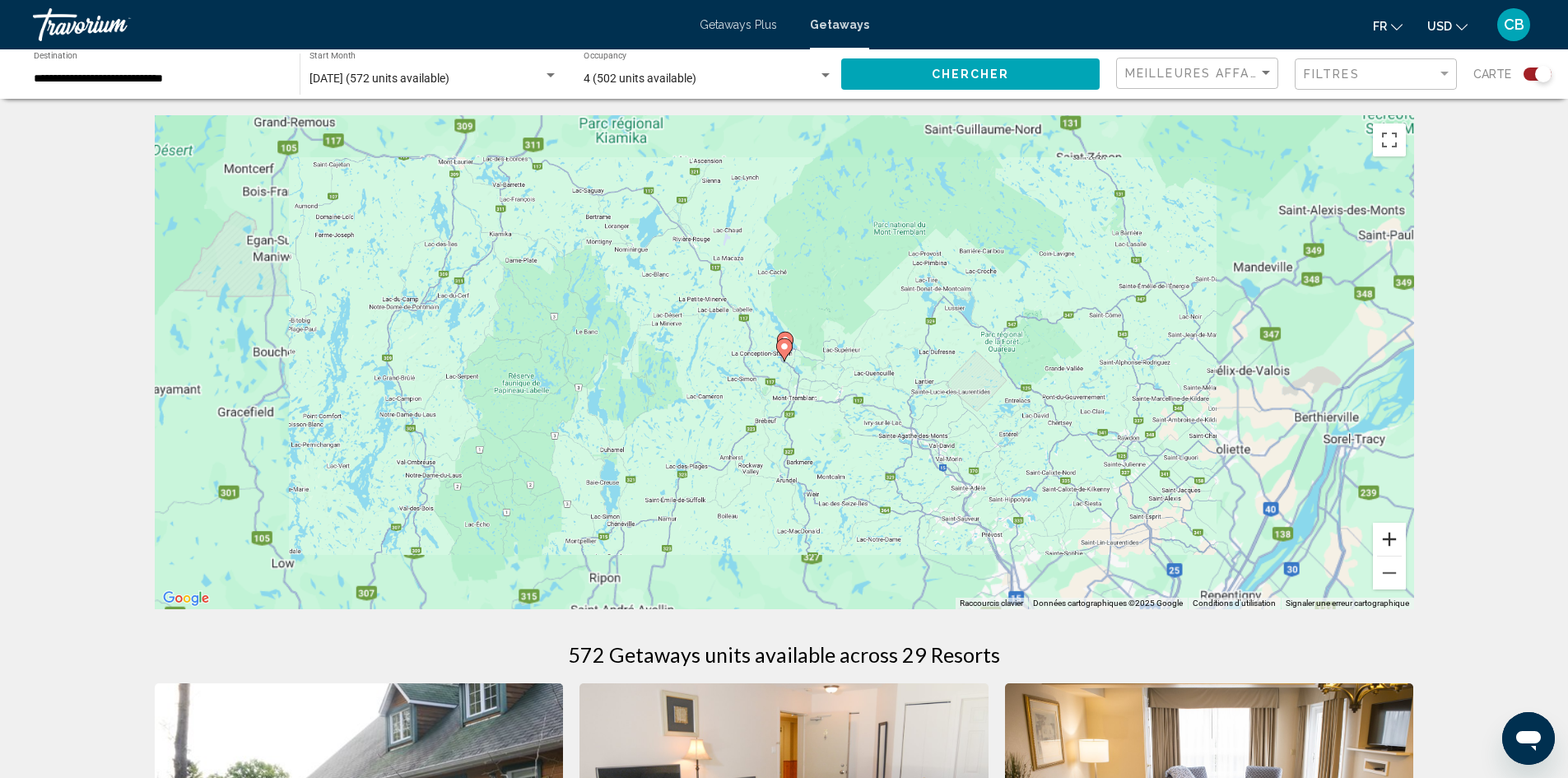
click at [1393, 543] on button "Zoom avant" at bounding box center [1390, 539] width 33 height 33
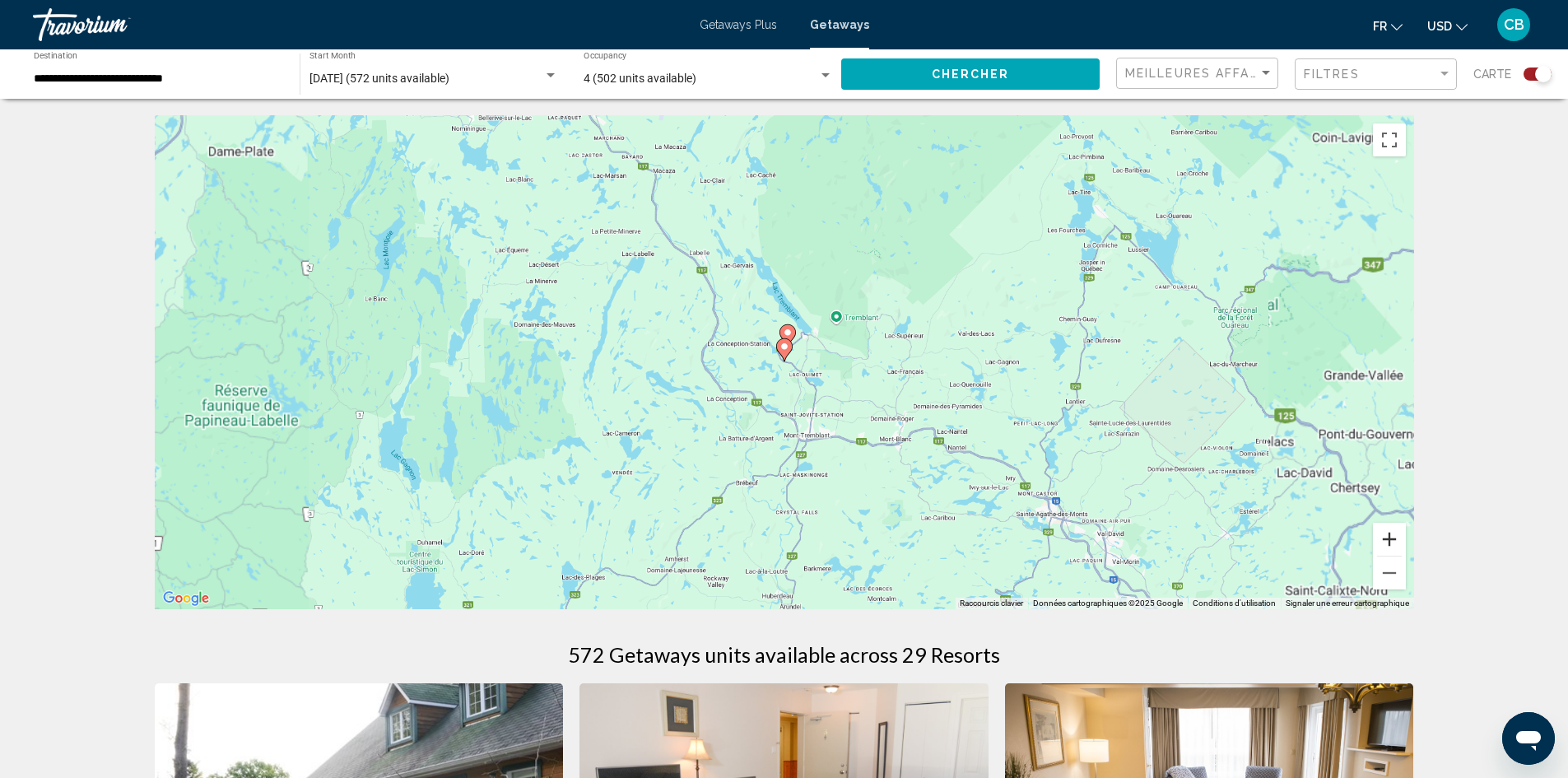
click at [1393, 543] on button "Zoom avant" at bounding box center [1390, 539] width 33 height 33
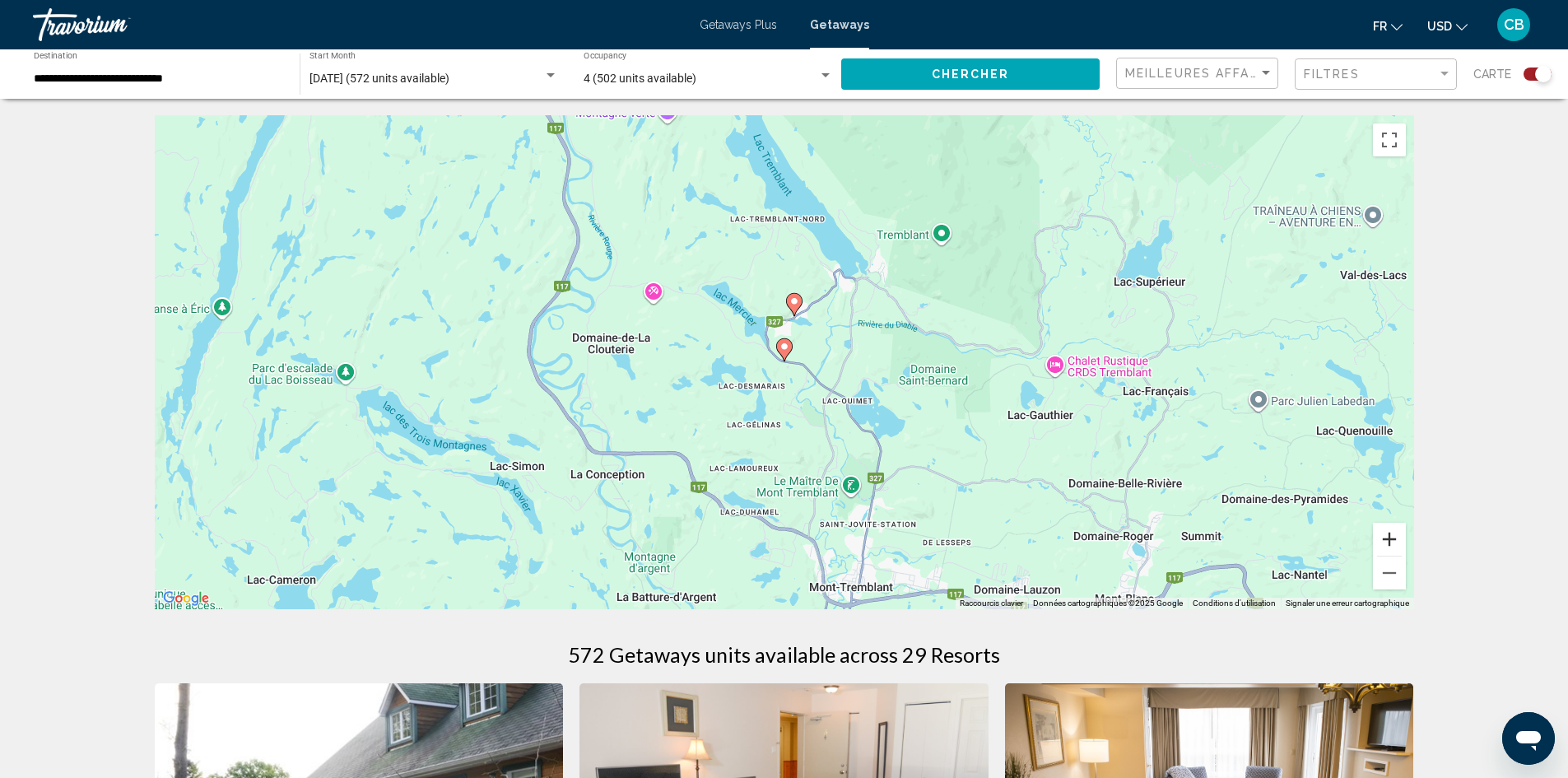
click at [1393, 543] on button "Zoom avant" at bounding box center [1390, 539] width 33 height 33
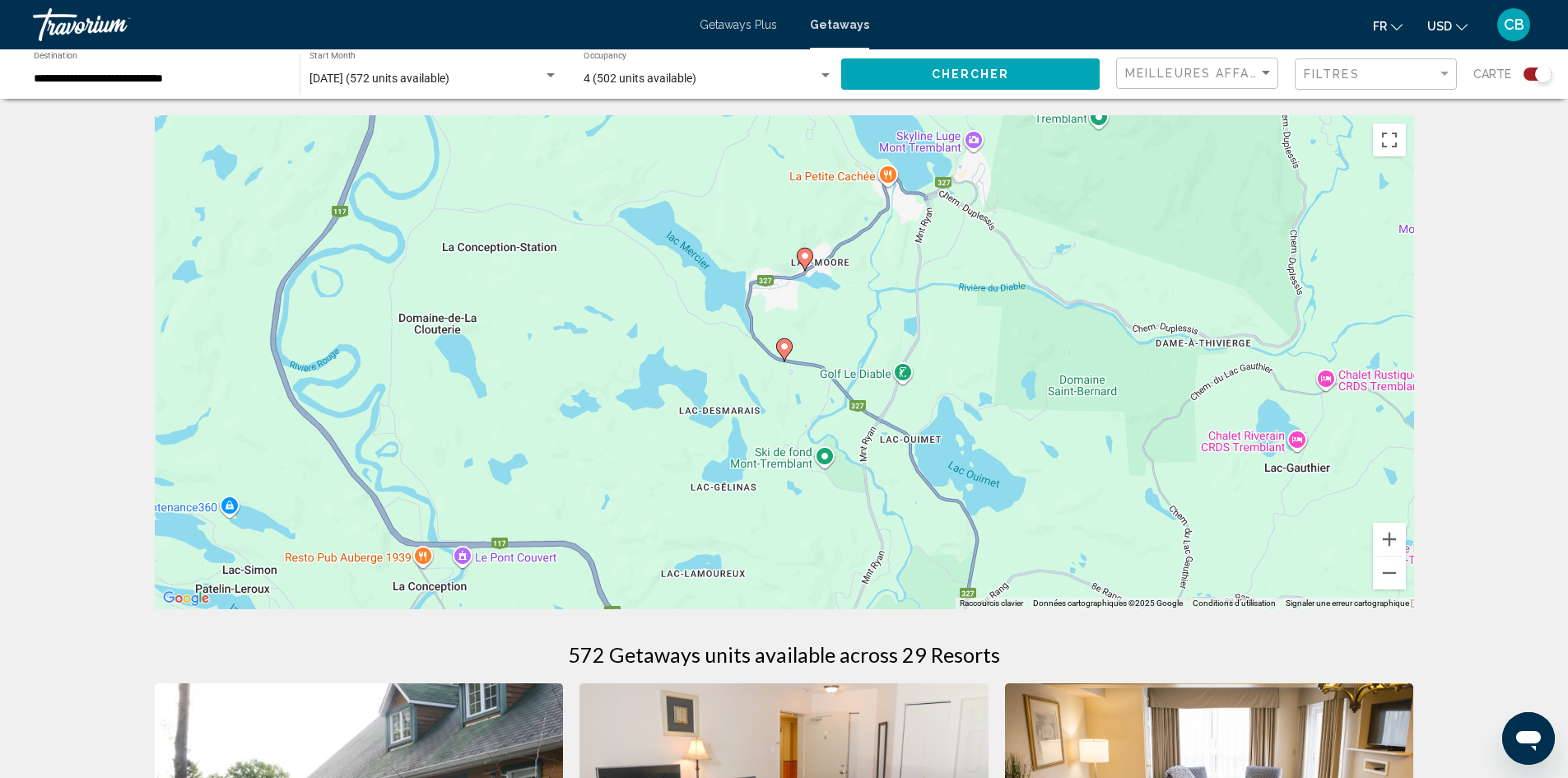
click at [805, 263] on icon "Main content" at bounding box center [804, 260] width 15 height 21
type input "**********"
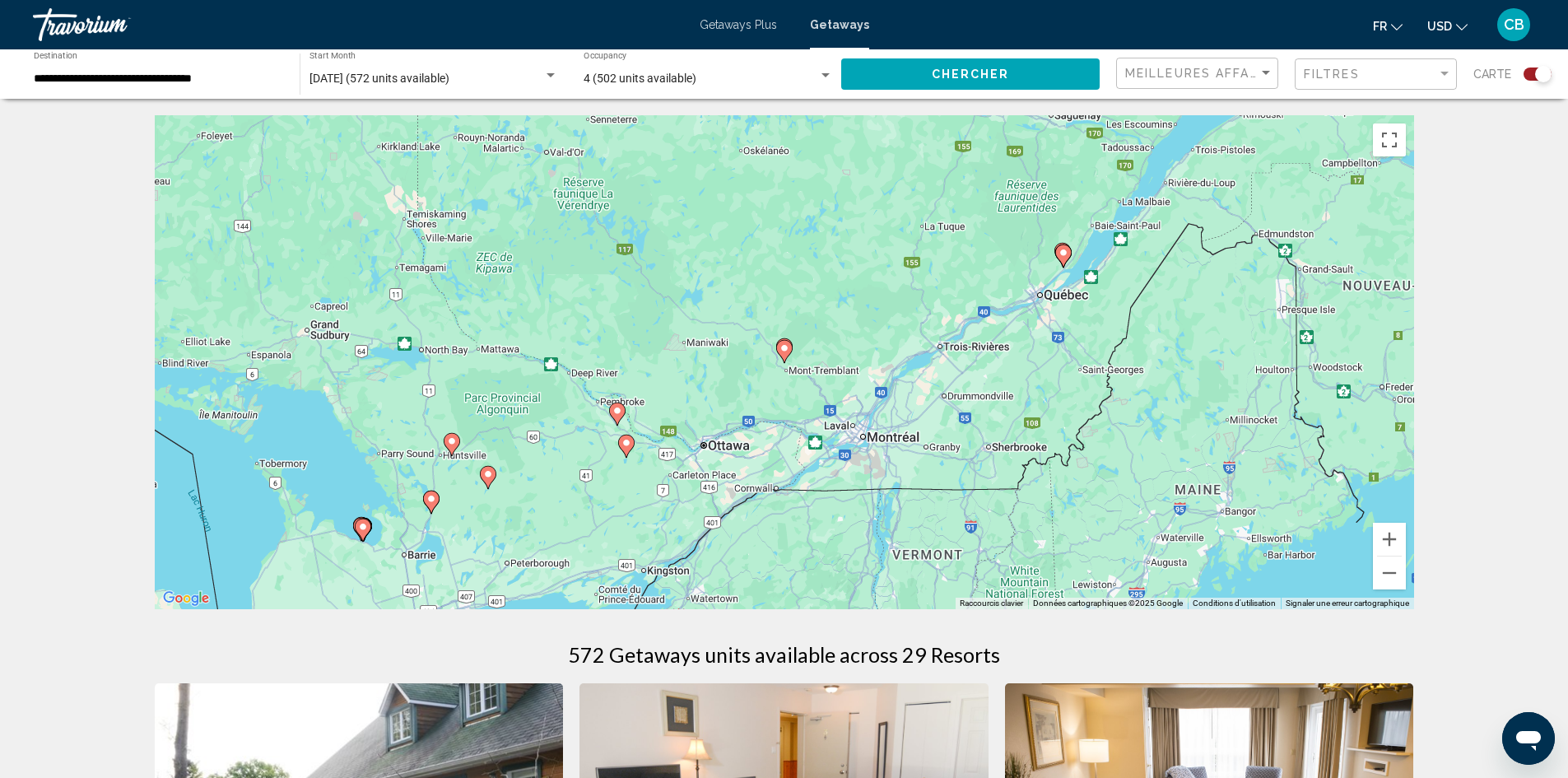
click at [796, 360] on div "Pour naviguer, appuyez sur les touches fléchées. Pour activer le glissement ave…" at bounding box center [784, 361] width 1259 height 493
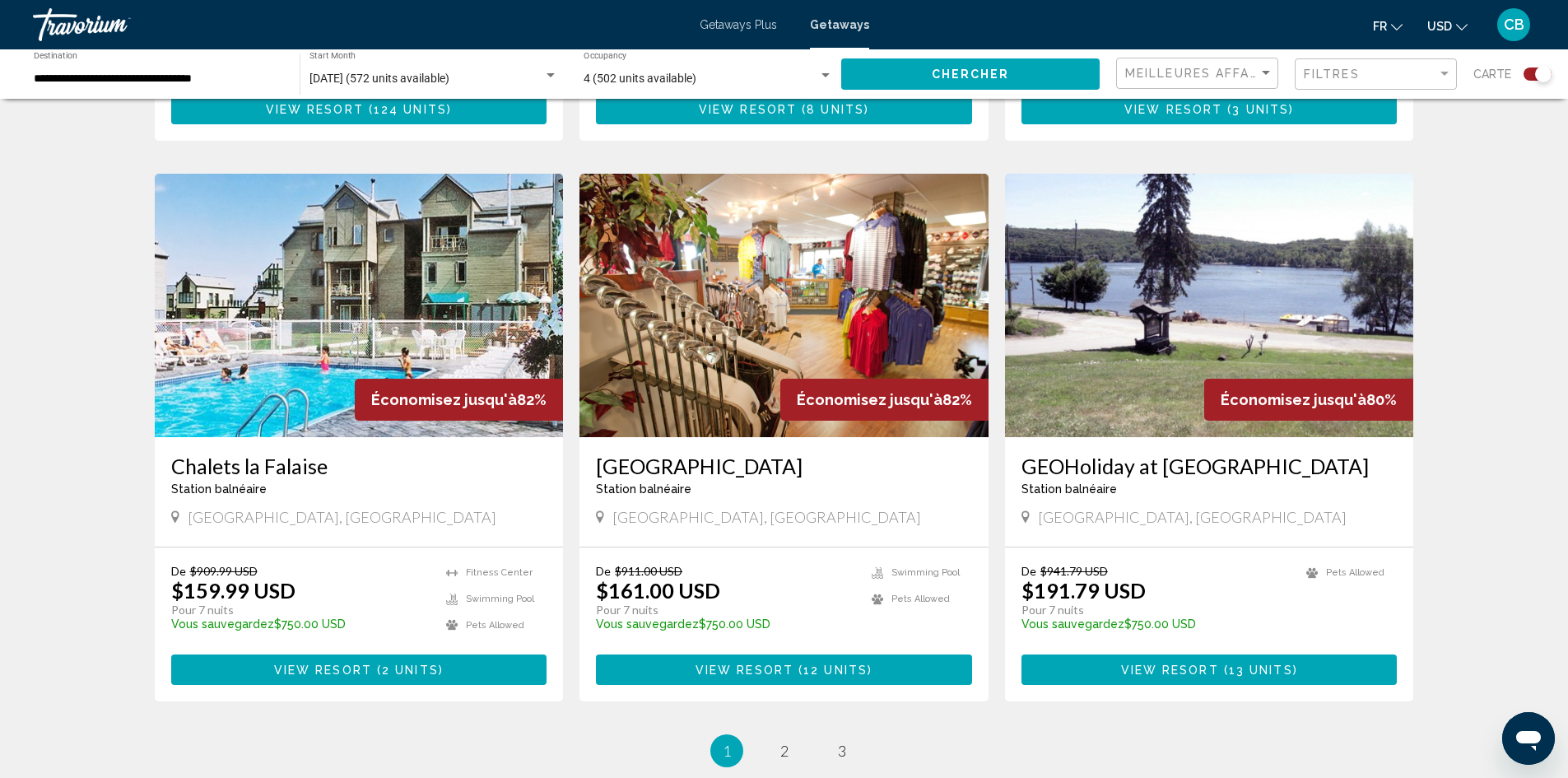
scroll to position [2305, 0]
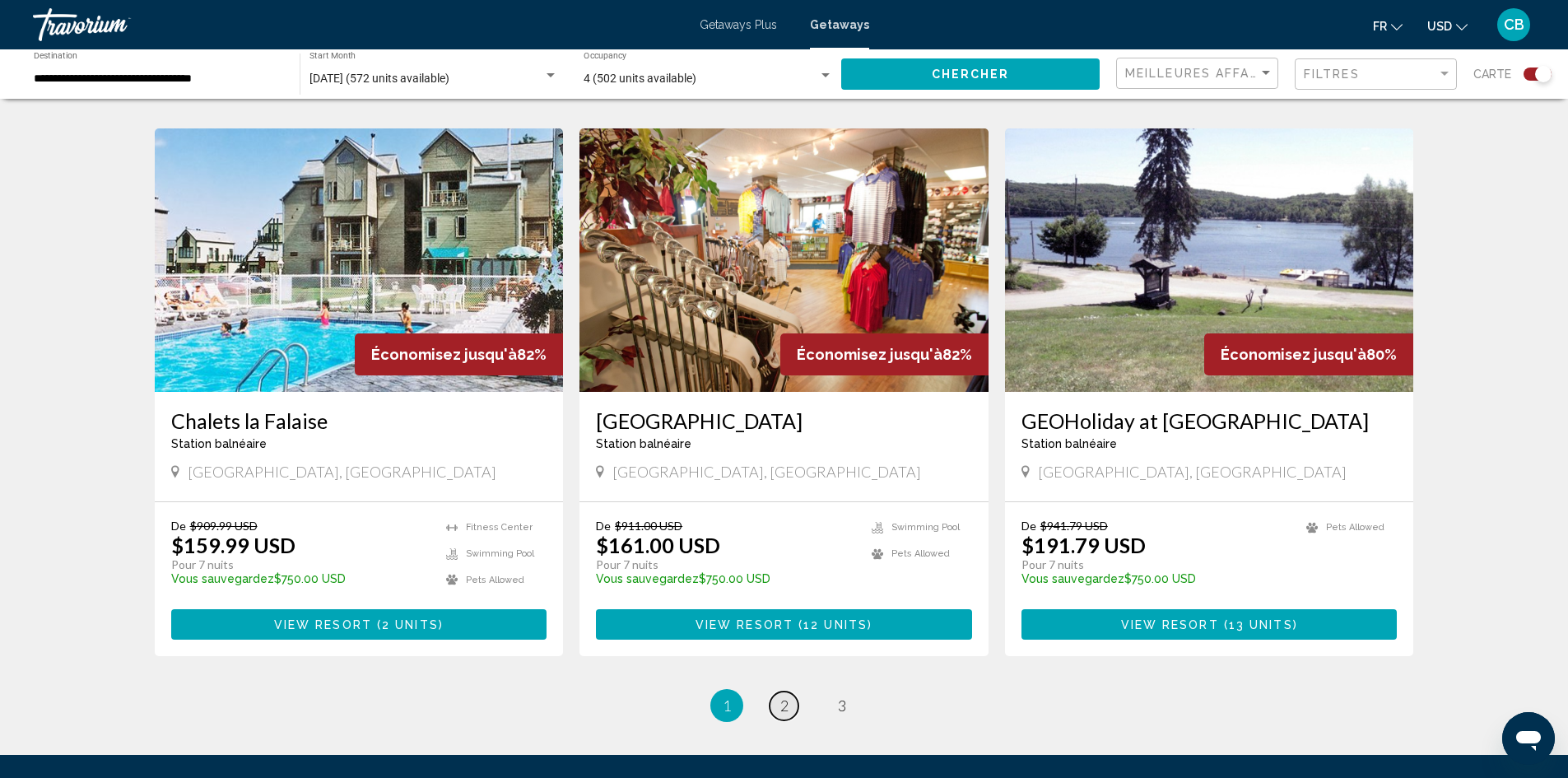
click at [783, 696] on span "2" at bounding box center [784, 705] width 8 height 18
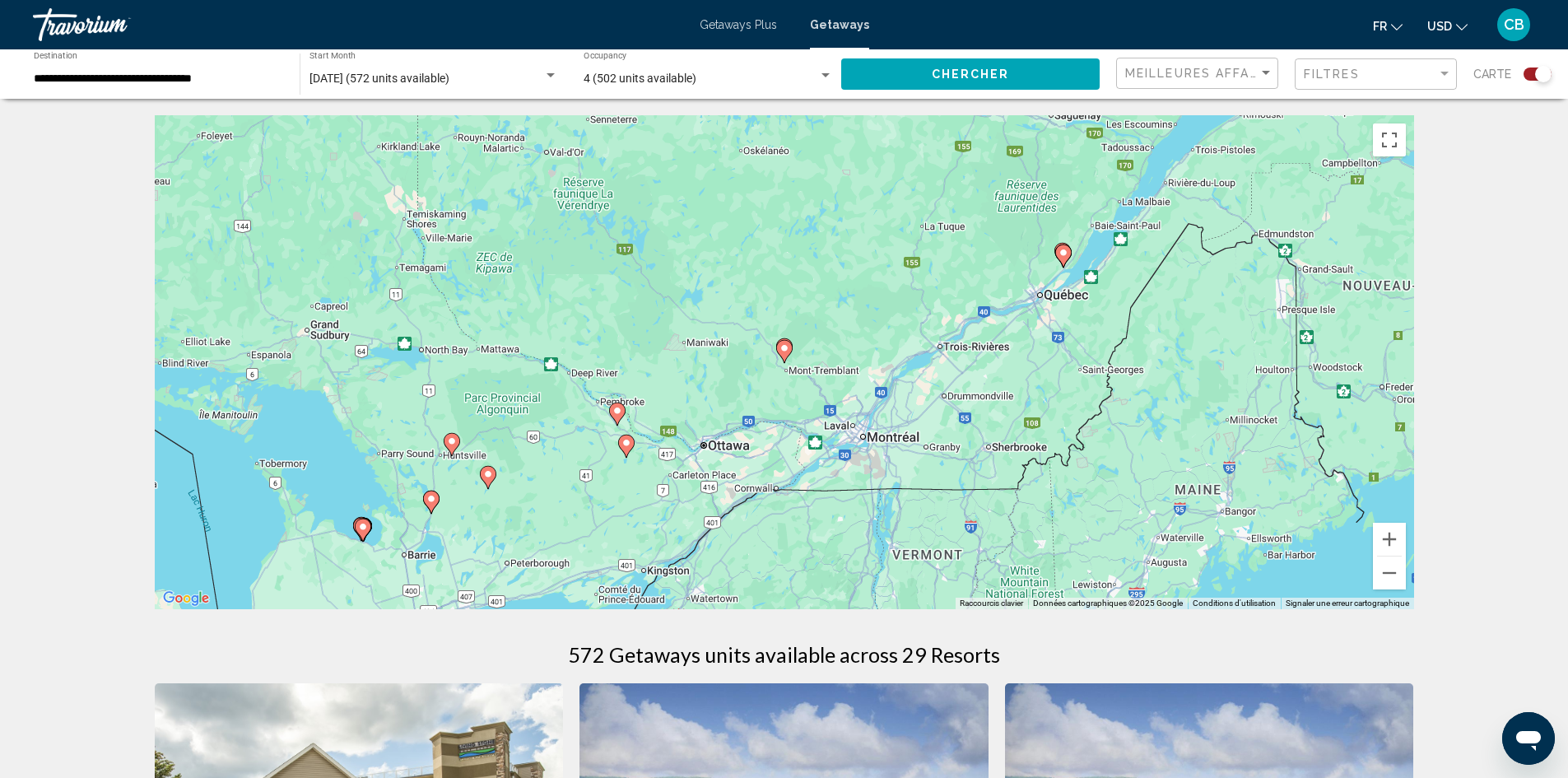
click at [777, 352] on icon "Main content" at bounding box center [784, 352] width 16 height 23
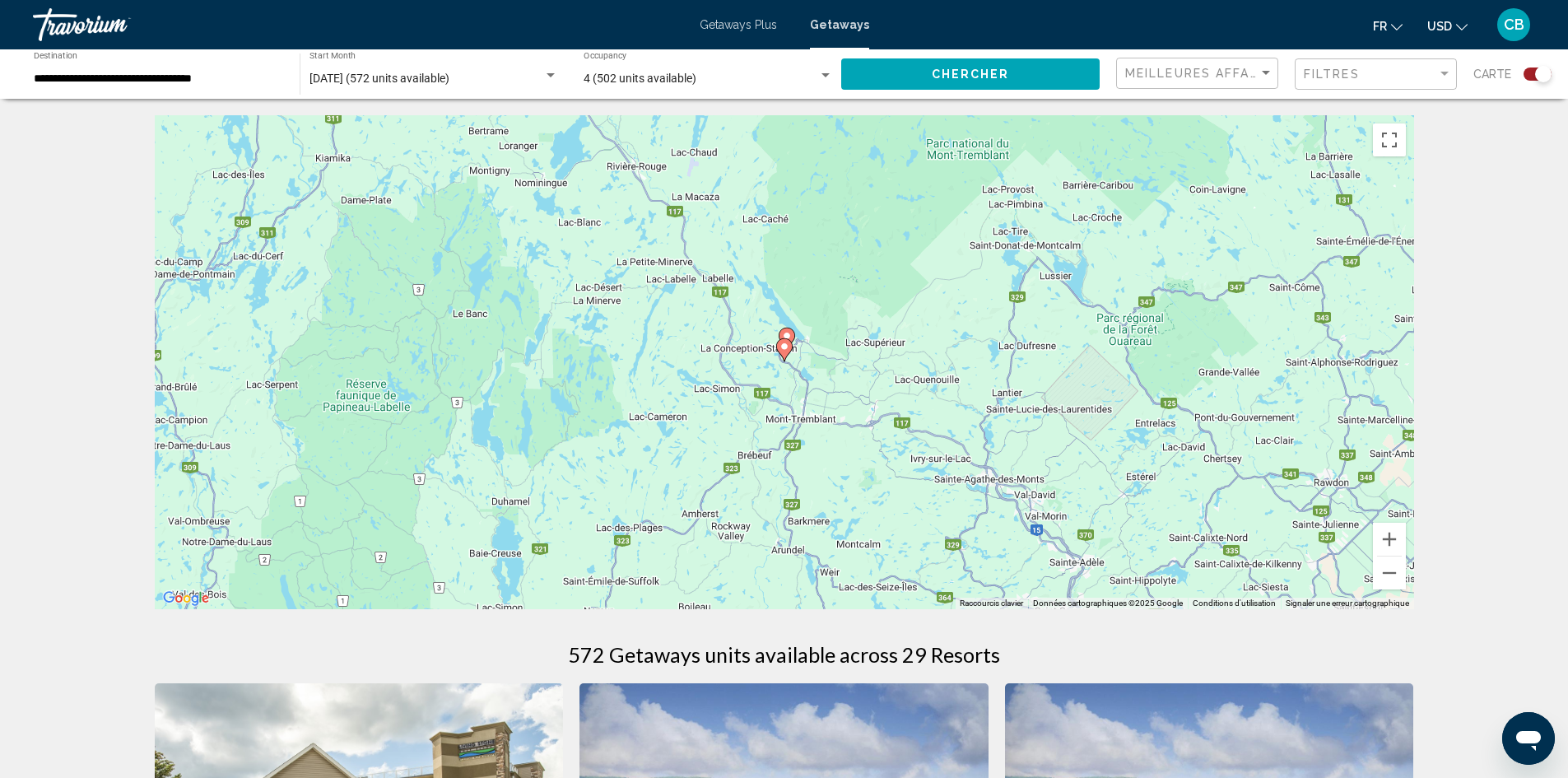
click at [786, 352] on icon "Main content" at bounding box center [784, 350] width 15 height 21
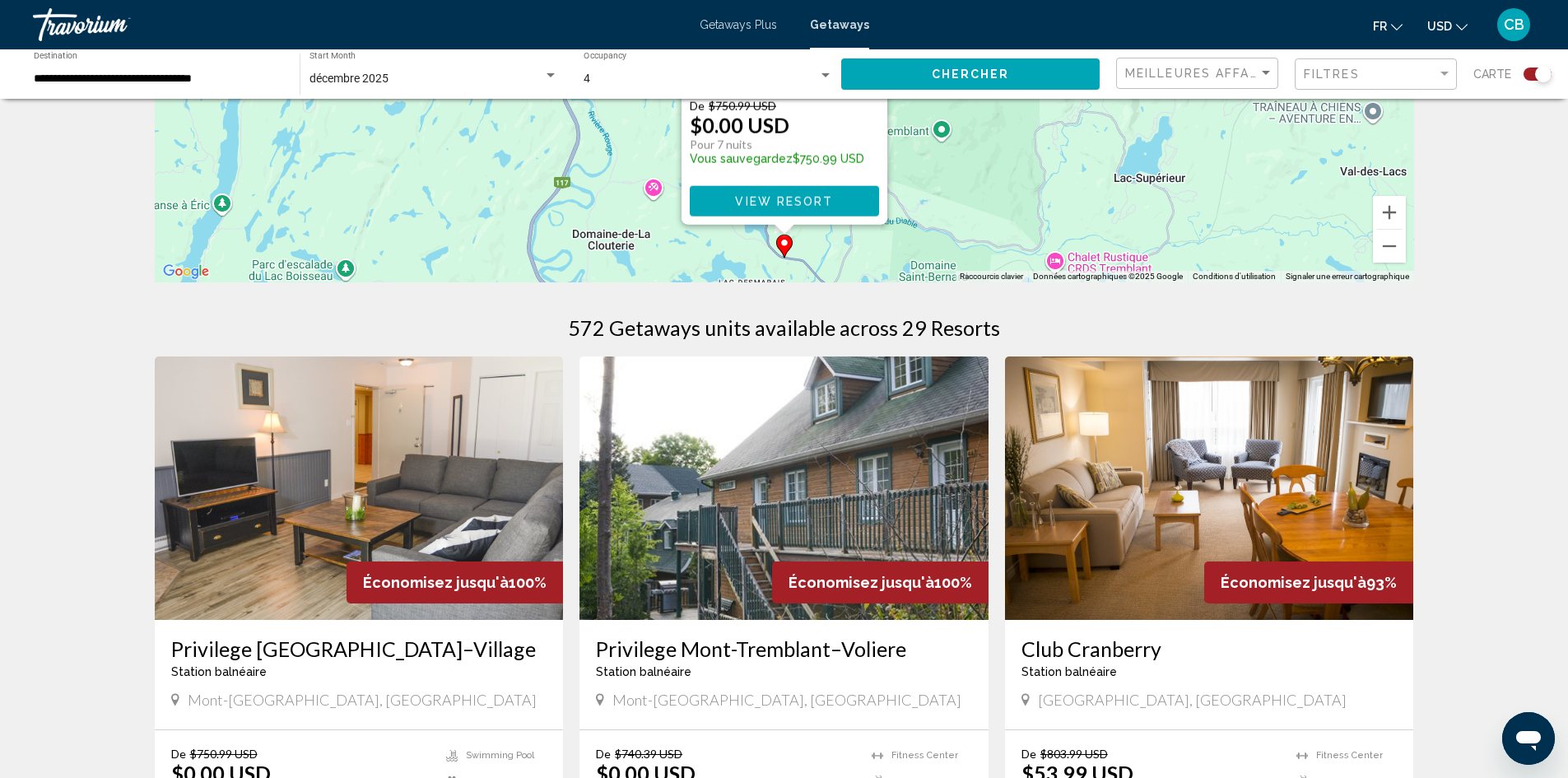
scroll to position [329, 0]
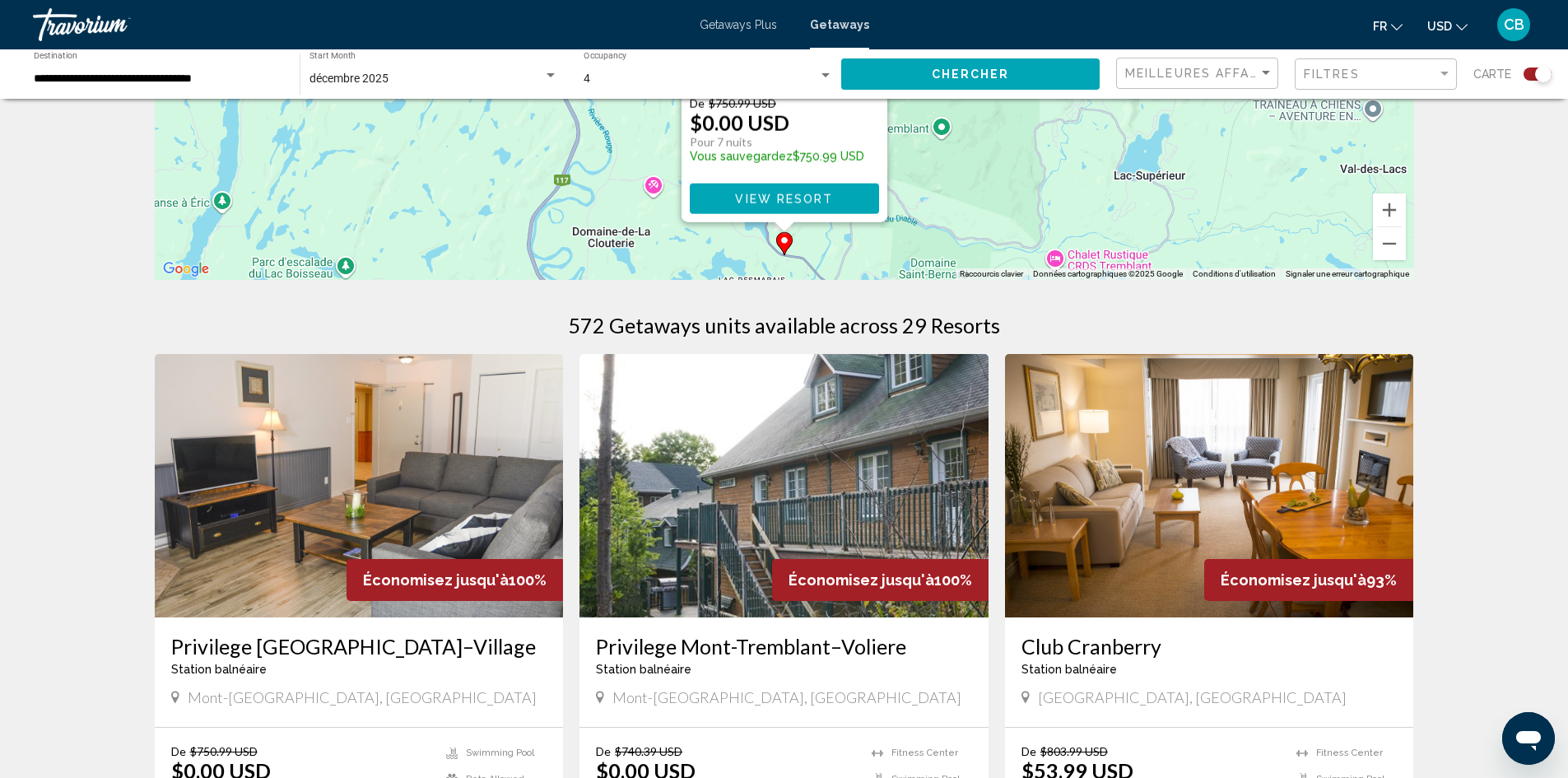
click at [809, 206] on button "View Resort" at bounding box center [784, 199] width 189 height 30
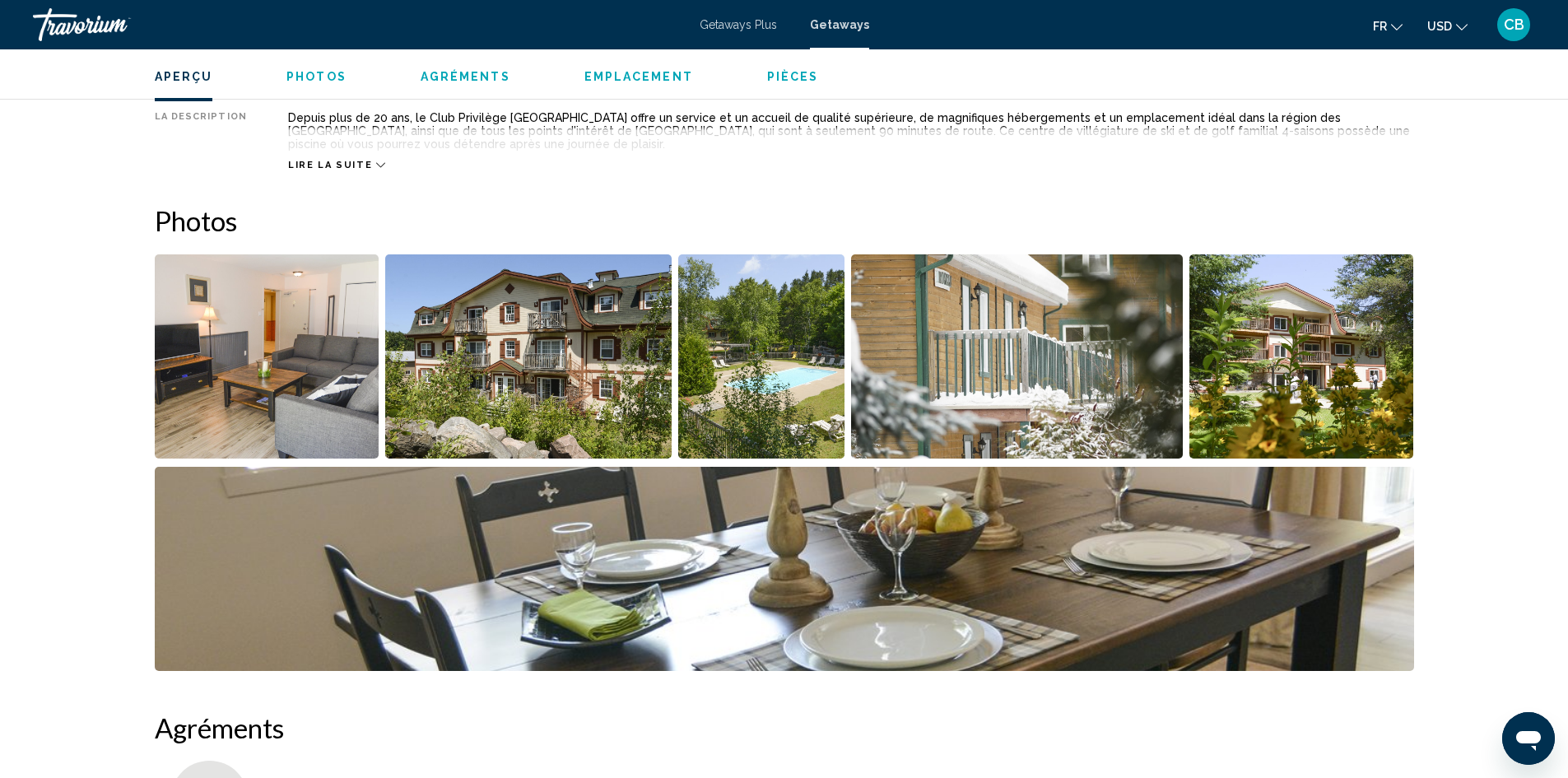
scroll to position [547, 0]
